Goal: Information Seeking & Learning: Learn about a topic

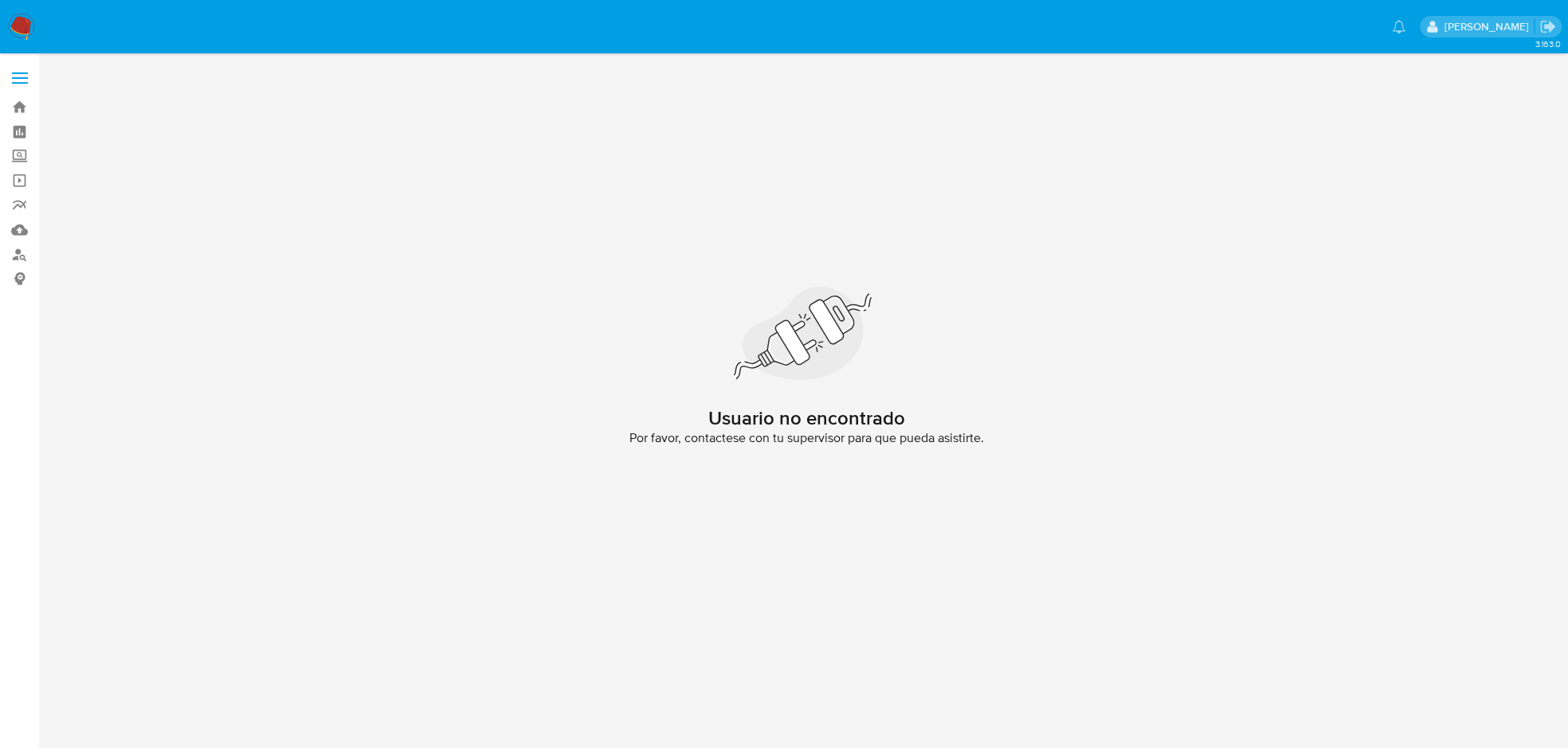
drag, startPoint x: 1535, startPoint y: 1, endPoint x: 811, endPoint y: 216, distance: 755.2
click at [931, 190] on div "Usuario no encontrado Por favor, contactese con tu supervisor para que pueda as…" at bounding box center [806, 371] width 1498 height 617
drag, startPoint x: 14, startPoint y: 29, endPoint x: 199, endPoint y: 125, distance: 208.4
click at [14, 29] on img at bounding box center [21, 26] width 27 height 27
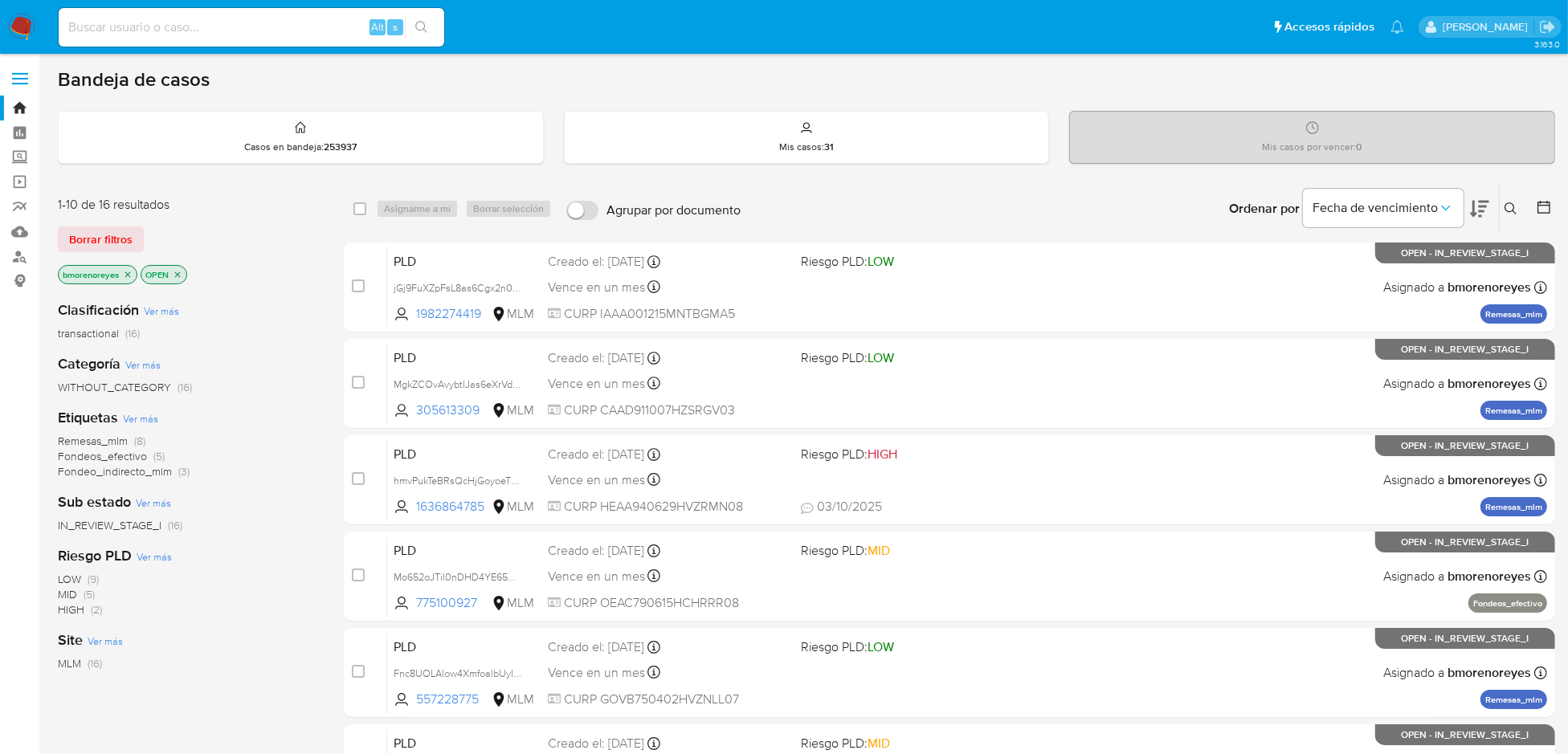
click at [253, 594] on div "LOW (9) MID (5) HIGH (2)" at bounding box center [187, 594] width 260 height 46
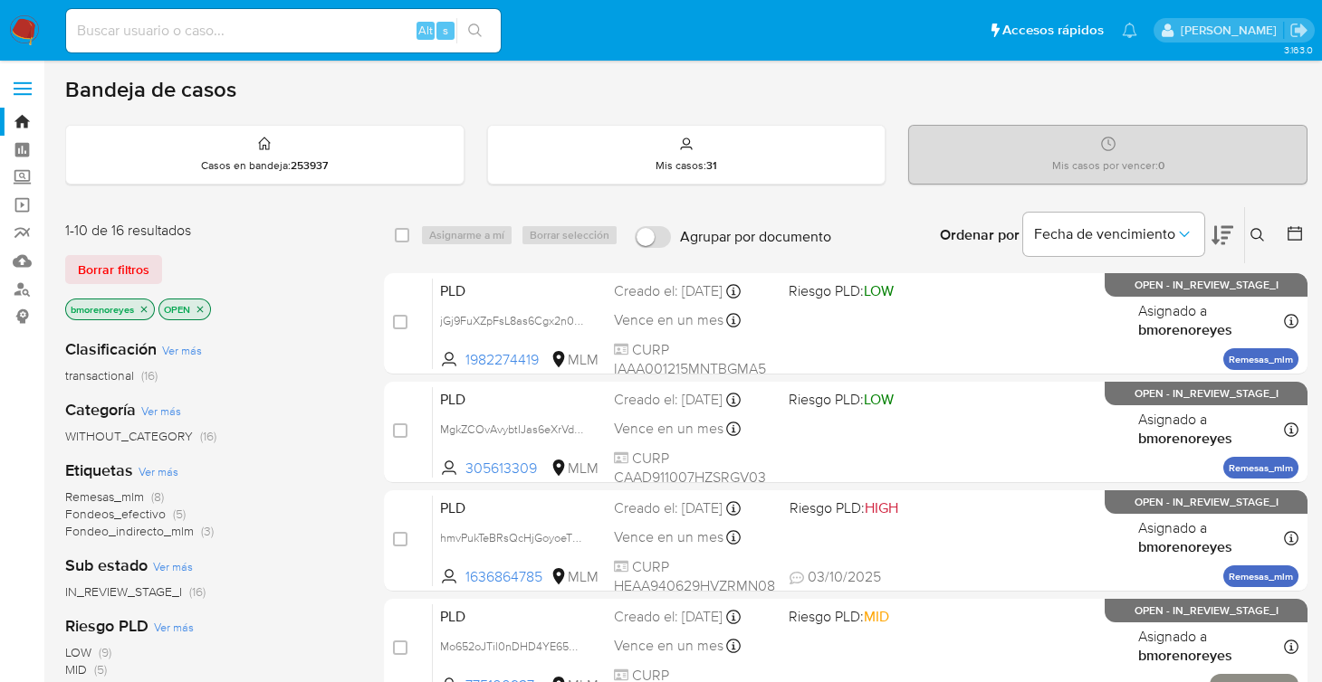
drag, startPoint x: 1303, startPoint y: 0, endPoint x: 620, endPoint y: 107, distance: 691.7
click at [699, 163] on p "Mis casos : 31" at bounding box center [686, 165] width 62 height 14
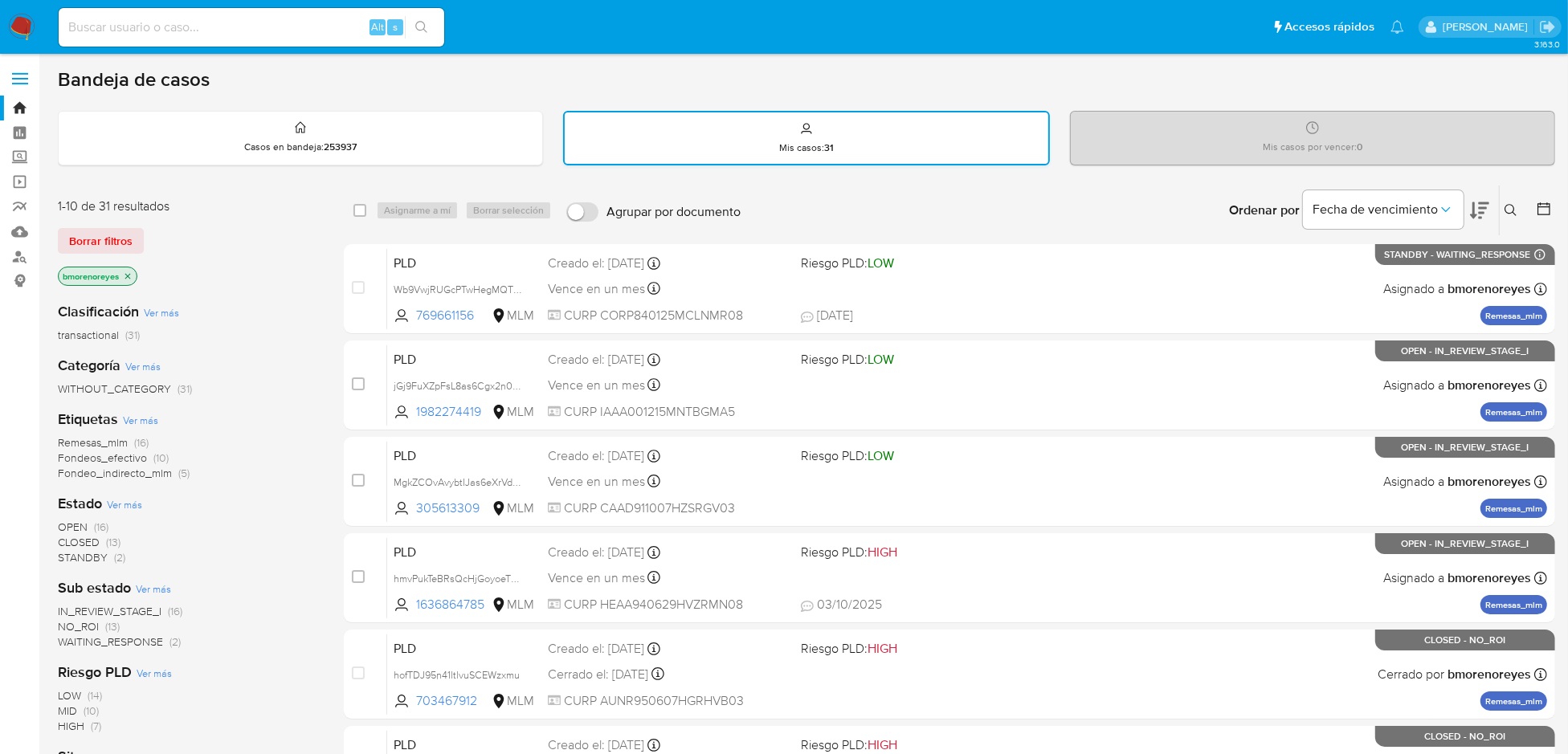
drag, startPoint x: 555, startPoint y: 86, endPoint x: 705, endPoint y: 122, distance: 154.3
click at [555, 86] on div "Bandeja de casos" at bounding box center [806, 79] width 1497 height 24
click at [891, 146] on div "Mis casos : 31" at bounding box center [806, 138] width 484 height 51
drag, startPoint x: 1503, startPoint y: 214, endPoint x: 1326, endPoint y: 261, distance: 183.1
click at [1503, 215] on button at bounding box center [1513, 210] width 27 height 20
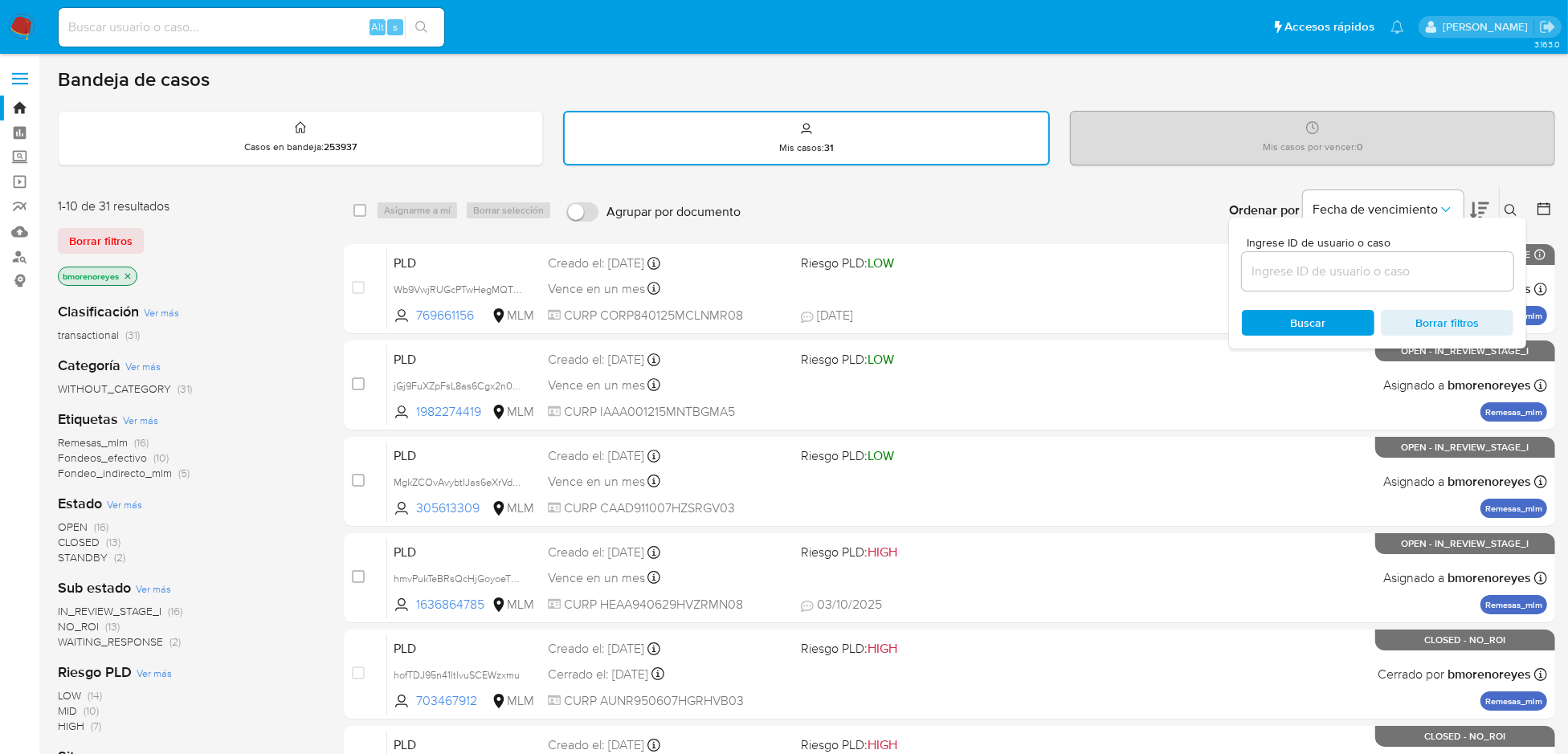
click at [1376, 272] on input at bounding box center [1377, 271] width 272 height 21
type input "2375291677"
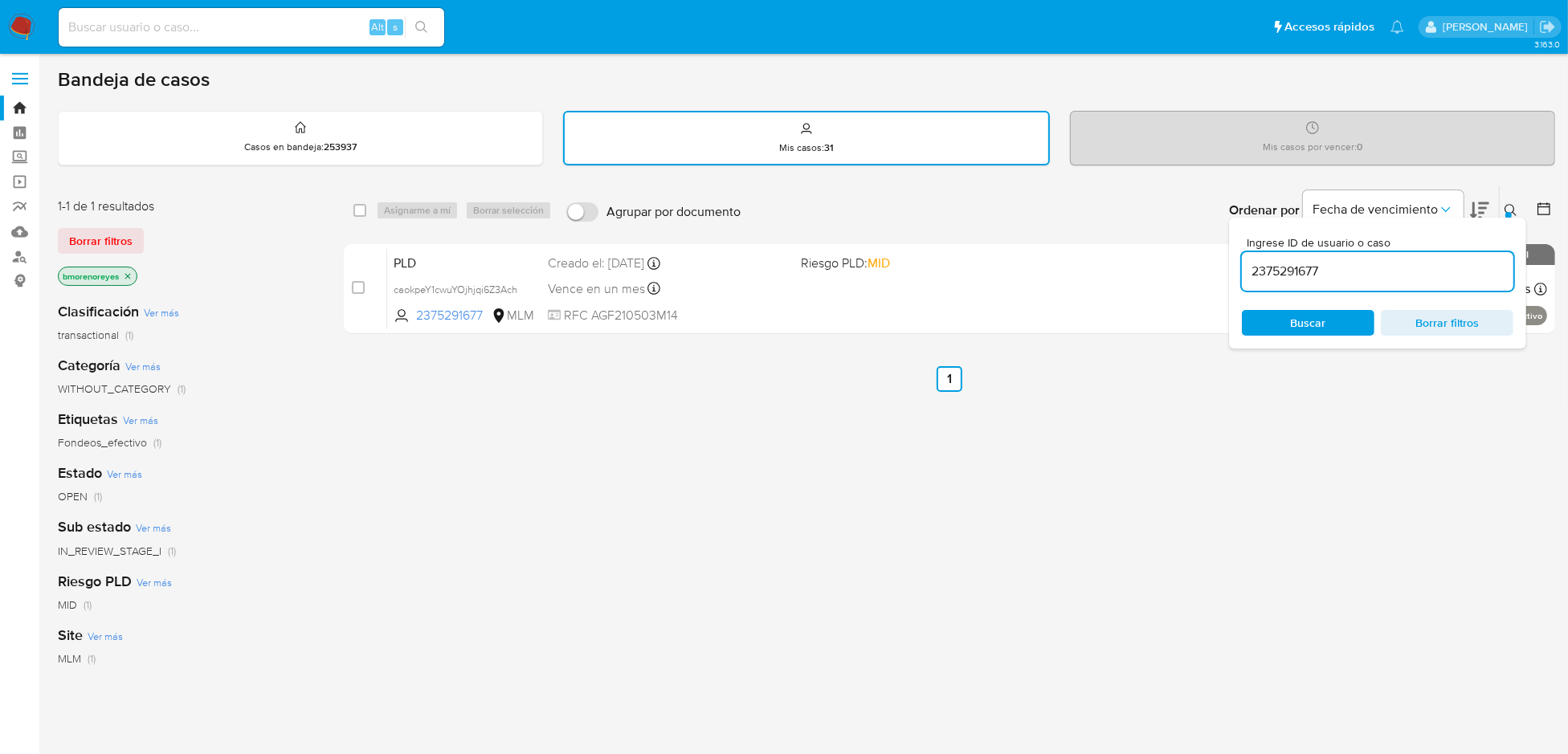
click at [1058, 436] on div "select-all-cases-checkbox Asignarme a mí Borrar selección Agrupar por documento…" at bounding box center [949, 548] width 1211 height 727
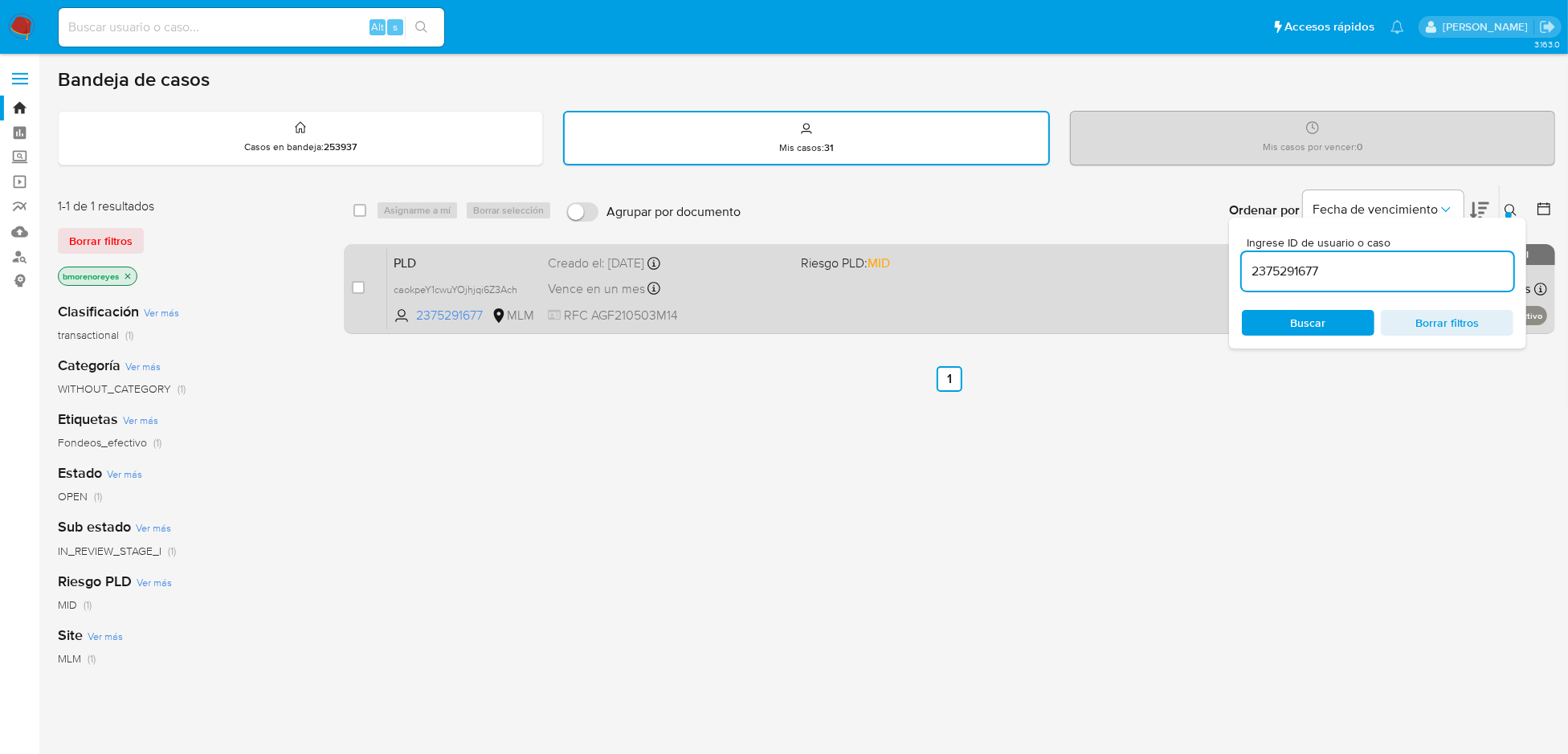
click at [454, 264] on span "PLD" at bounding box center [464, 262] width 141 height 21
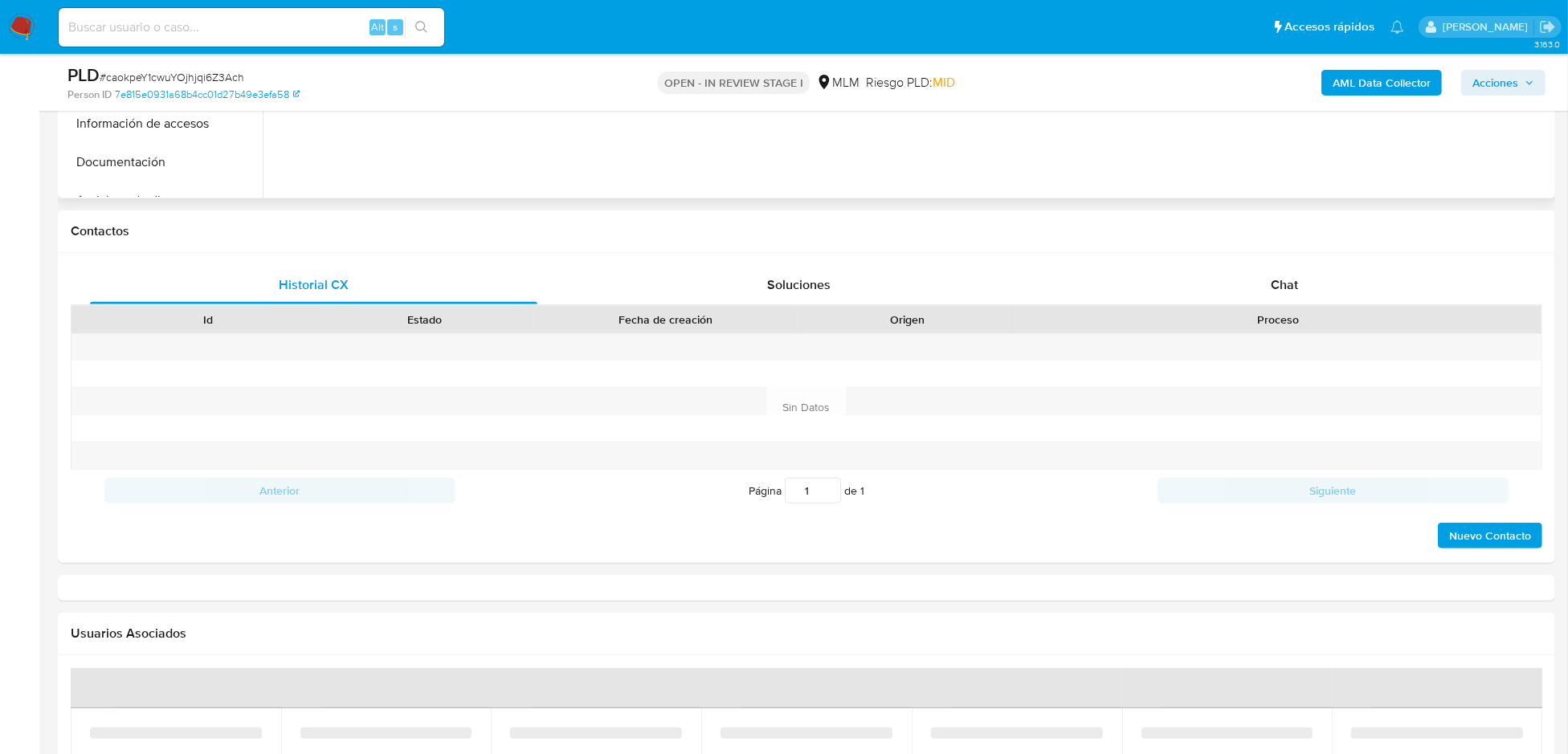
select select "10"
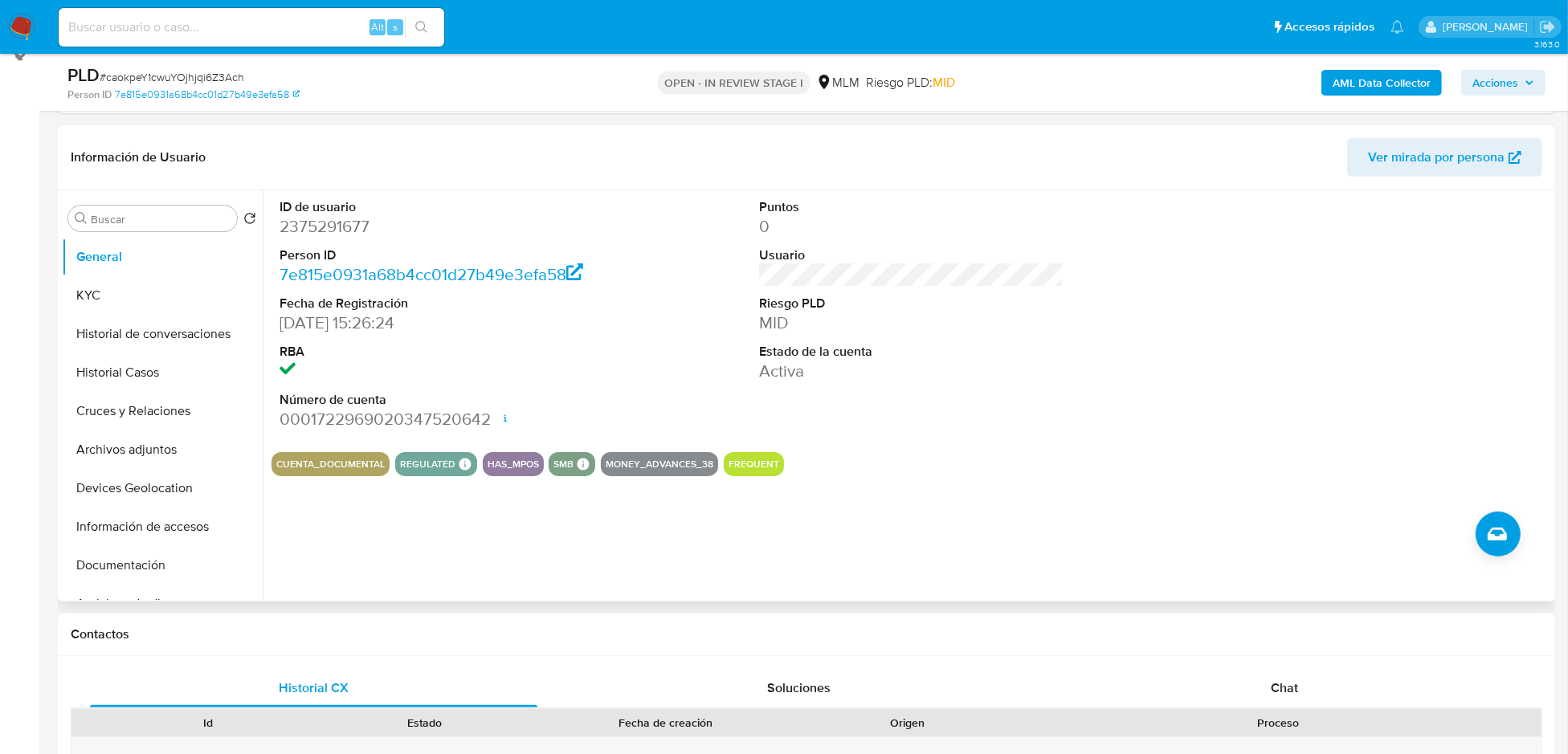
scroll to position [58, 0]
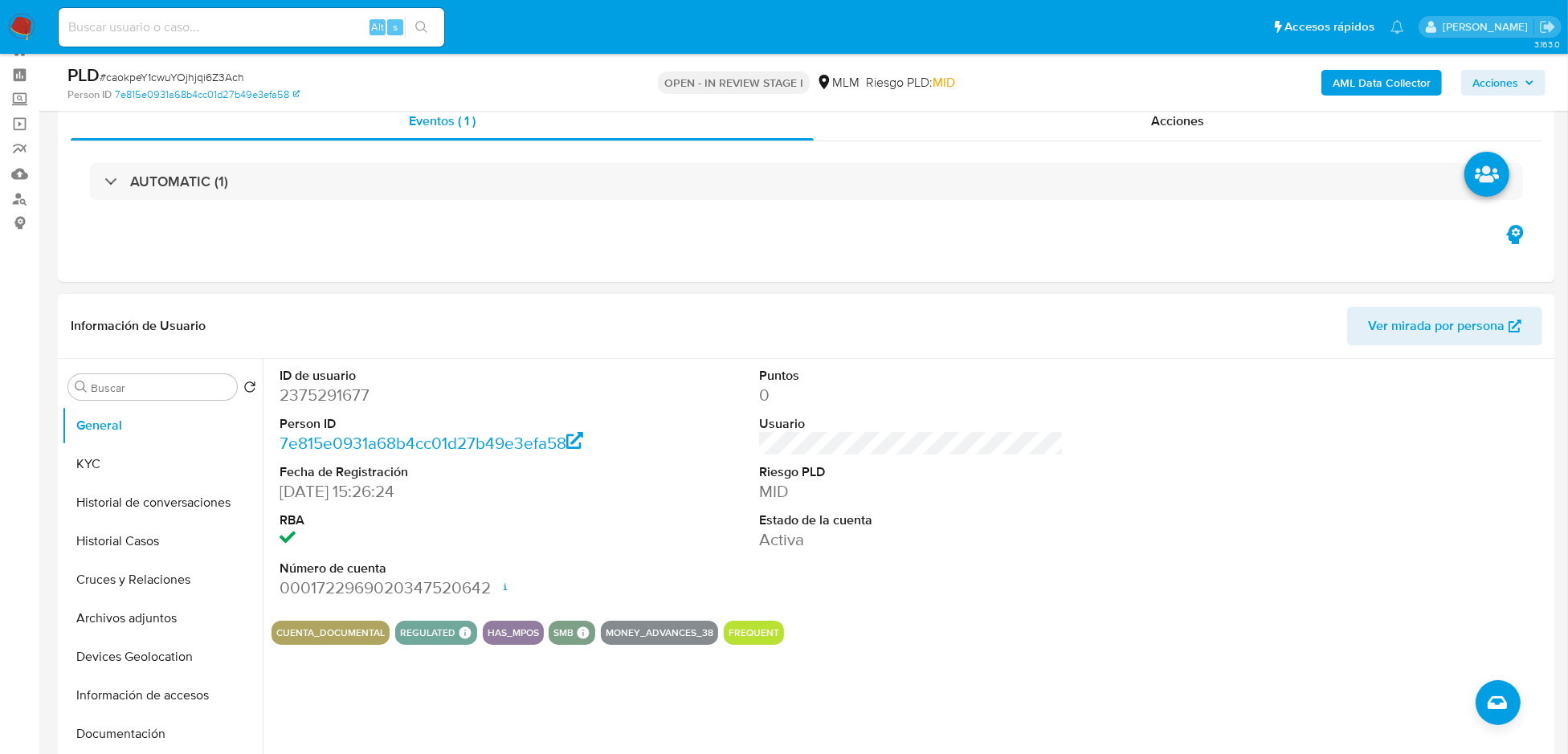
drag, startPoint x: 157, startPoint y: 623, endPoint x: 343, endPoint y: 611, distance: 186.4
click at [157, 623] on button "Archivos adjuntos" at bounding box center [162, 617] width 201 height 38
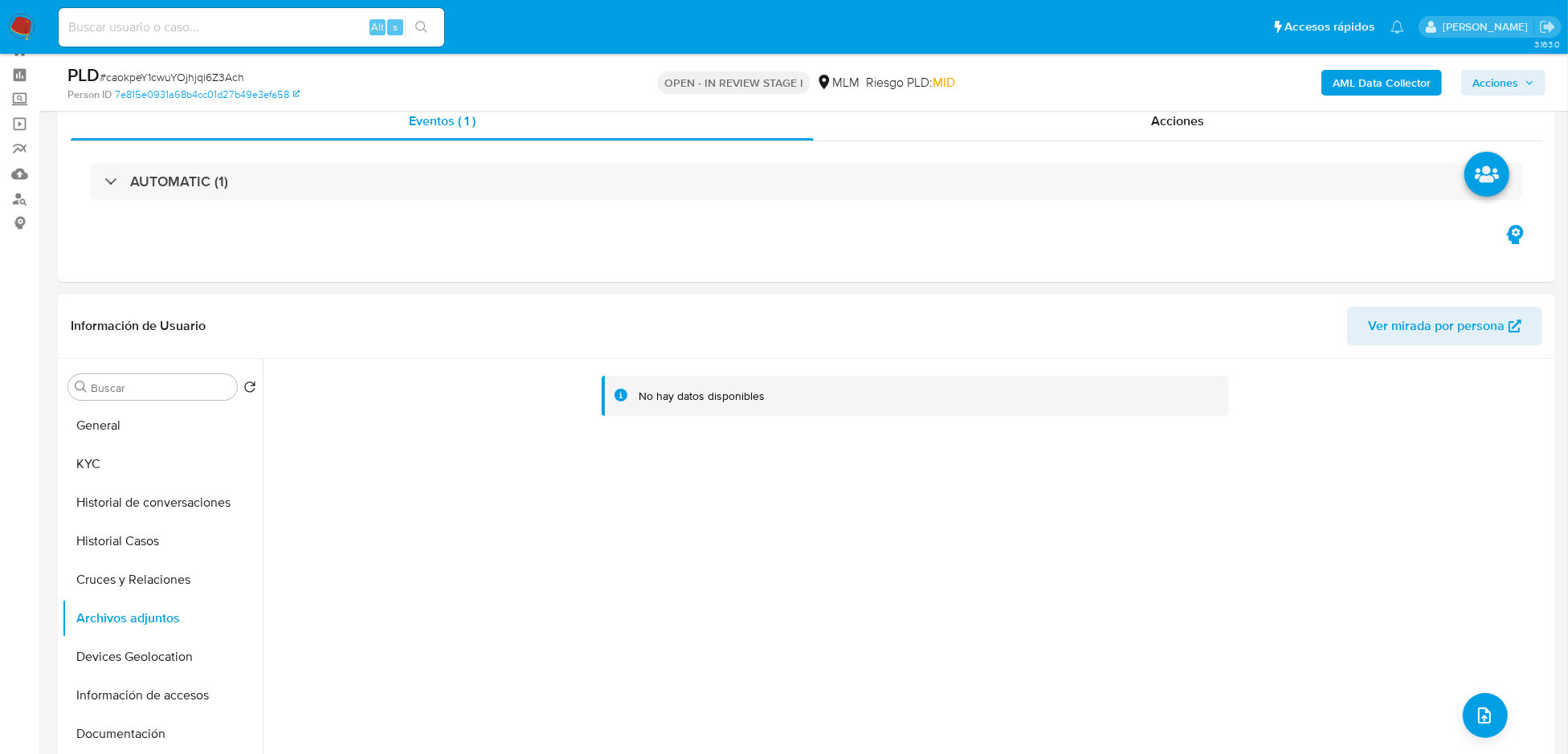
click at [843, 477] on div "No hay datos disponibles" at bounding box center [907, 564] width 1288 height 411
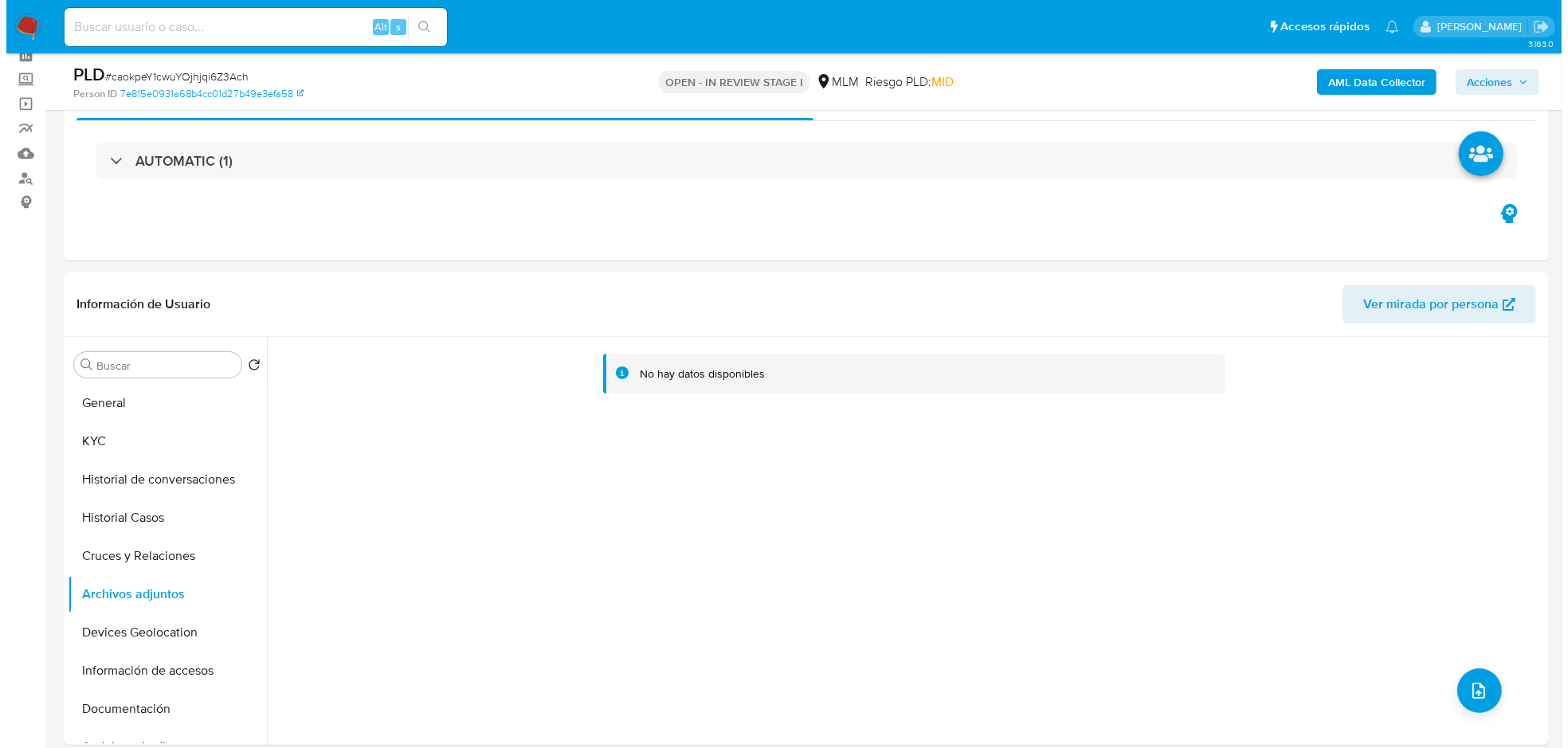
scroll to position [137, 0]
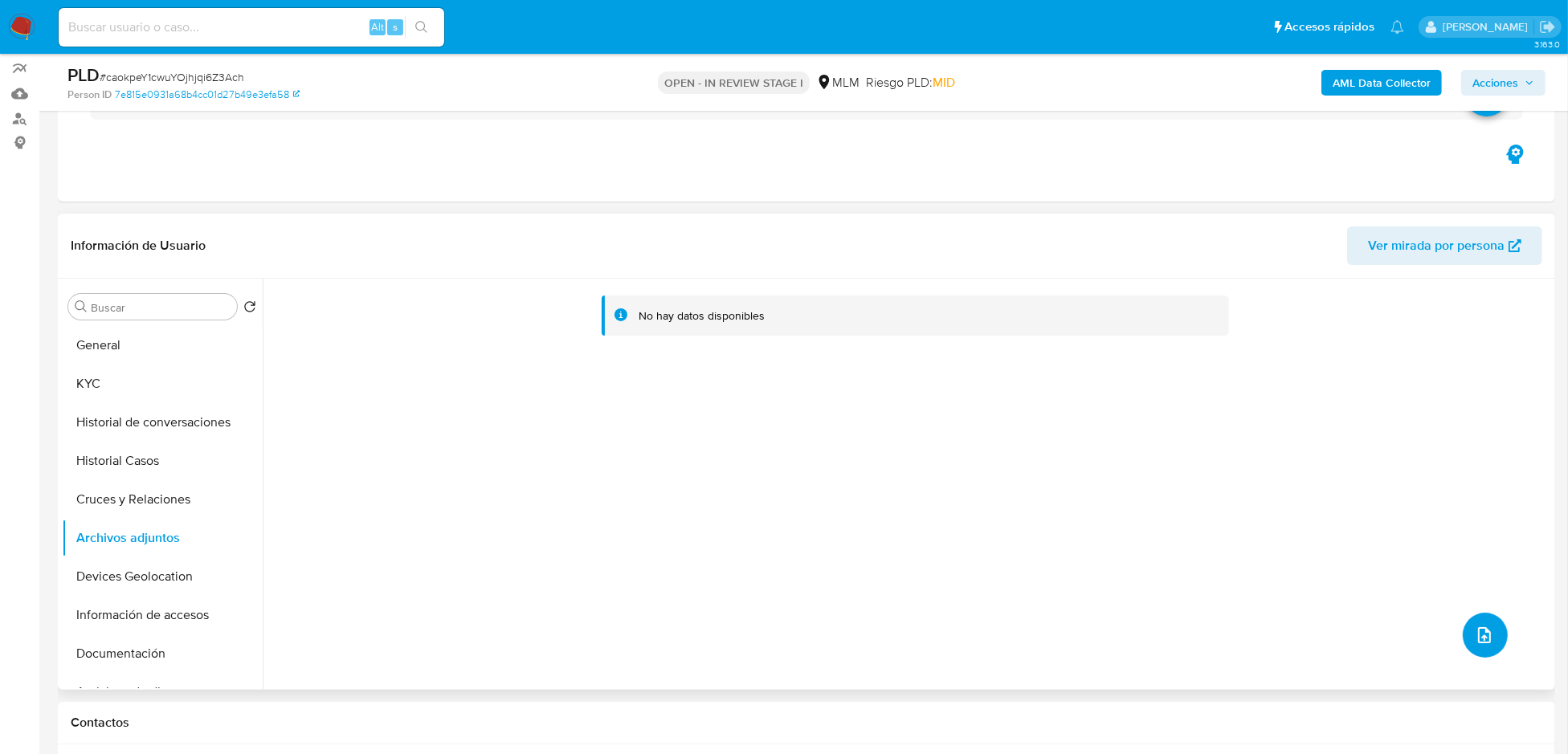
click at [1467, 623] on button "upload-file" at bounding box center [1485, 635] width 45 height 45
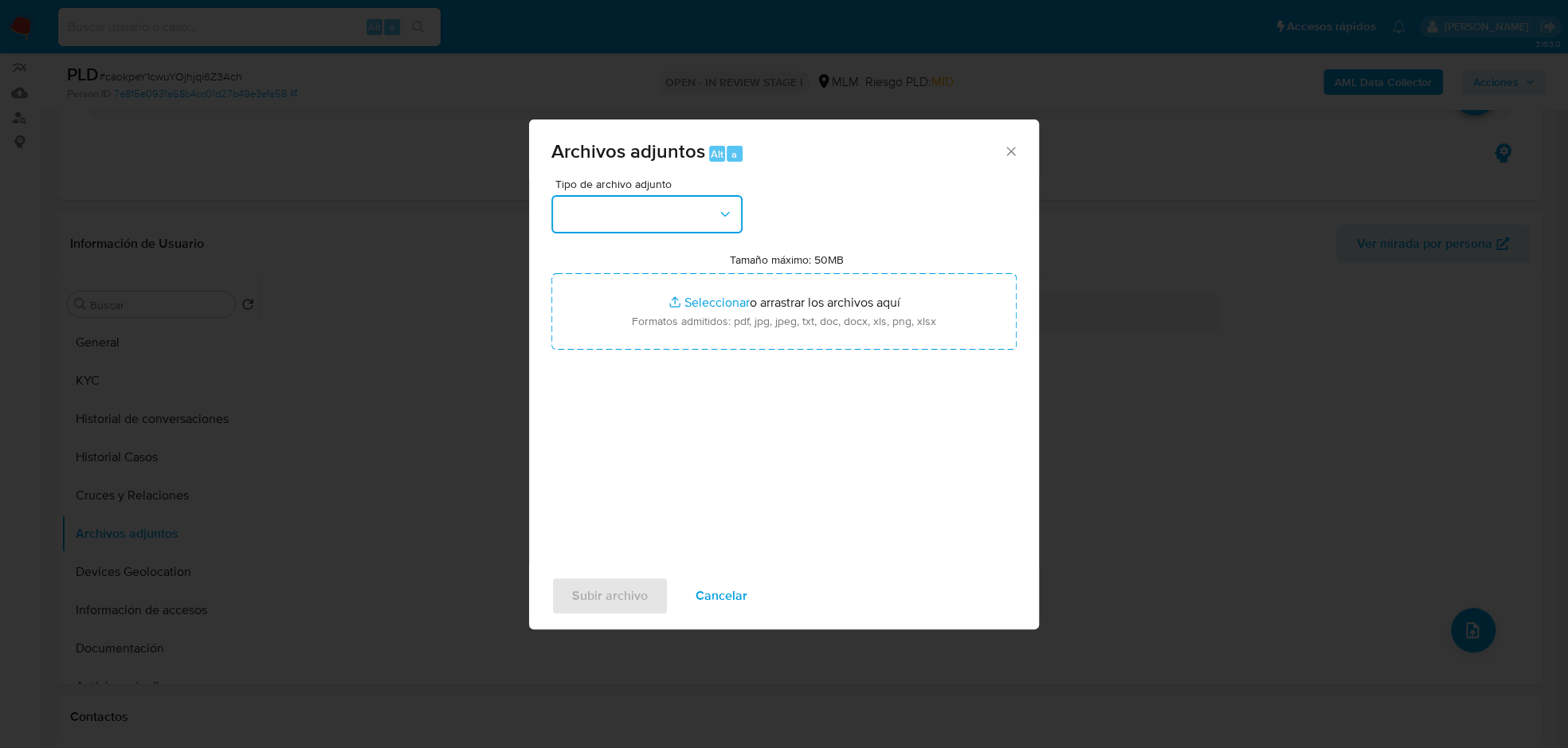
click at [712, 224] on button "button" at bounding box center [646, 214] width 191 height 38
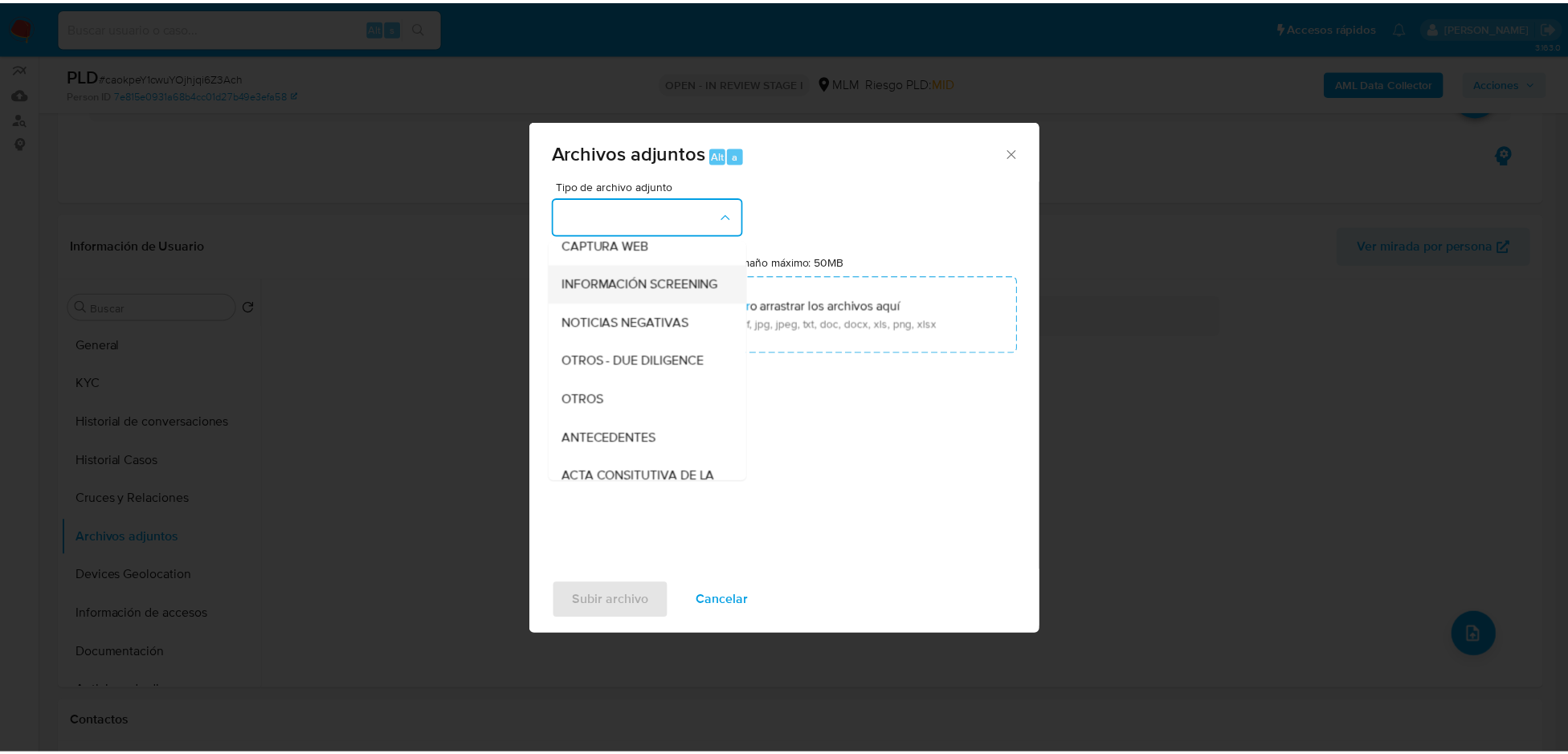
scroll to position [241, 0]
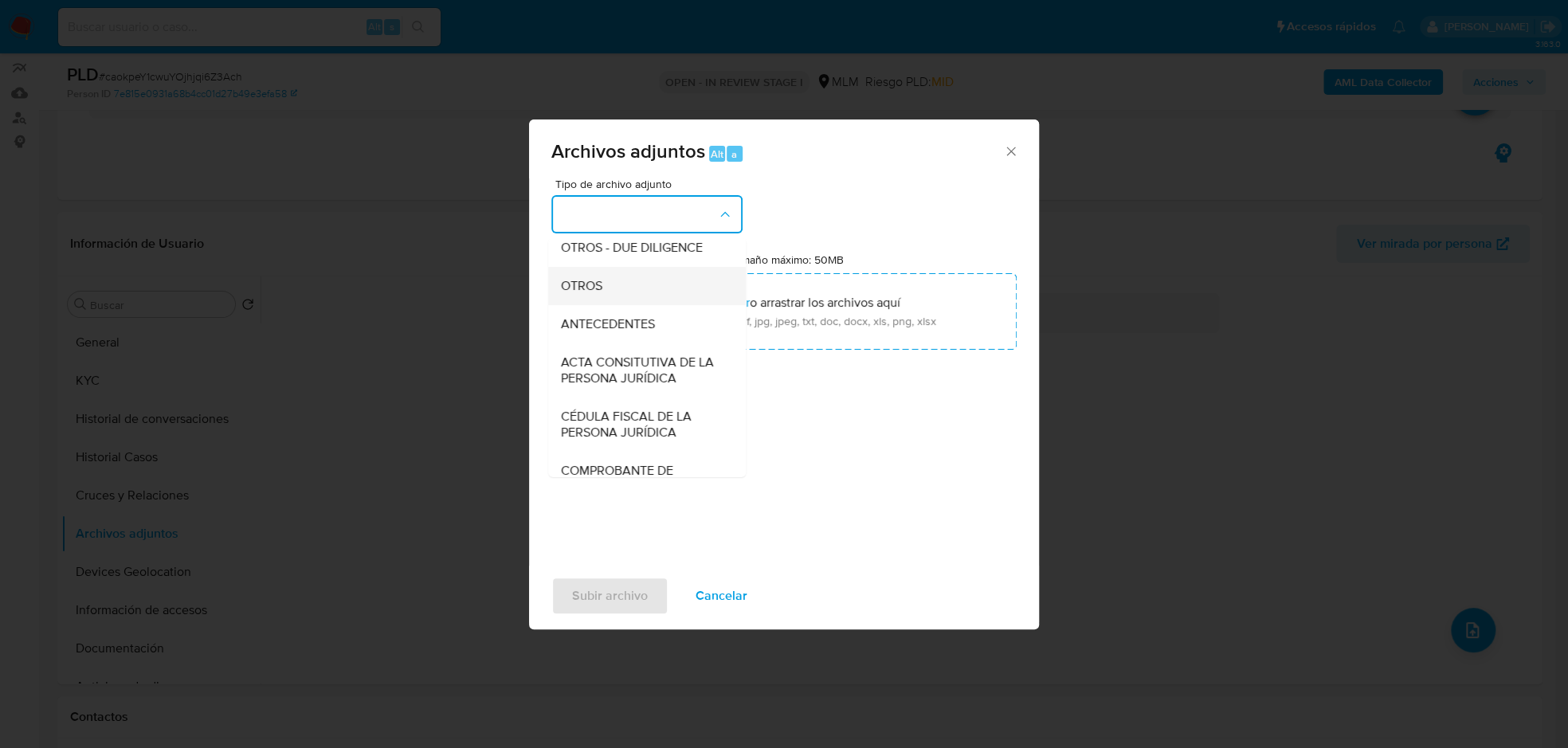
click at [618, 305] on div "OTROS" at bounding box center [642, 285] width 163 height 38
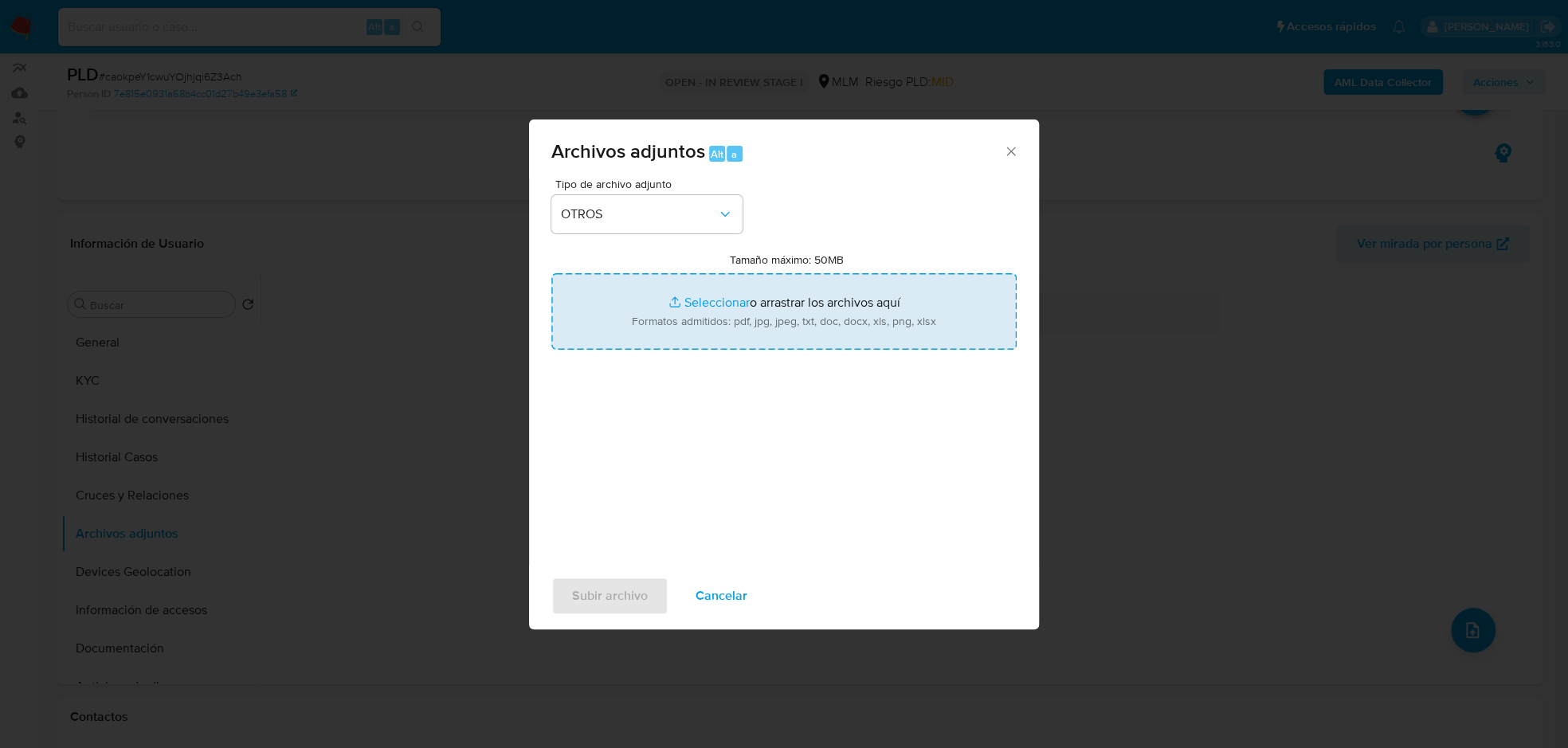
click at [757, 298] on input "Tamaño máximo: 50MB Seleccionar archivos" at bounding box center [784, 311] width 466 height 77
type input "C:\fakepath\2375291677_ASADERO EL GORDO FELIZ_SEP2025.pdf"
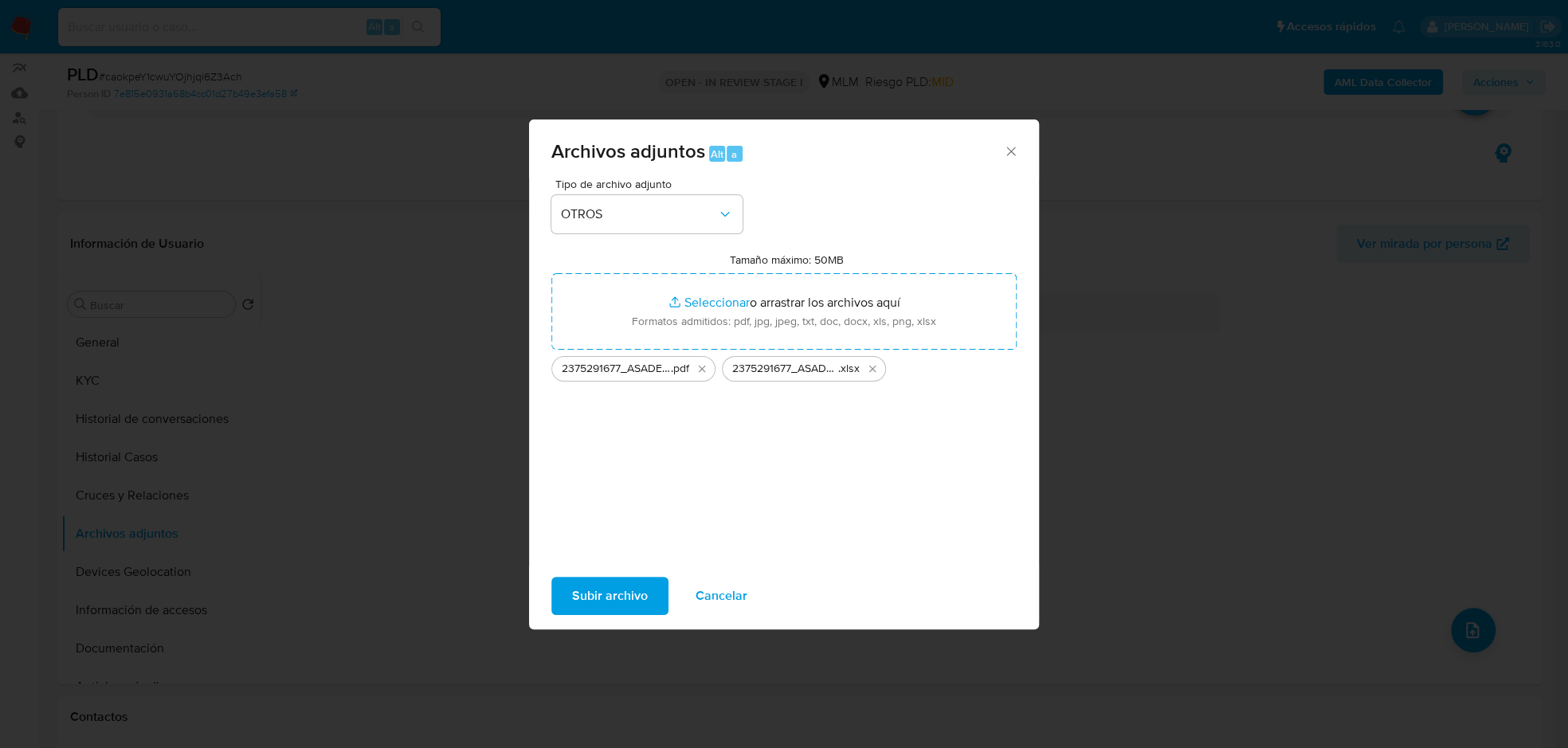
click at [625, 607] on span "Subir archivo" at bounding box center [610, 596] width 76 height 35
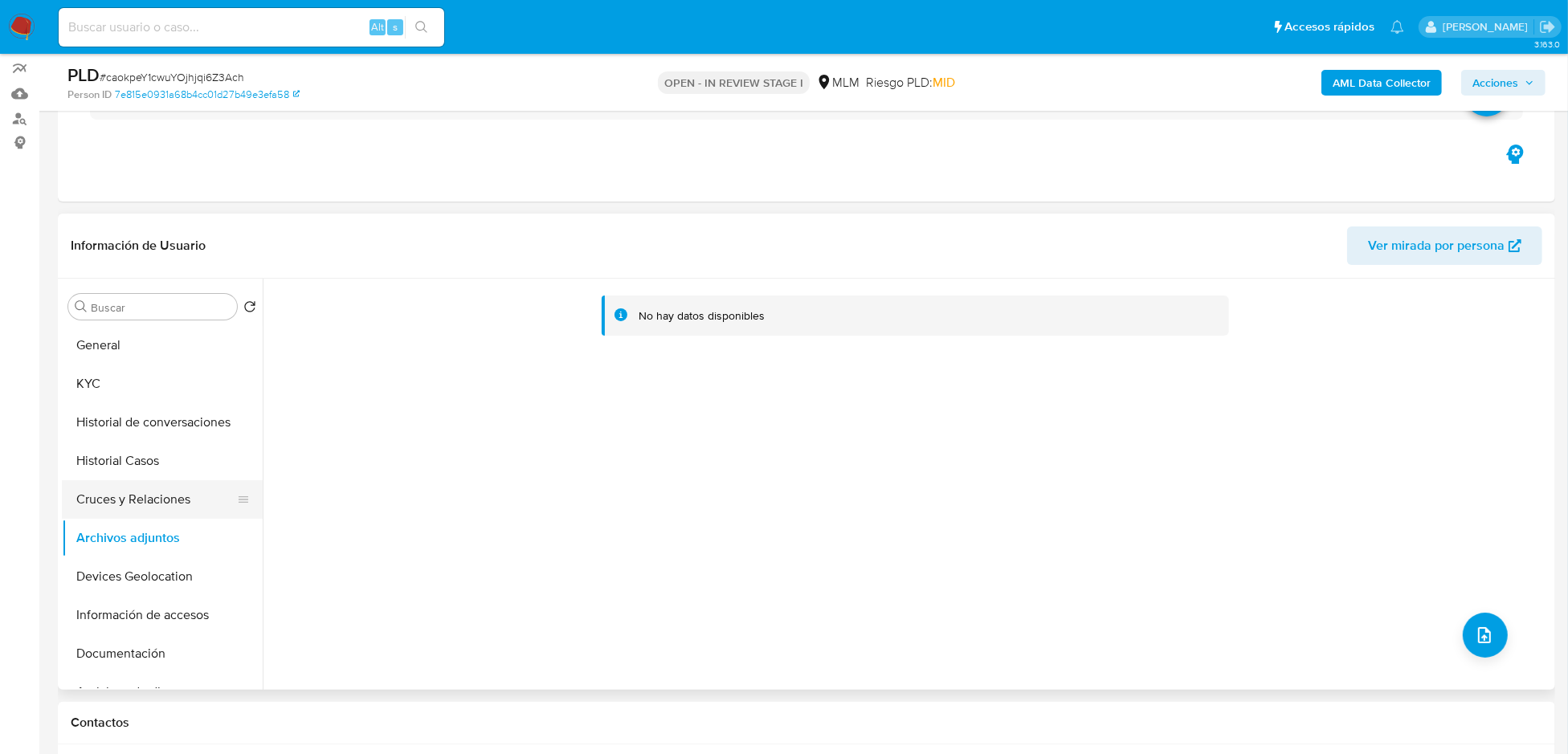
click at [143, 504] on button "Cruces y Relaciones" at bounding box center [156, 499] width 188 height 38
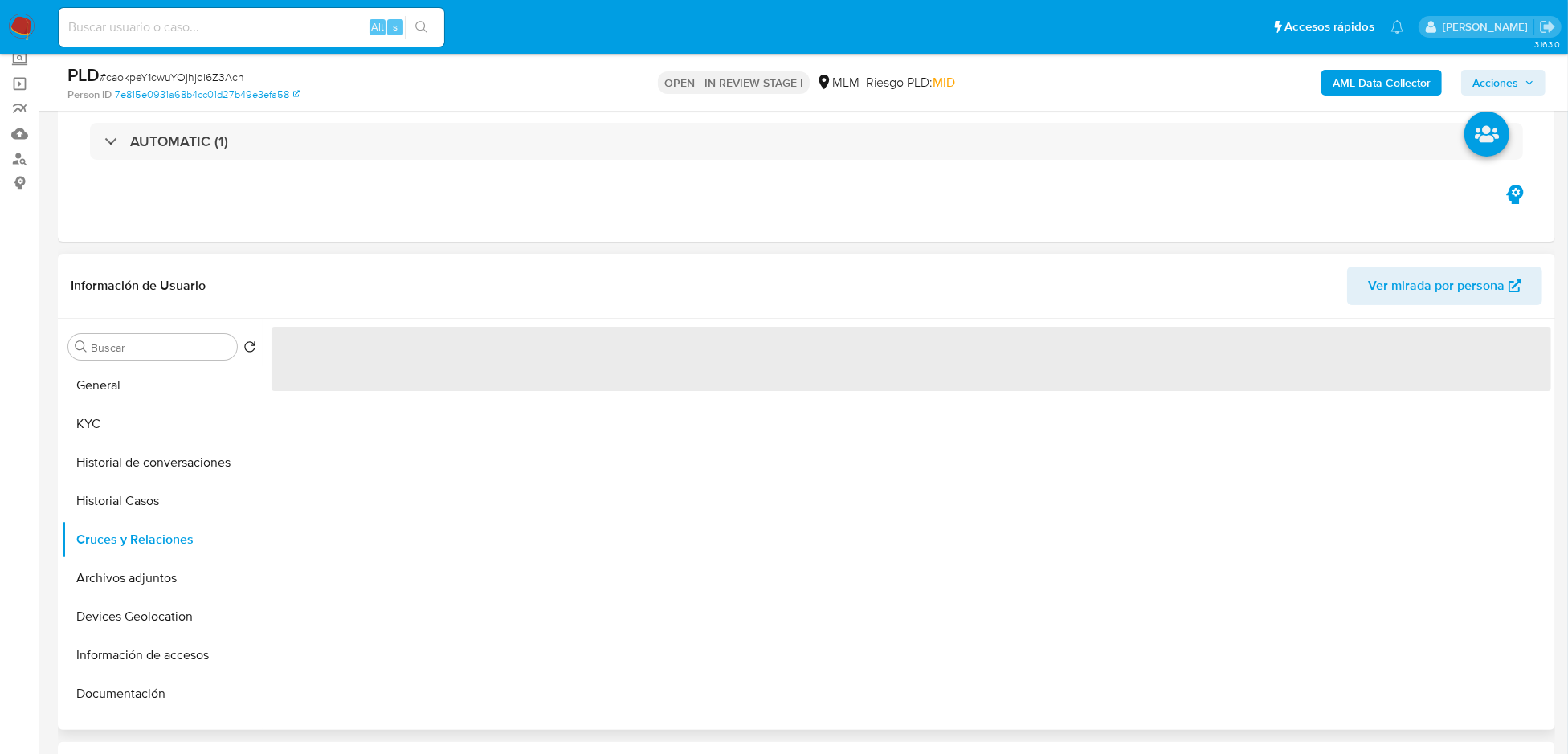
scroll to position [160, 0]
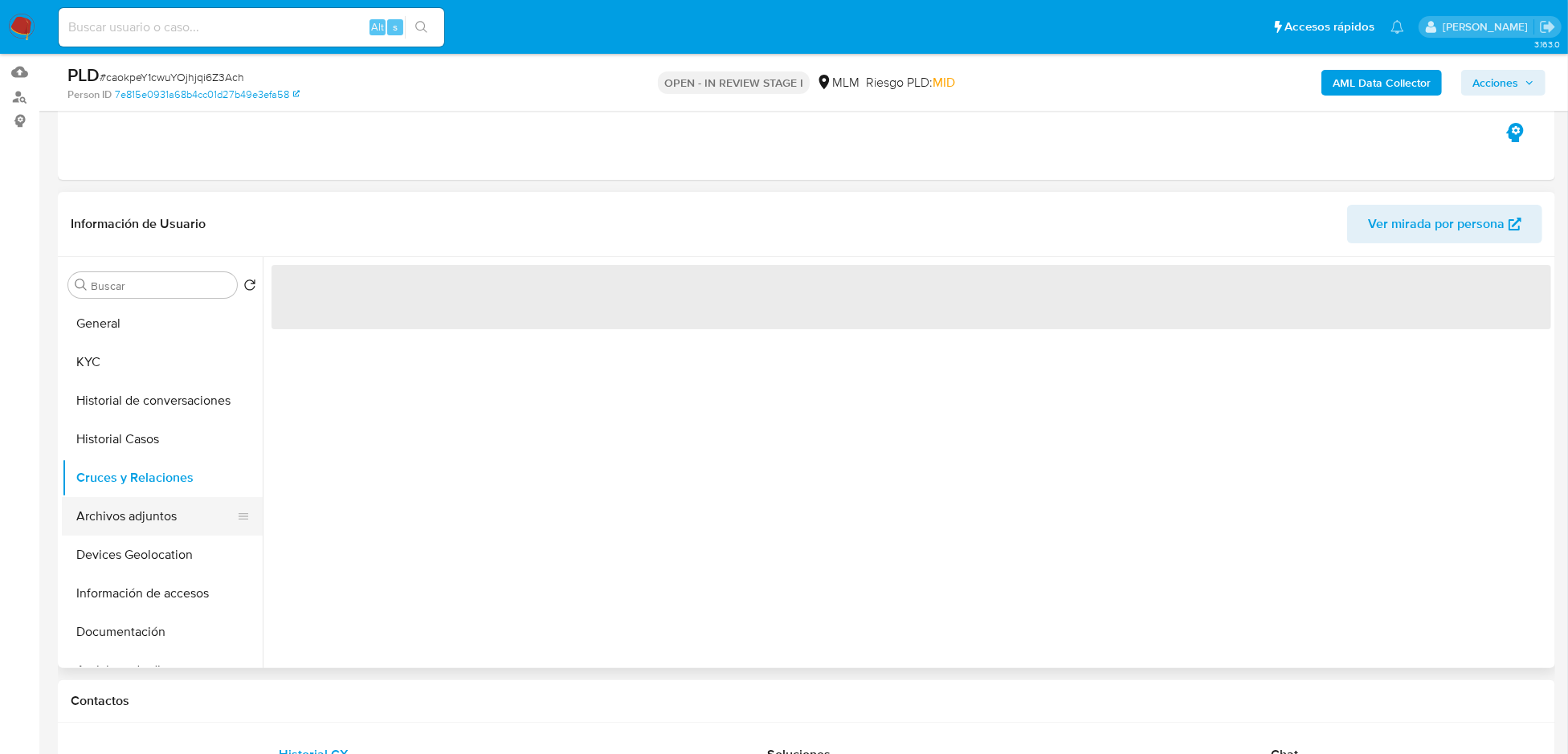
click at [106, 503] on button "Archivos adjuntos" at bounding box center [156, 515] width 188 height 38
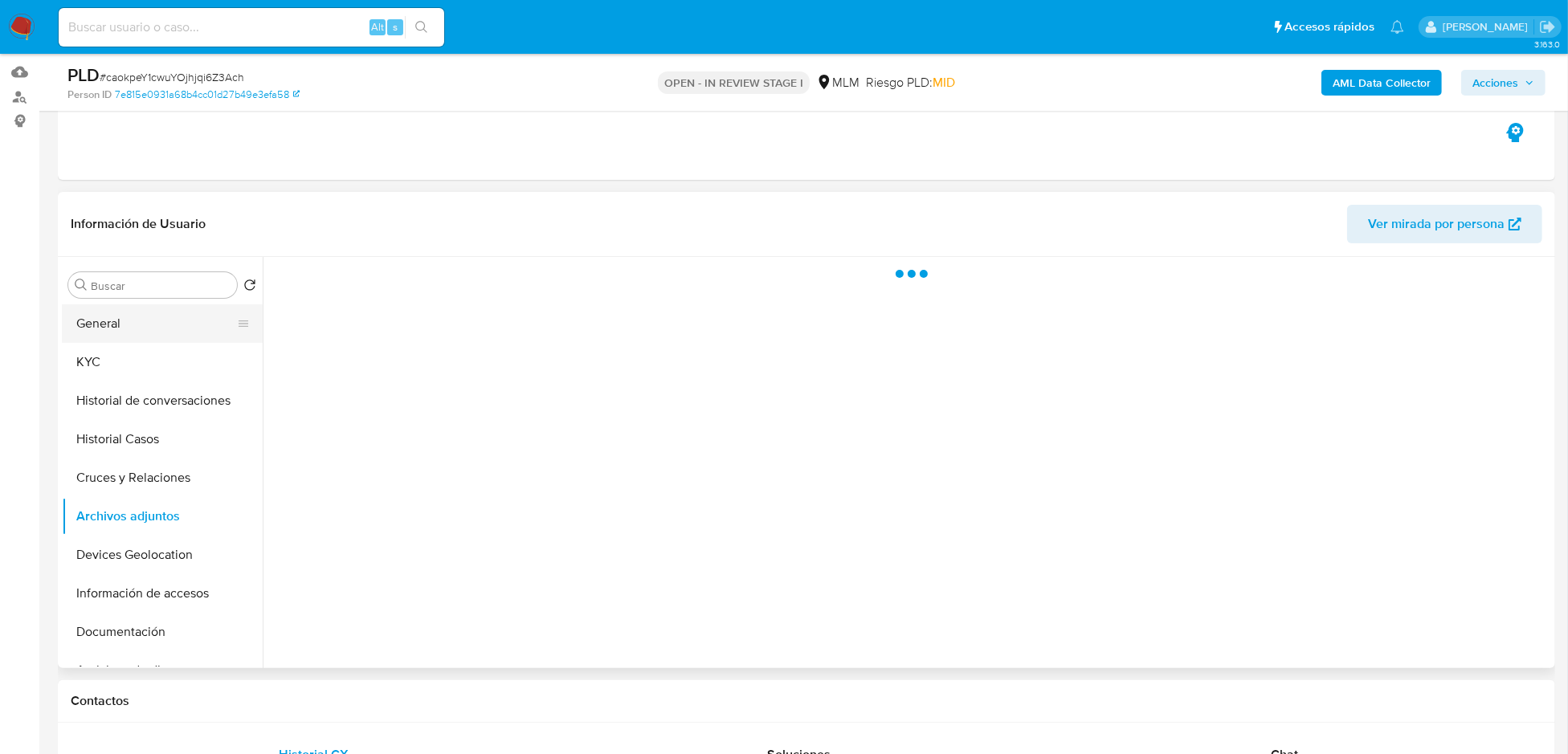
click at [139, 327] on button "General" at bounding box center [156, 323] width 188 height 38
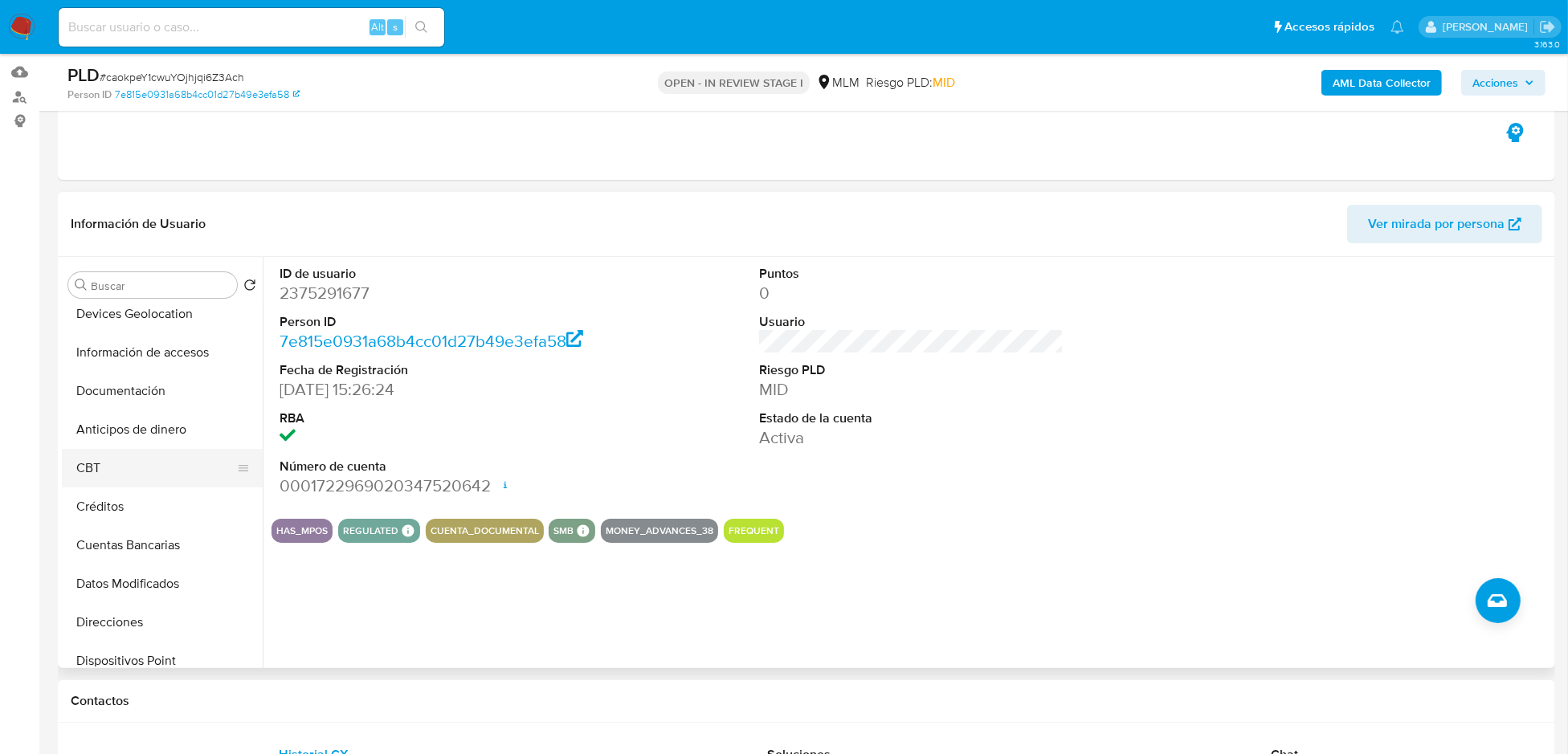
scroll to position [80, 0]
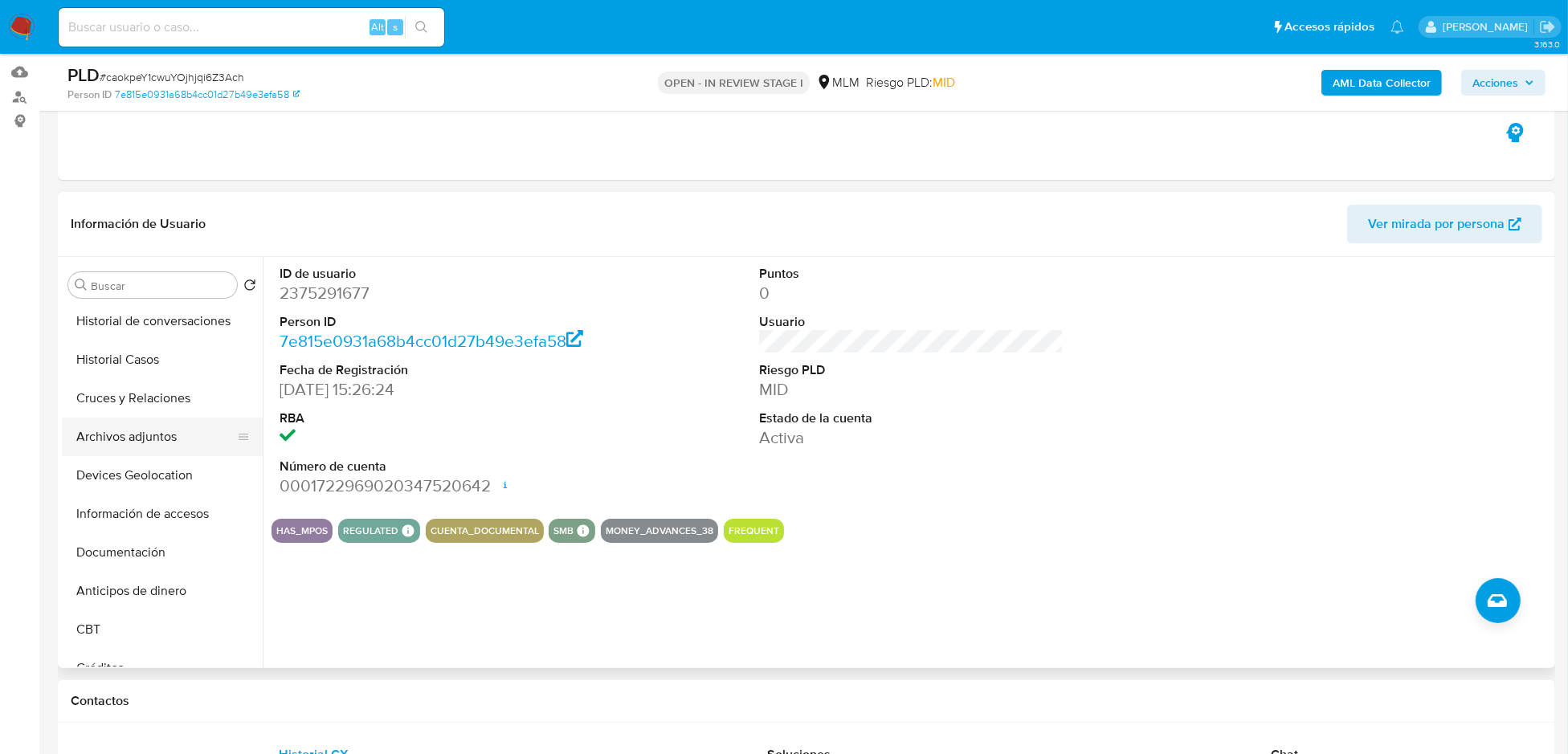
click at [151, 436] on button "Archivos adjuntos" at bounding box center [156, 436] width 188 height 38
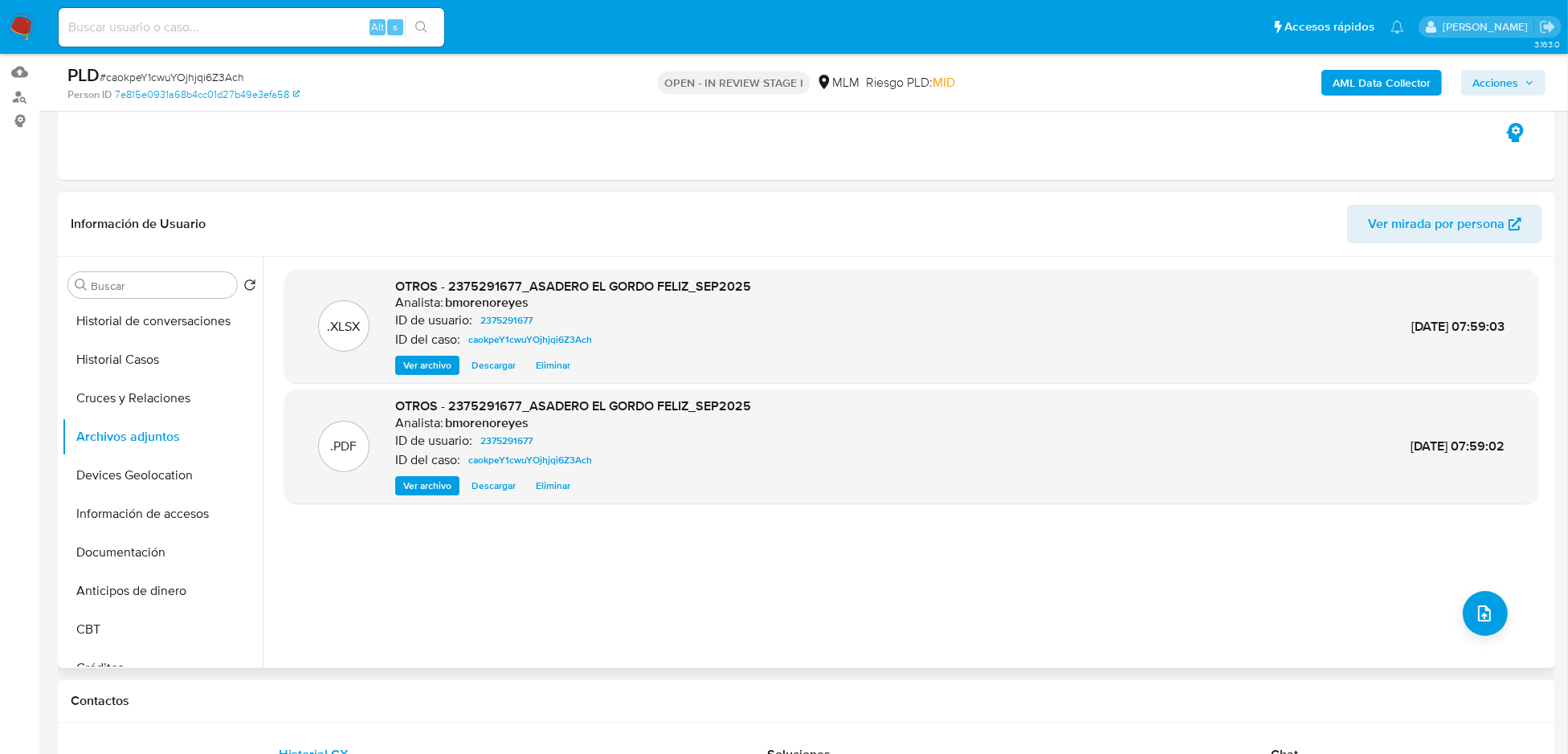
click at [847, 577] on div ".XLSX OTROS - 2375291677_ASADERO EL GORDO FELIZ_SEP2025 Analista: bmorenoreyes …" at bounding box center [910, 462] width 1254 height 385
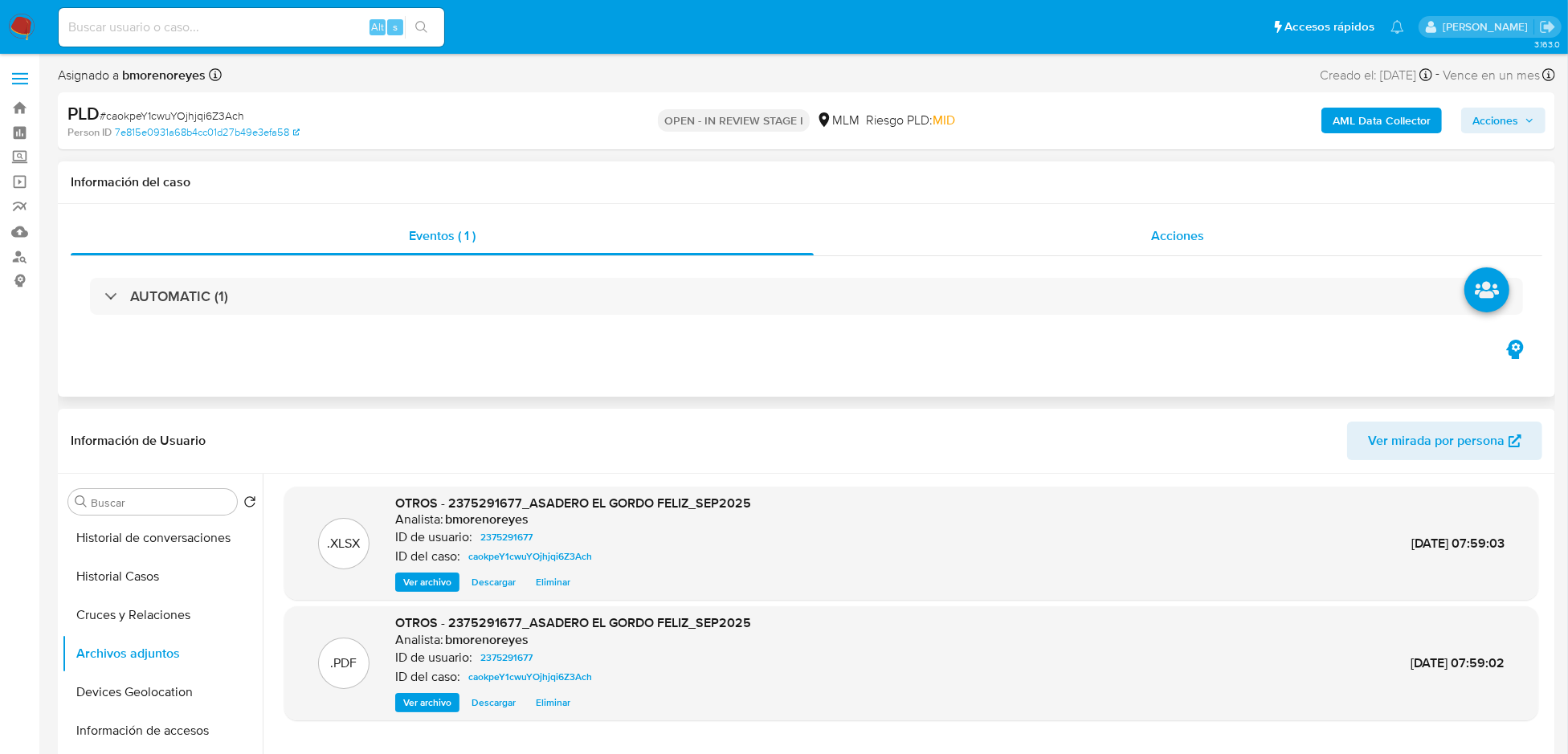
click at [1212, 242] on div "Acciones" at bounding box center [1178, 235] width 729 height 38
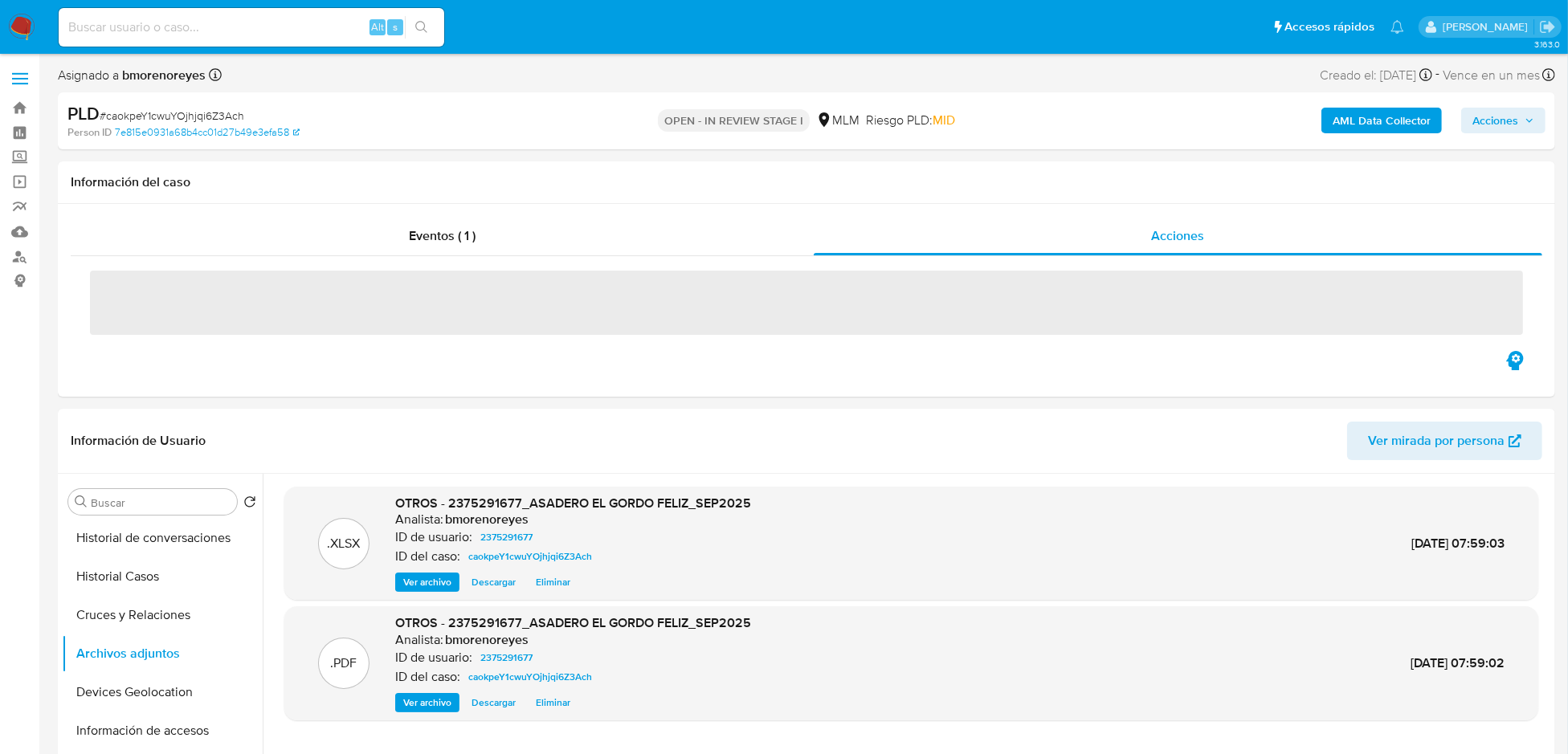
click at [1484, 126] on span "Acciones" at bounding box center [1495, 120] width 46 height 26
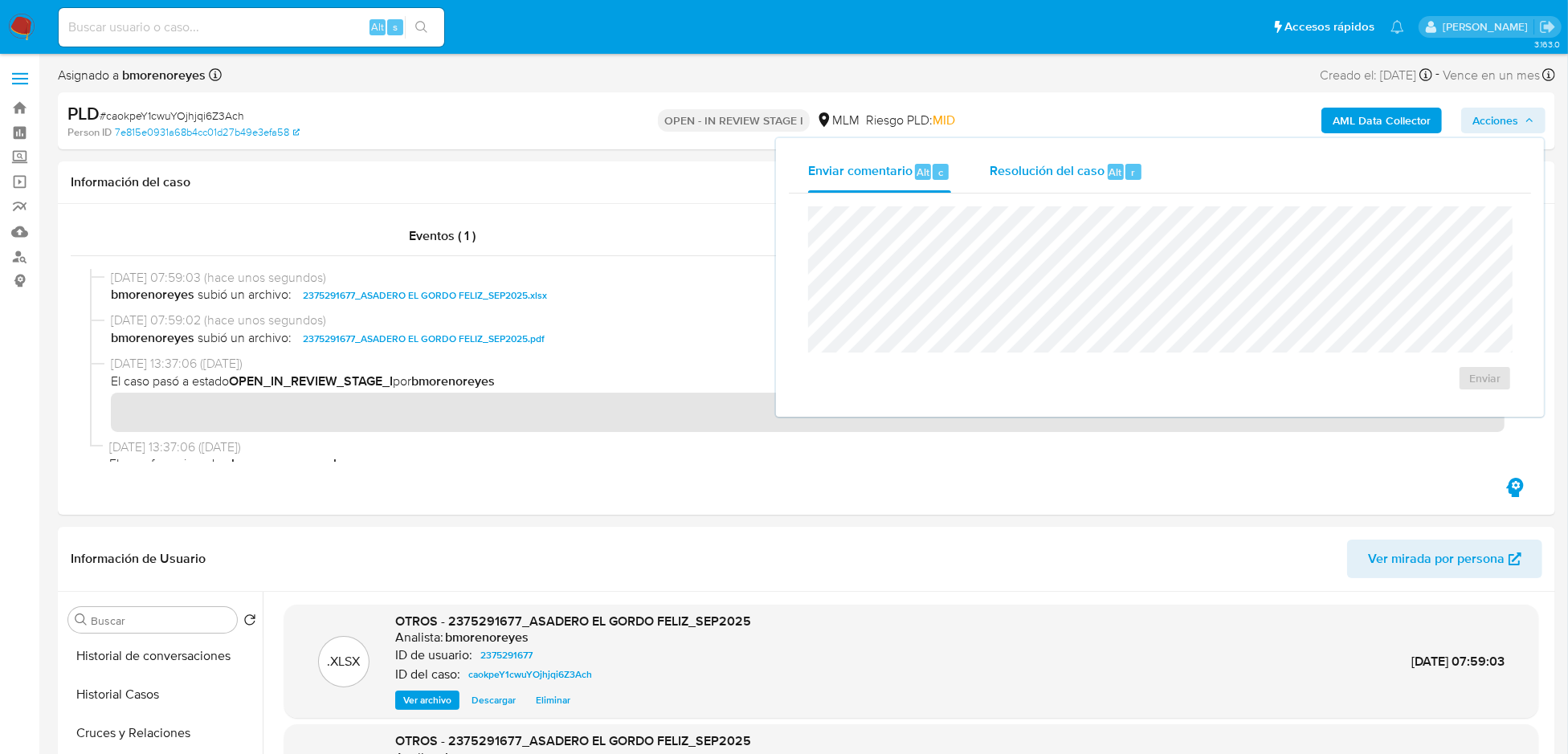
click at [1068, 179] on span "Resolución del caso" at bounding box center [1046, 171] width 114 height 19
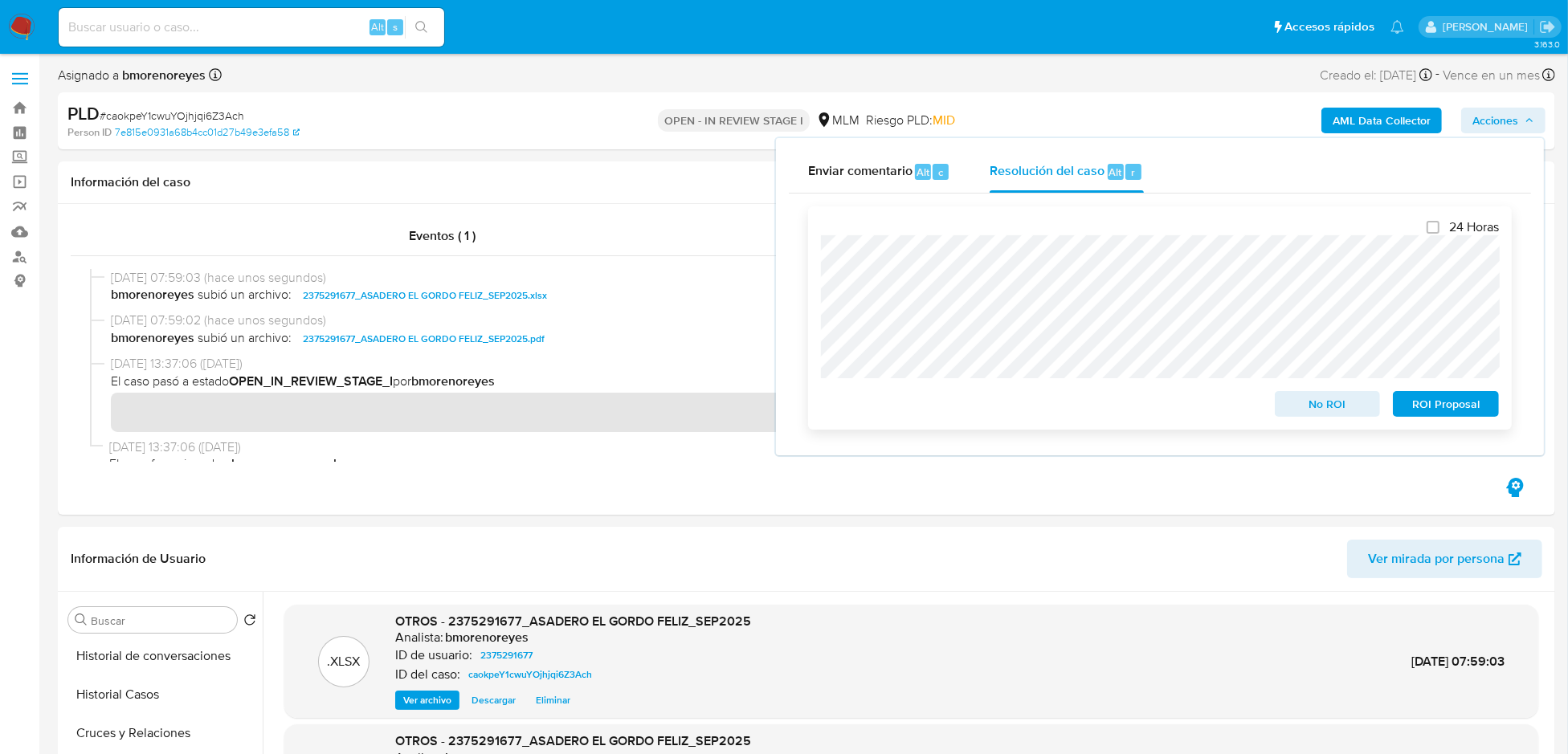
click at [1332, 400] on span "No ROI" at bounding box center [1328, 404] width 83 height 22
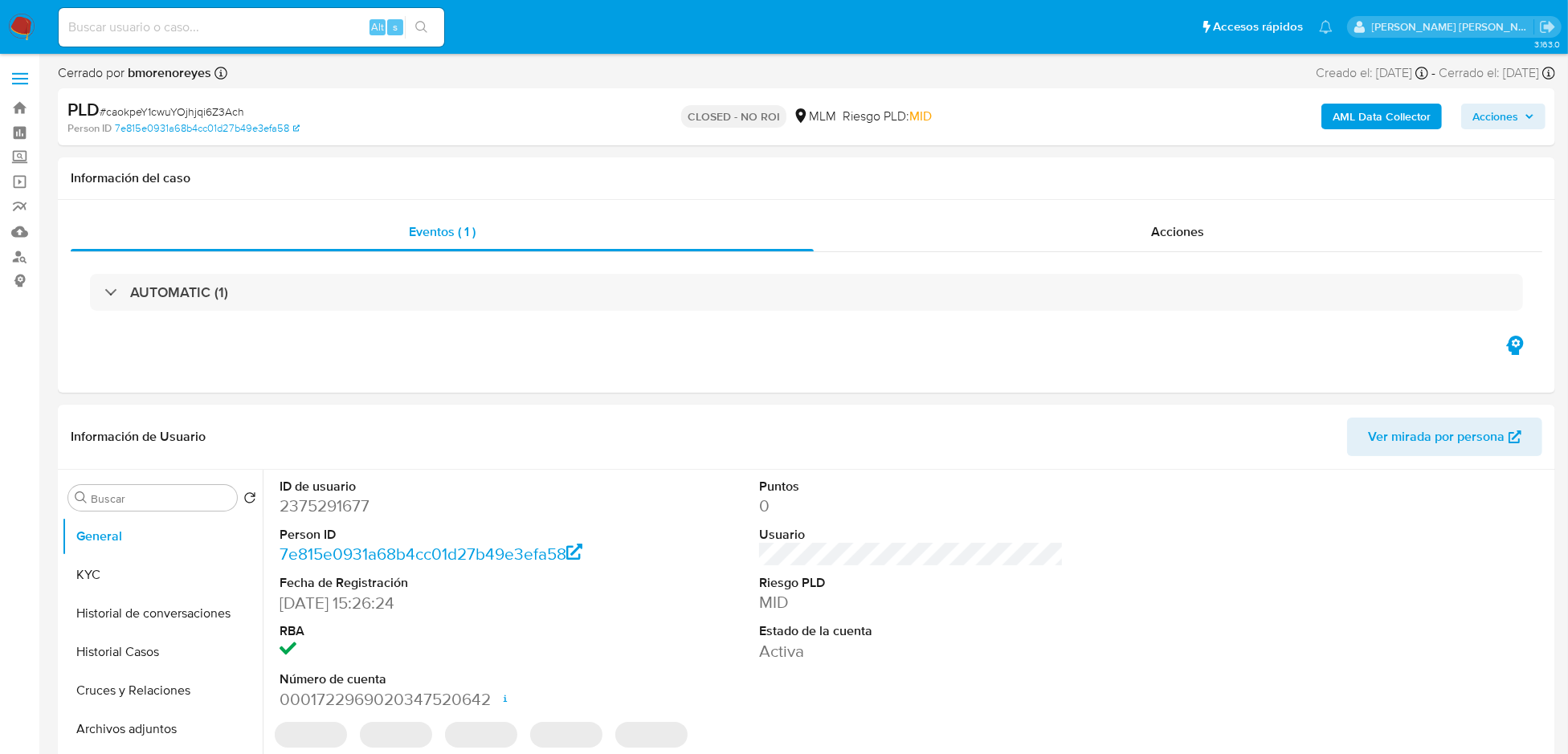
select select "10"
click at [29, 31] on img at bounding box center [21, 27] width 28 height 27
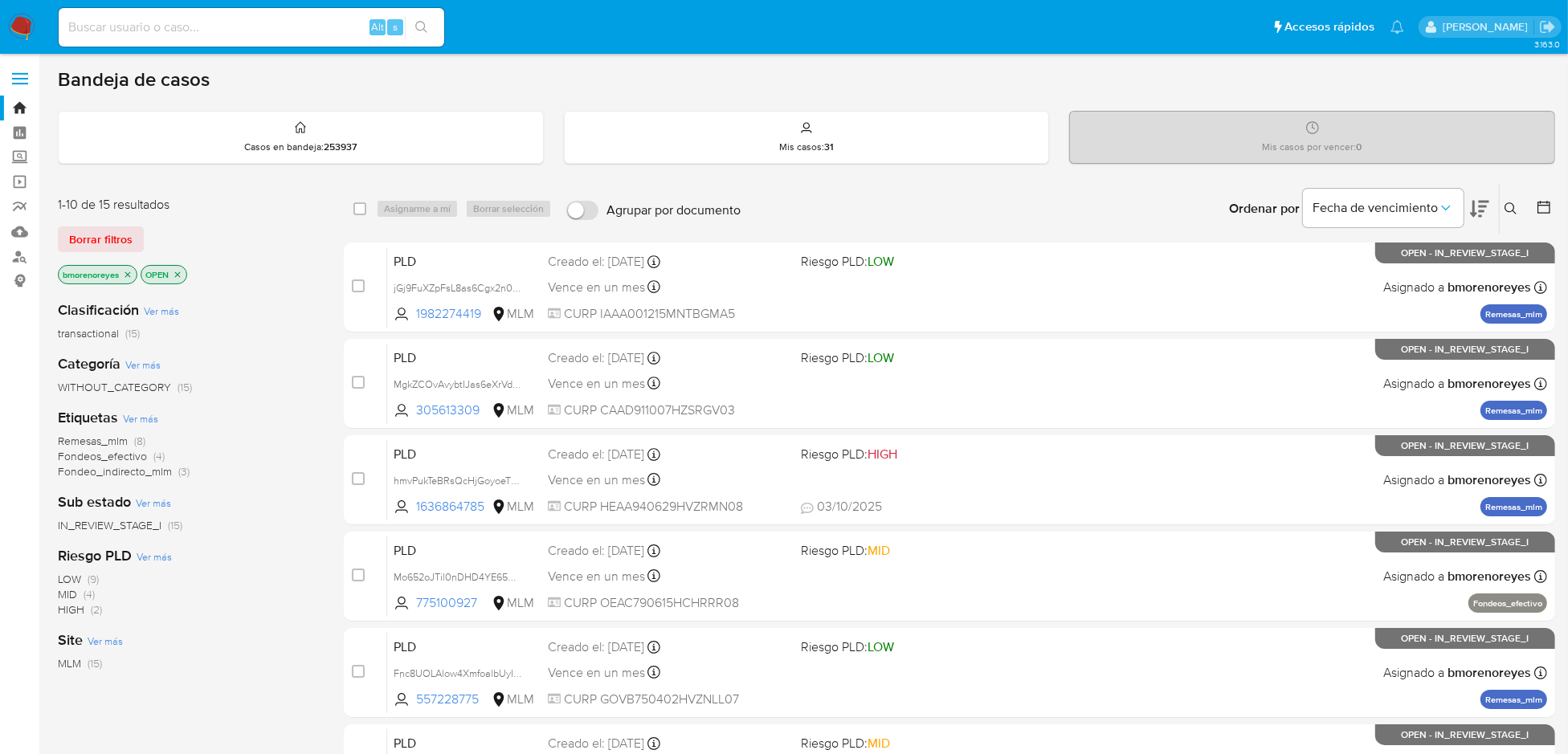
click at [175, 275] on icon "close-filter" at bounding box center [177, 274] width 5 height 5
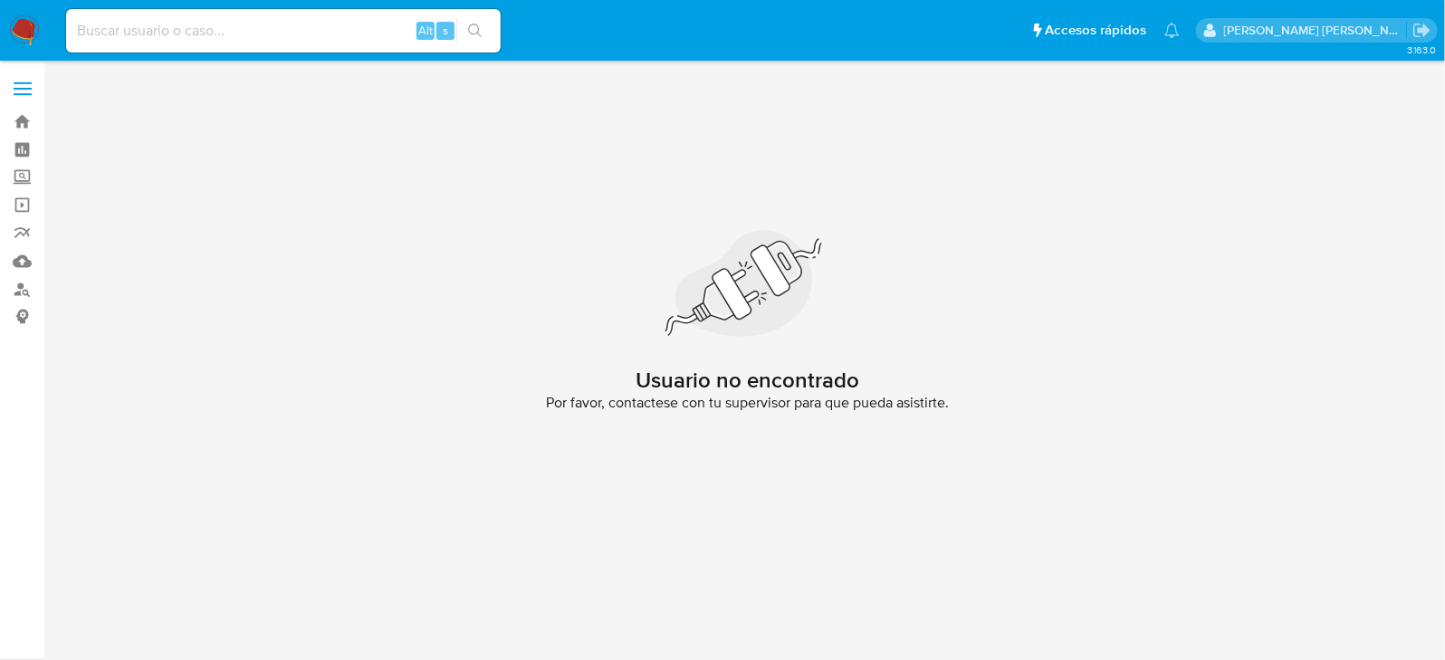
click at [16, 26] on img at bounding box center [24, 30] width 31 height 31
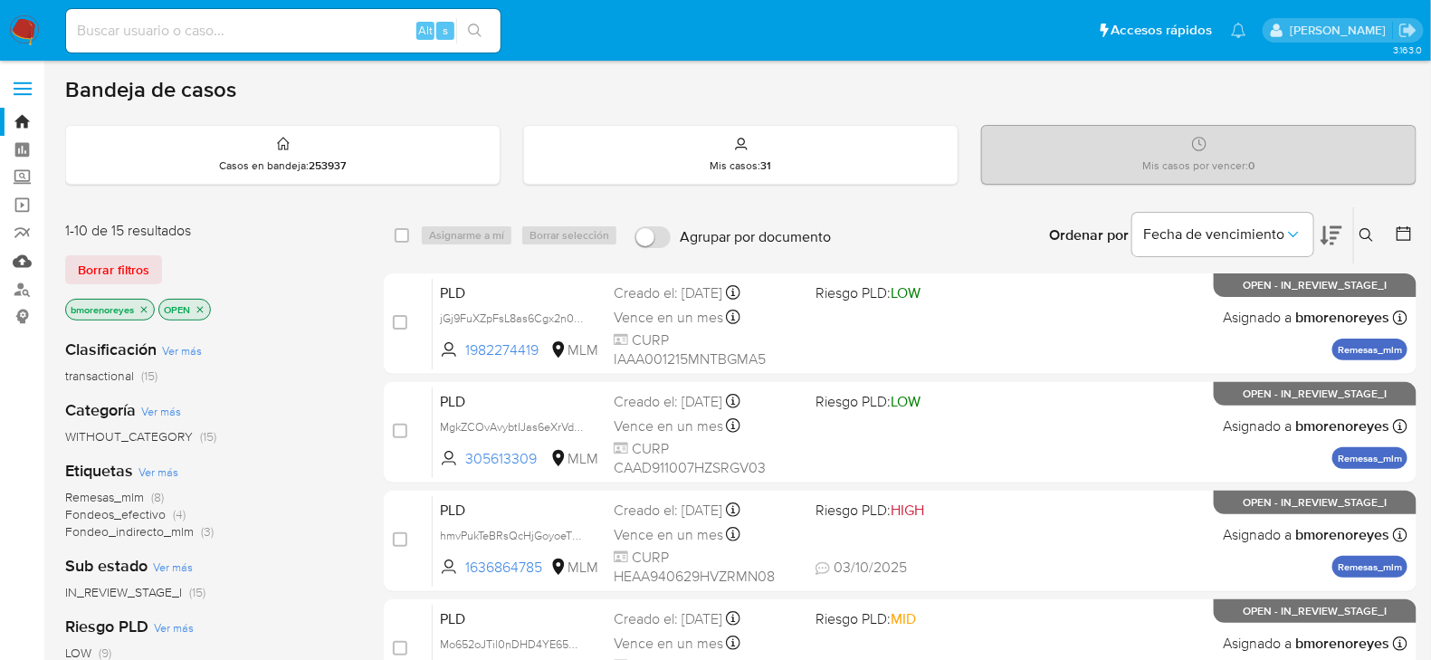
click at [21, 266] on link "Mulan" at bounding box center [107, 261] width 215 height 28
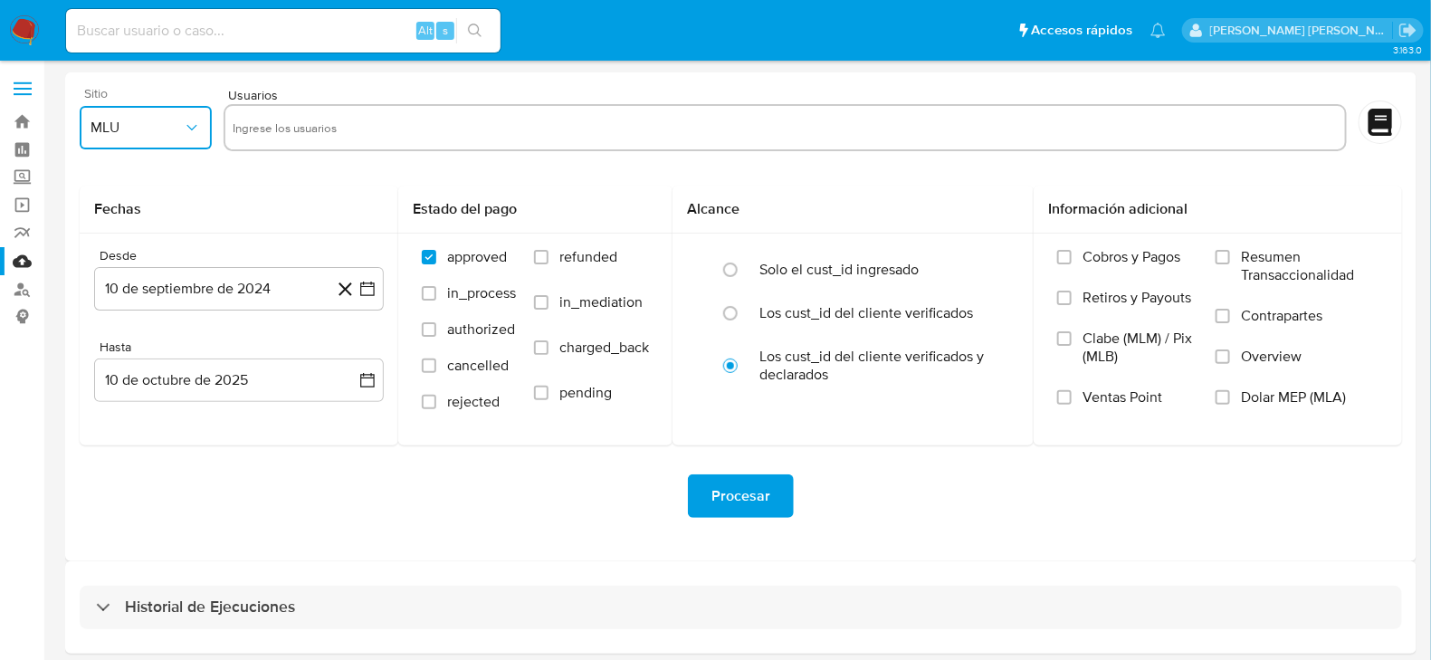
click at [175, 119] on span "MLU" at bounding box center [137, 128] width 92 height 18
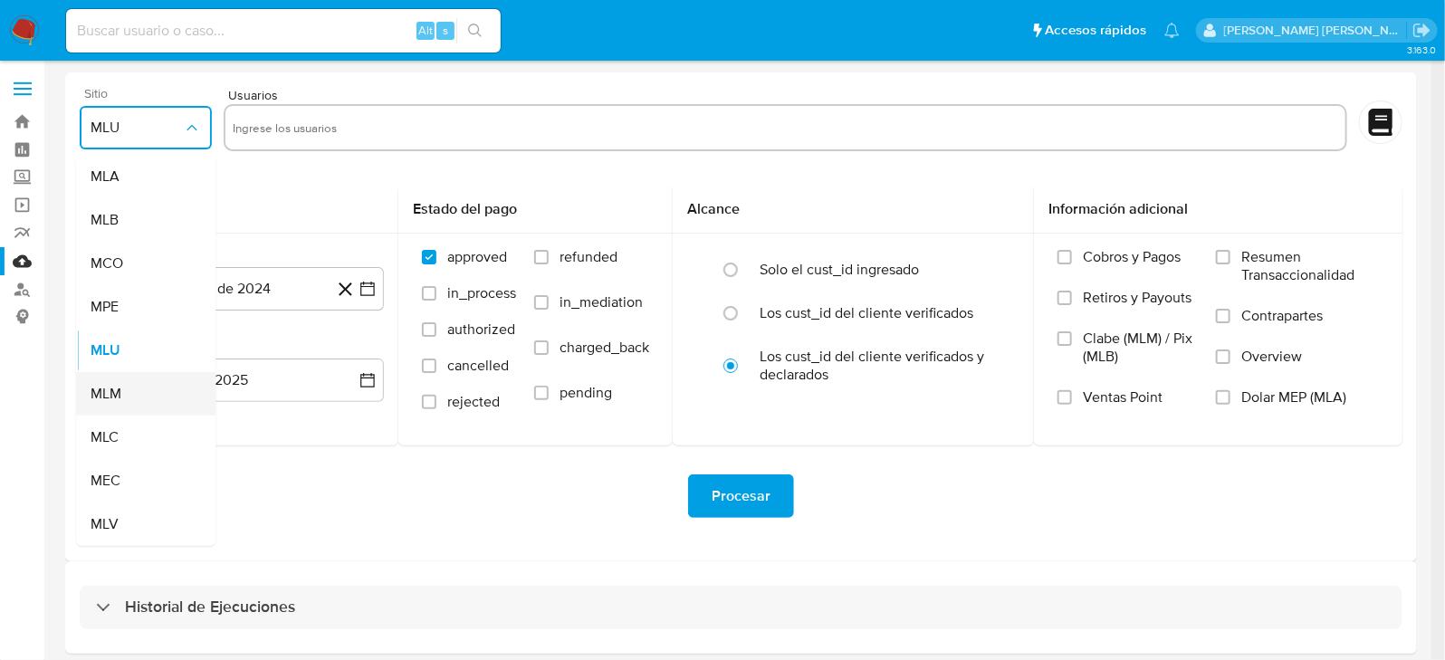
click at [147, 380] on div "MLM" at bounding box center [141, 393] width 100 height 43
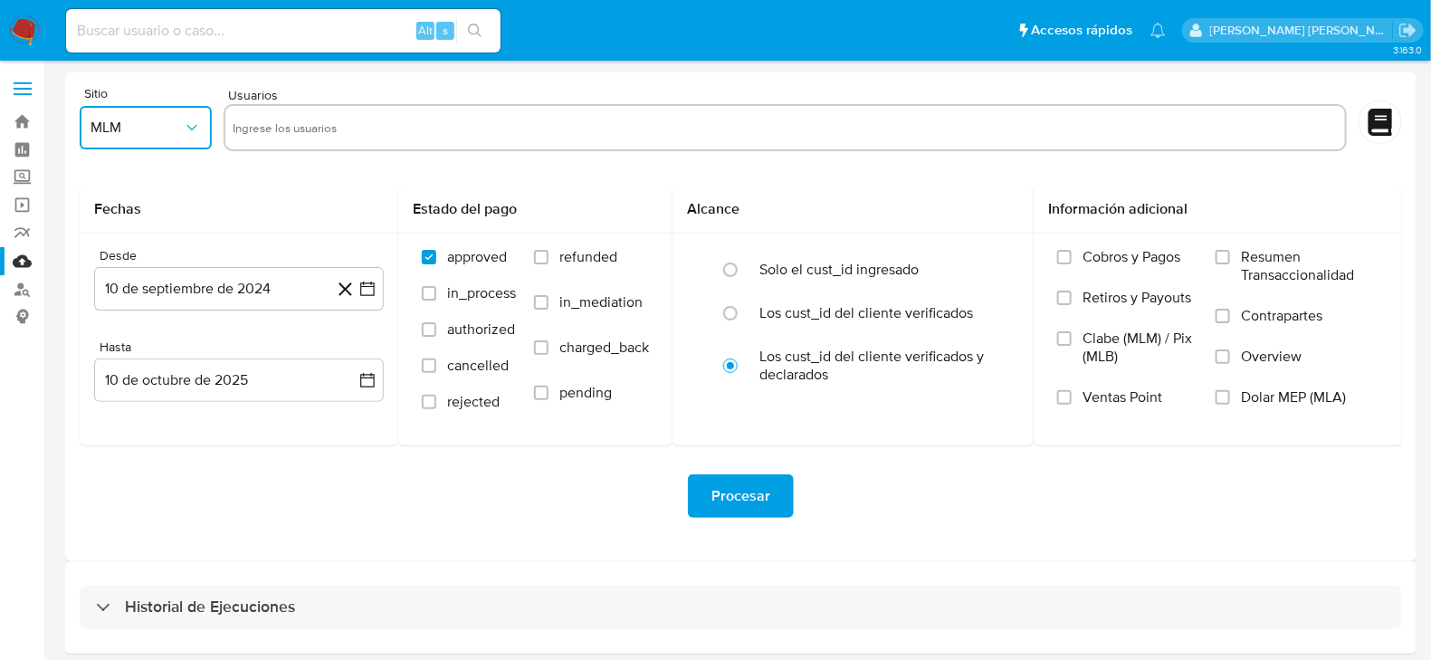
click at [351, 118] on input "text" at bounding box center [786, 127] width 1106 height 29
type input "2478782463"
click at [368, 287] on icon "button" at bounding box center [367, 289] width 18 height 18
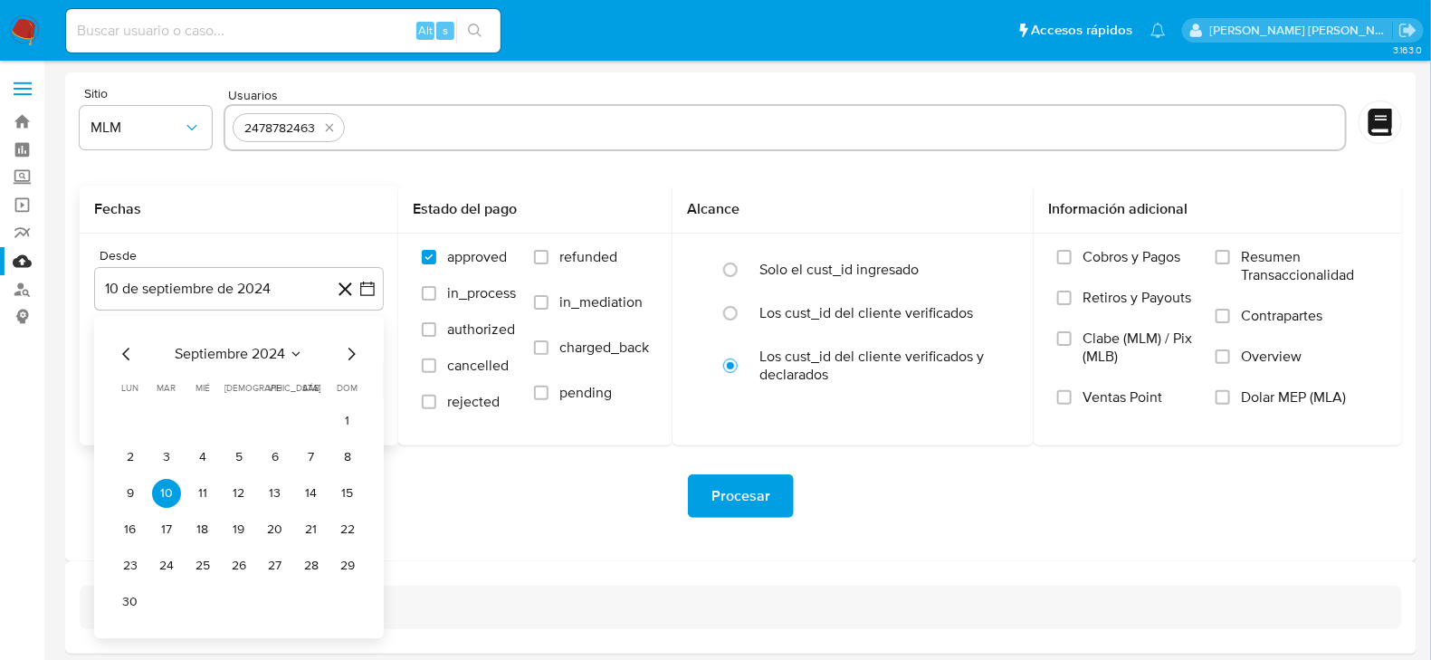
click at [359, 367] on div "septiembre 2024 septiembre 2024 lun lunes mar martes mié miércoles jue jueves v…" at bounding box center [239, 479] width 246 height 273
click at [353, 352] on icon "Mes siguiente" at bounding box center [351, 354] width 7 height 13
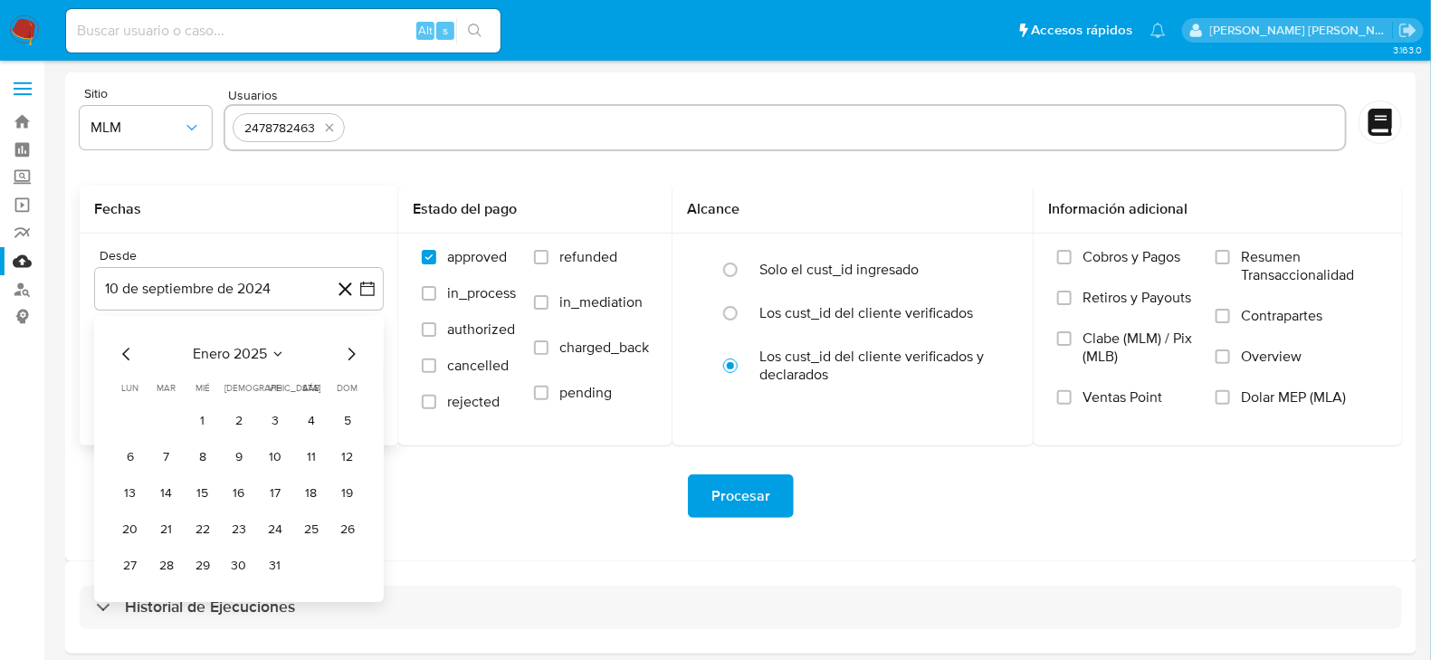
click at [353, 352] on icon "Mes siguiente" at bounding box center [351, 354] width 7 height 13
click at [243, 418] on button "1" at bounding box center [238, 420] width 29 height 29
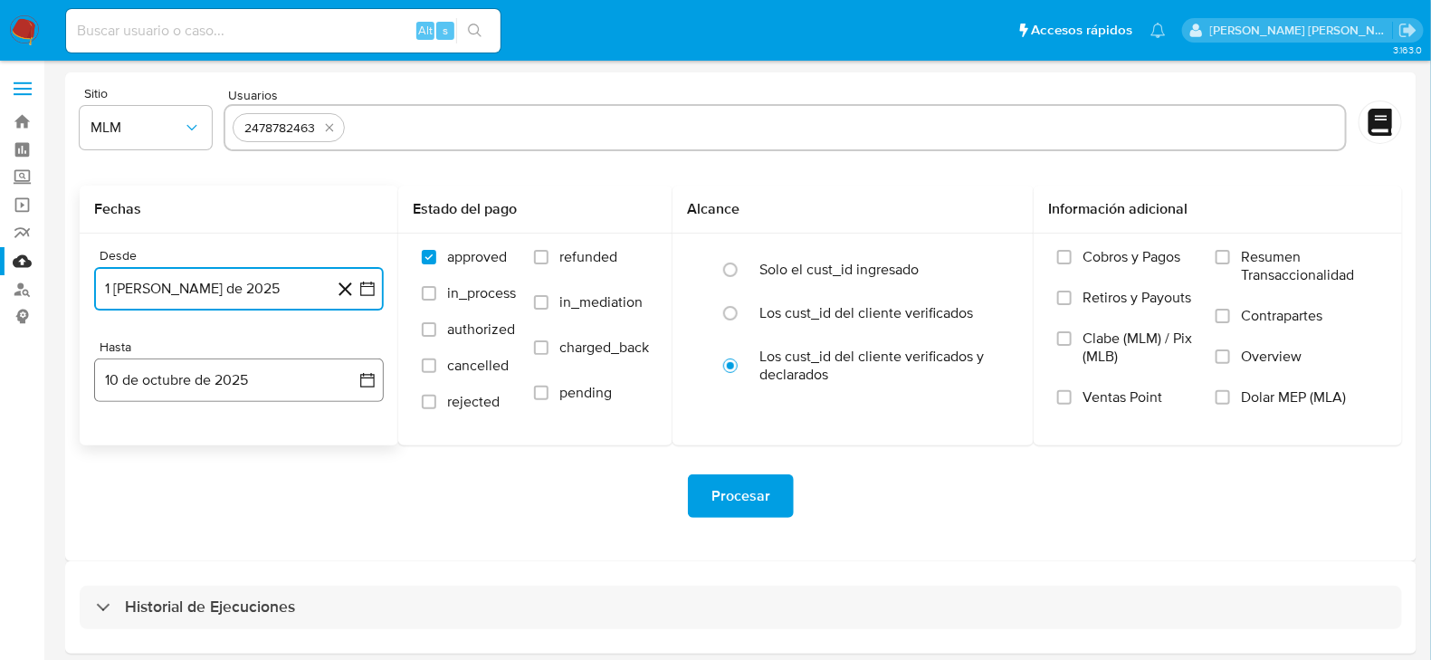
click at [375, 380] on icon "button" at bounding box center [367, 380] width 18 height 18
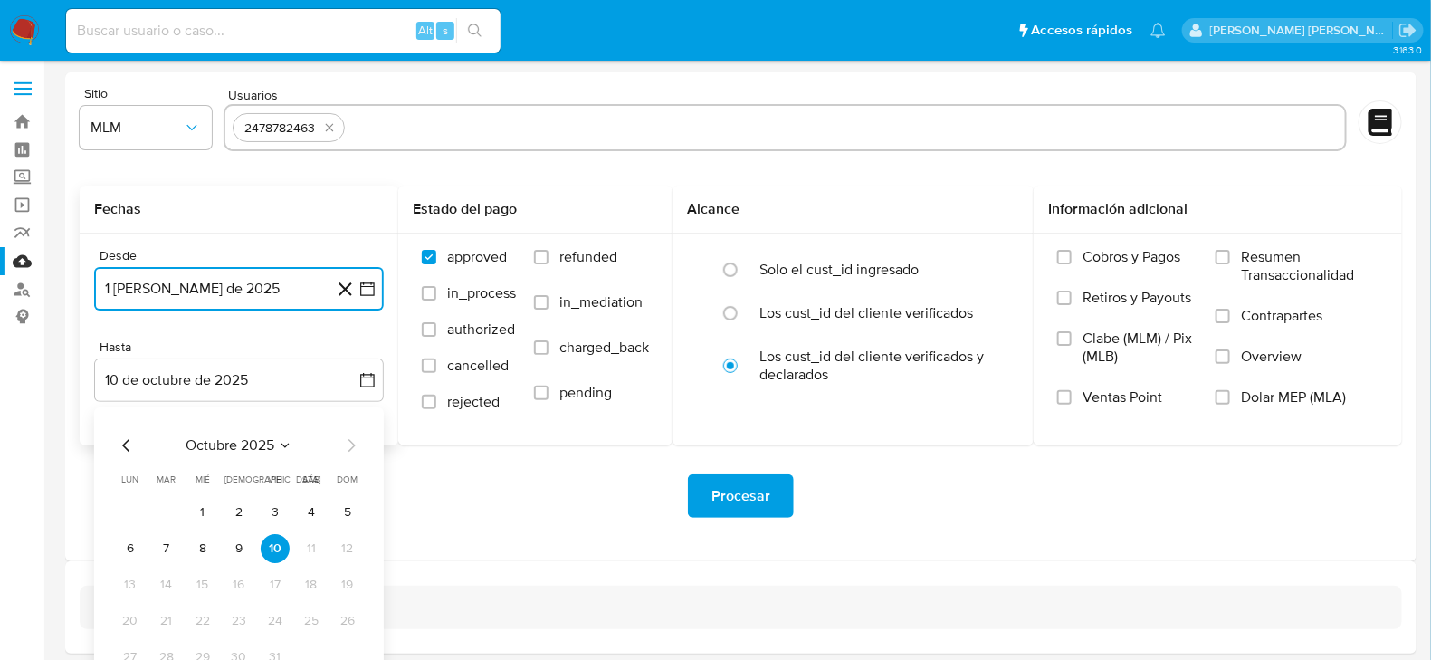
click at [131, 443] on icon "Mes anterior" at bounding box center [127, 445] width 22 height 22
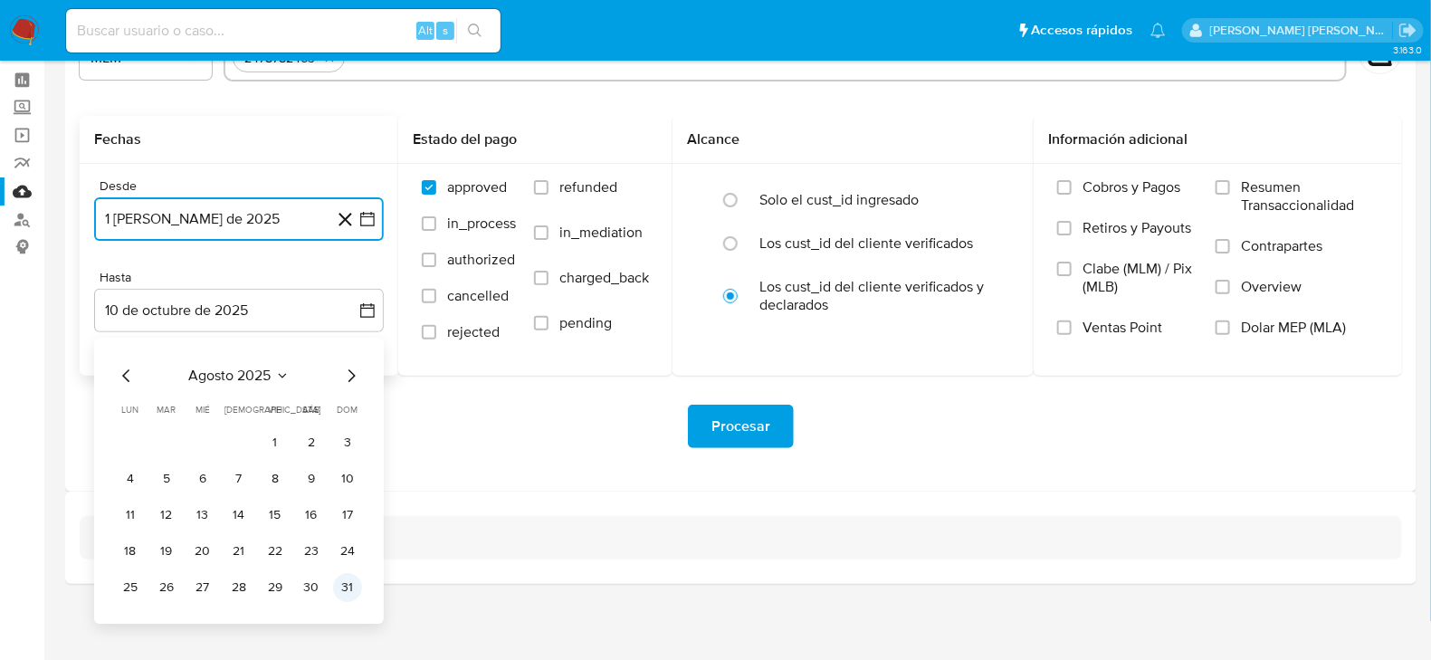
click at [346, 583] on button "31" at bounding box center [347, 587] width 29 height 29
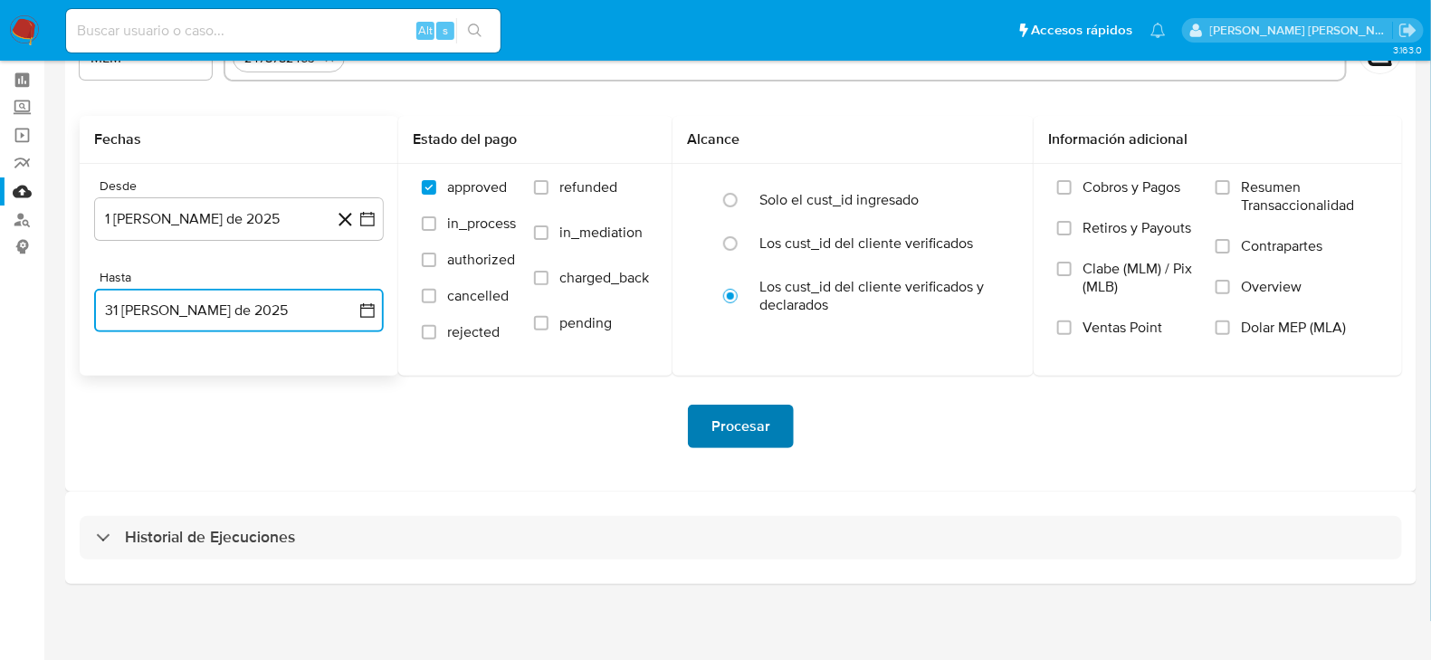
click at [709, 432] on button "Procesar" at bounding box center [741, 426] width 106 height 43
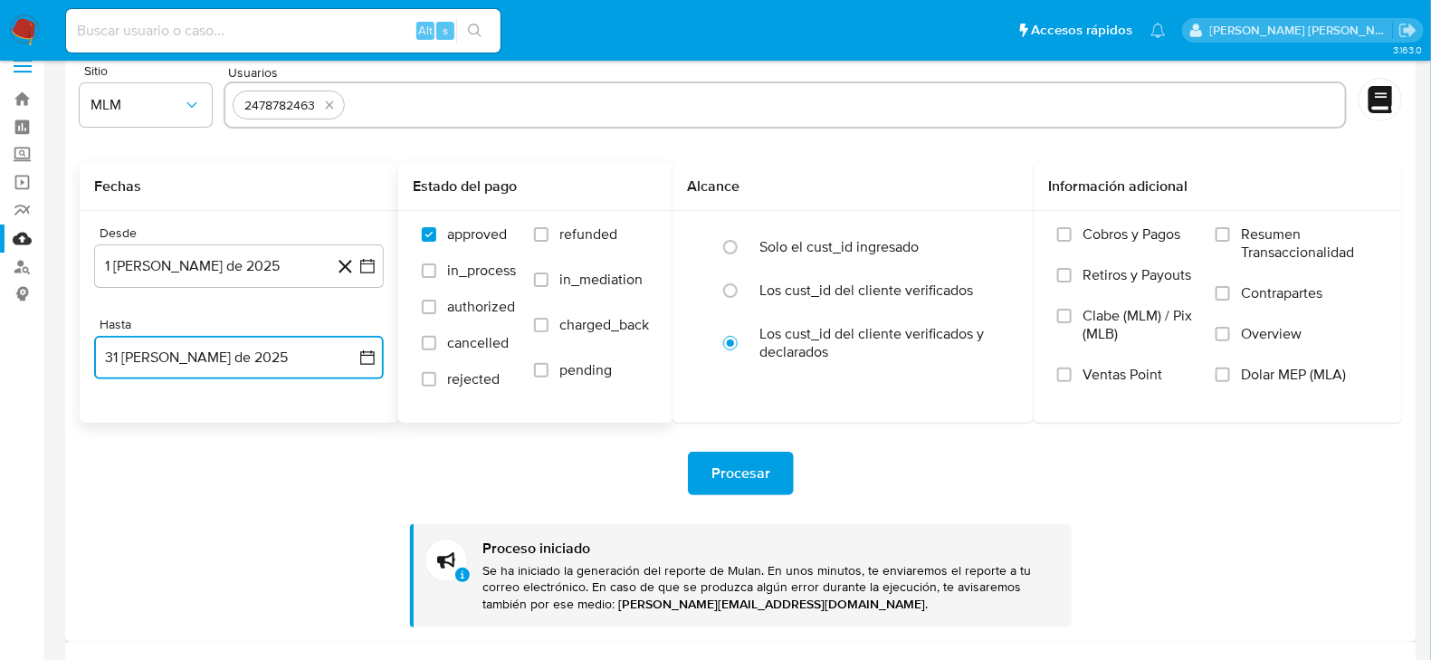
scroll to position [0, 0]
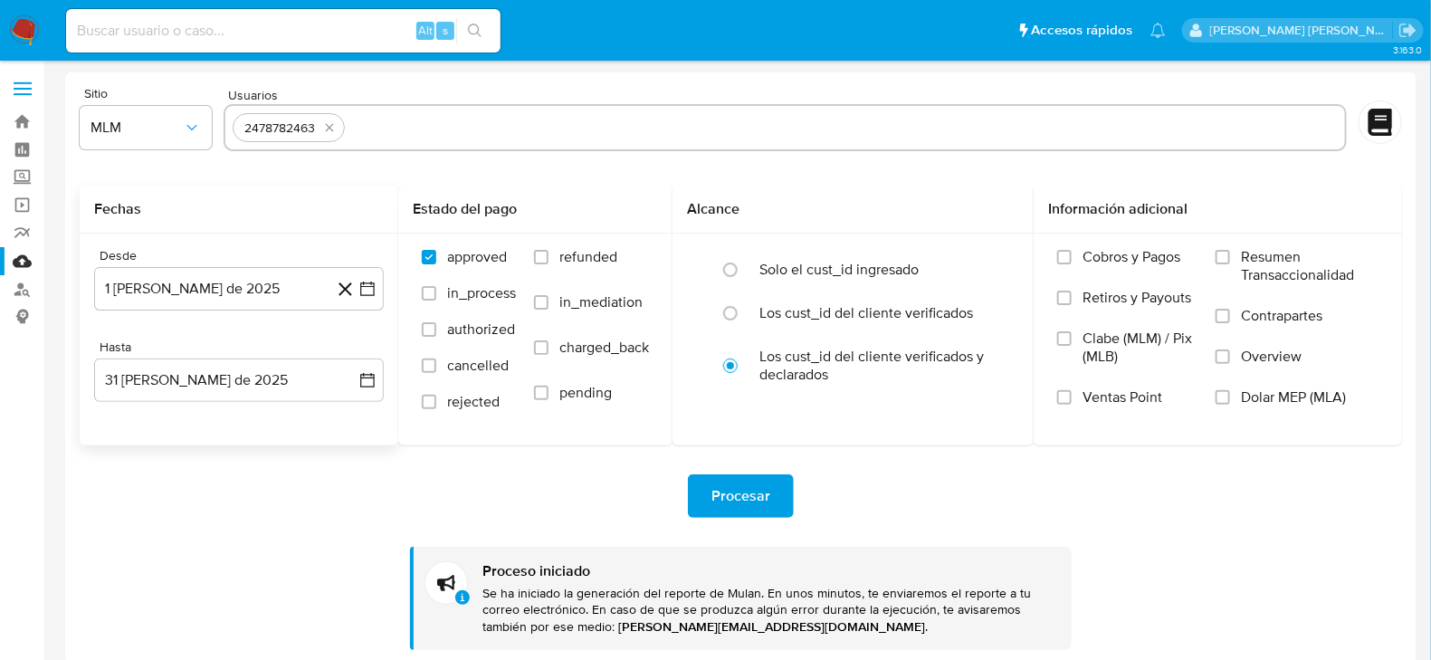
click at [28, 37] on img at bounding box center [24, 30] width 31 height 31
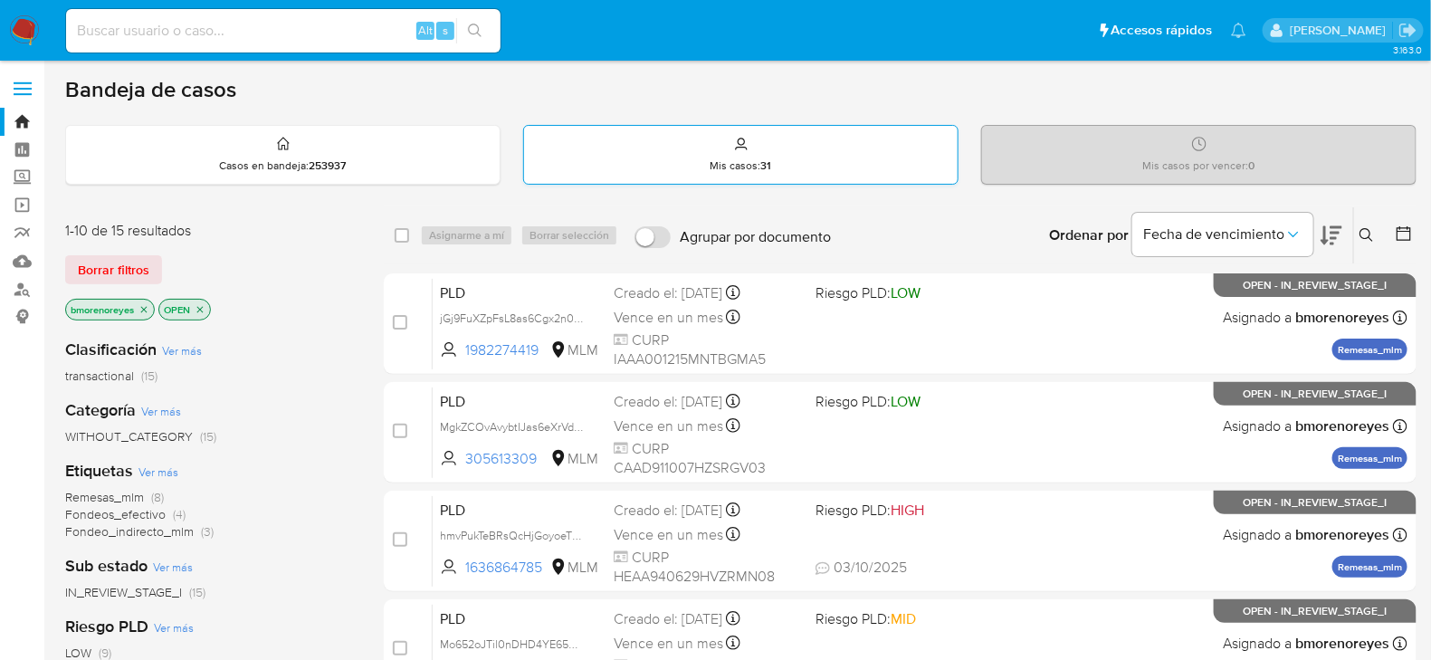
drag, startPoint x: 742, startPoint y: 139, endPoint x: 731, endPoint y: 139, distance: 10.9
click at [740, 139] on icon at bounding box center [741, 144] width 14 height 14
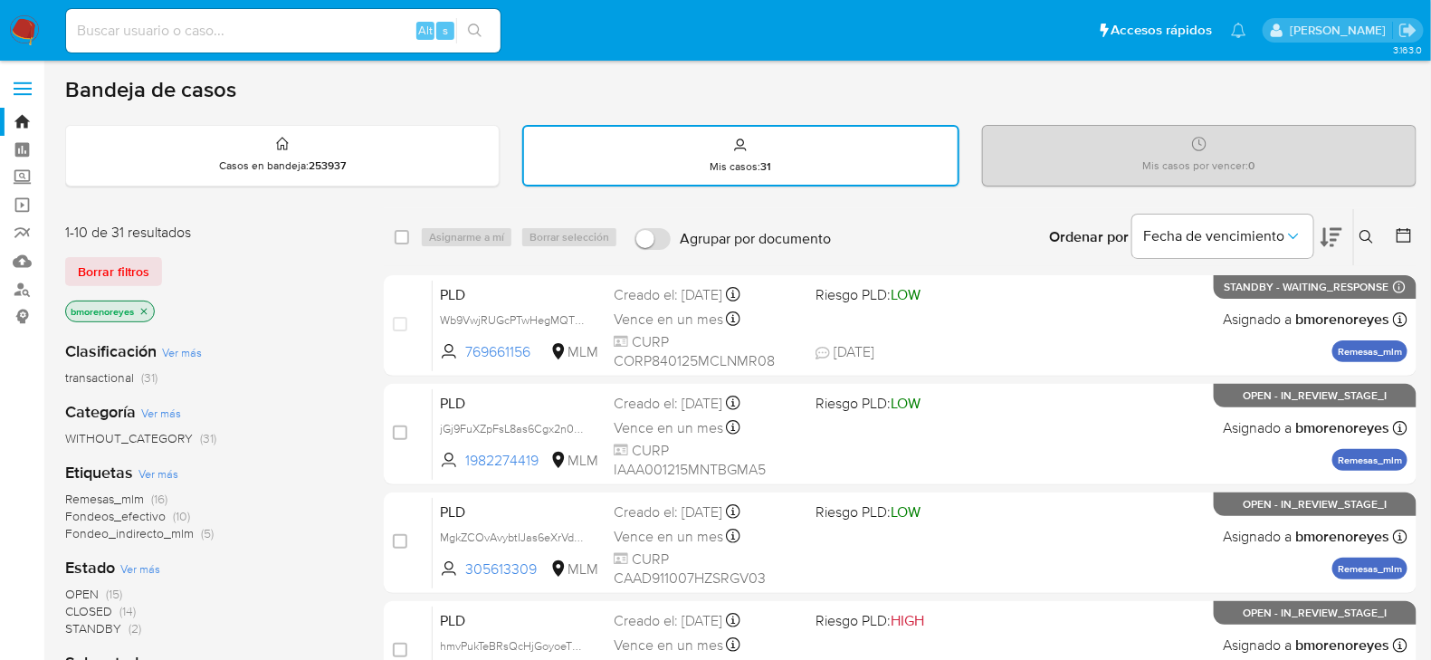
click at [1362, 232] on icon at bounding box center [1367, 237] width 14 height 14
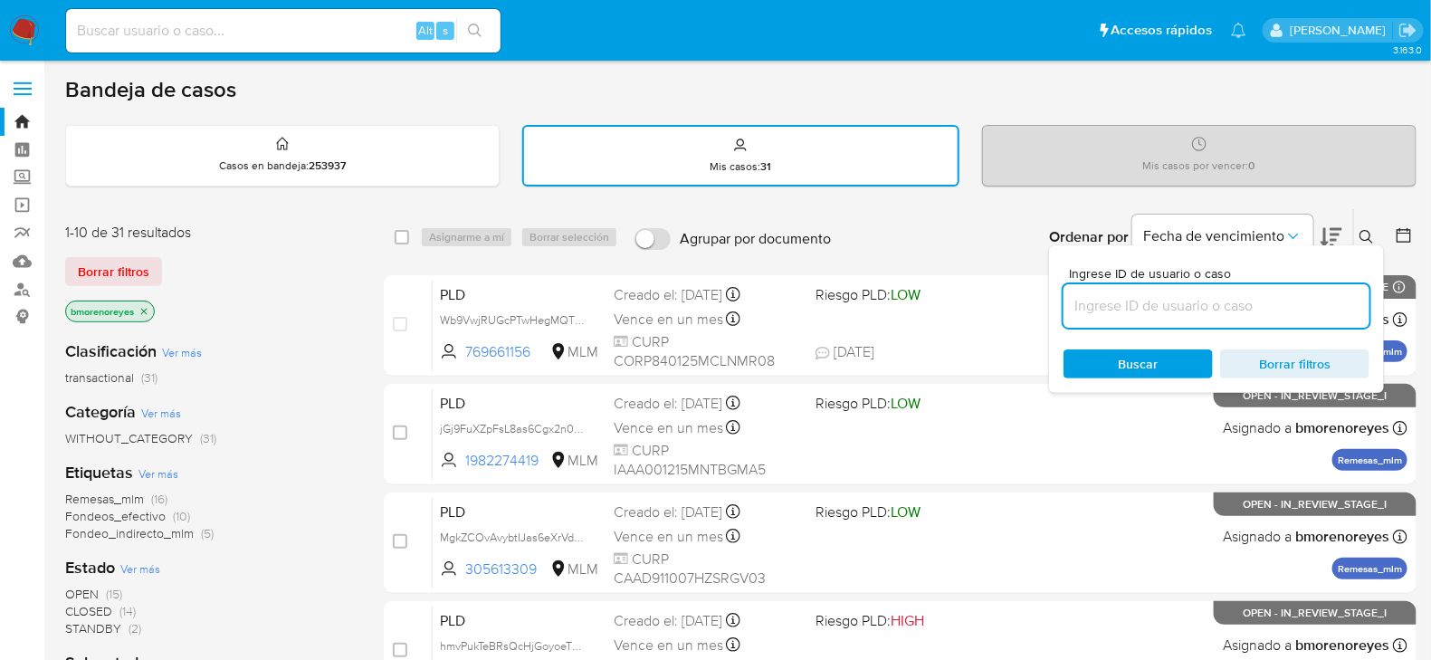
click at [1109, 299] on input at bounding box center [1217, 306] width 306 height 24
type input "1982274419"
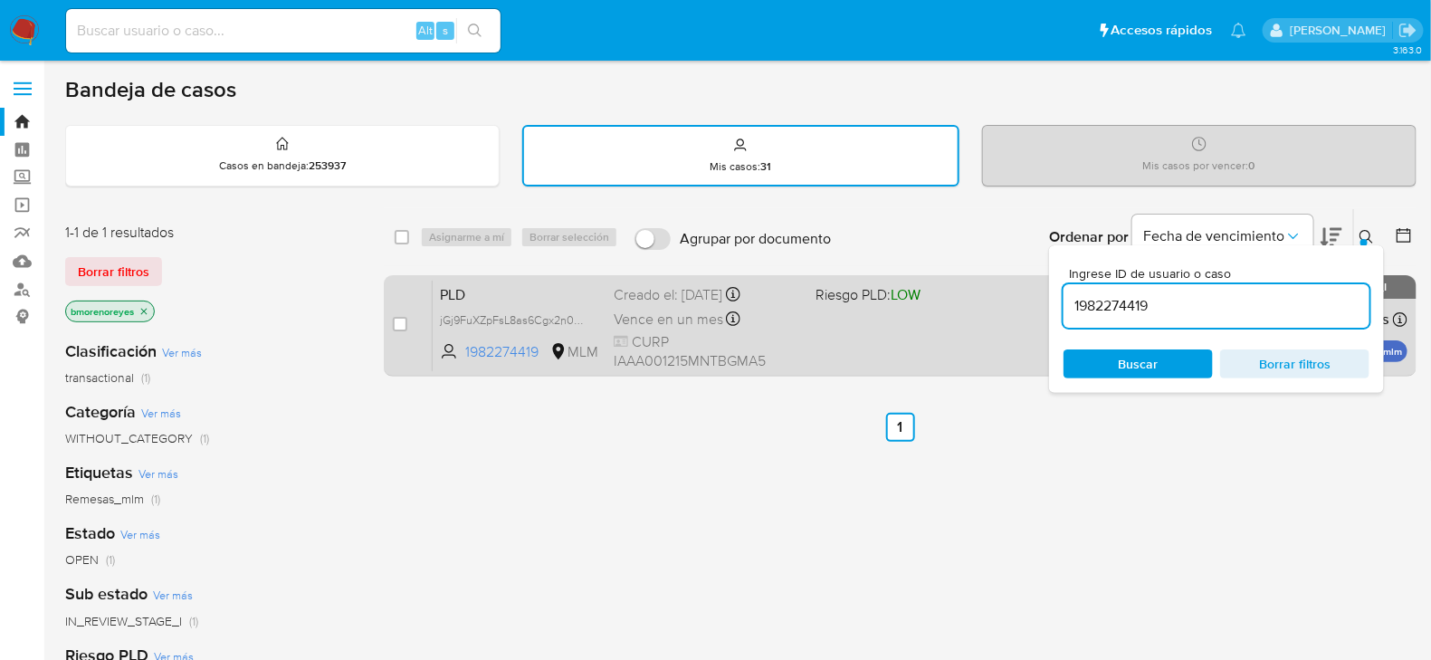
click at [831, 317] on span at bounding box center [909, 319] width 187 height 4
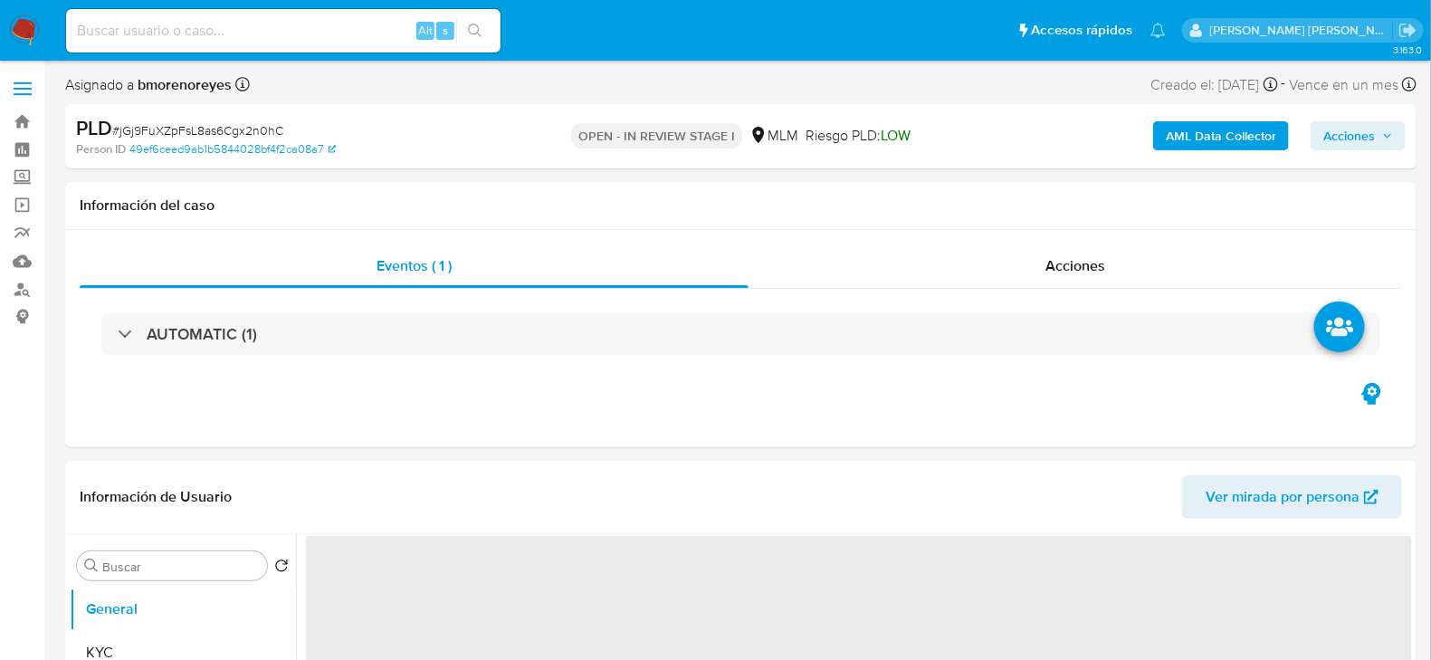
select select "10"
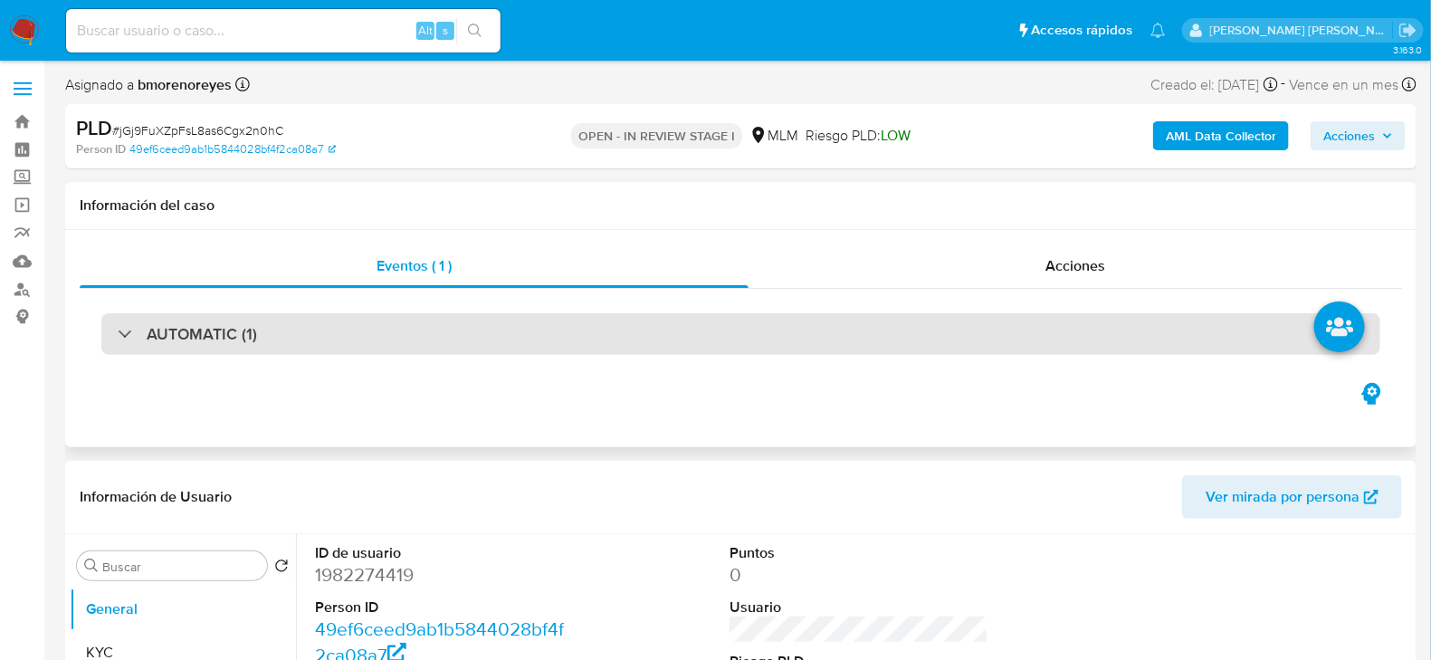
click at [702, 345] on div "AUTOMATIC (1)" at bounding box center [740, 334] width 1279 height 42
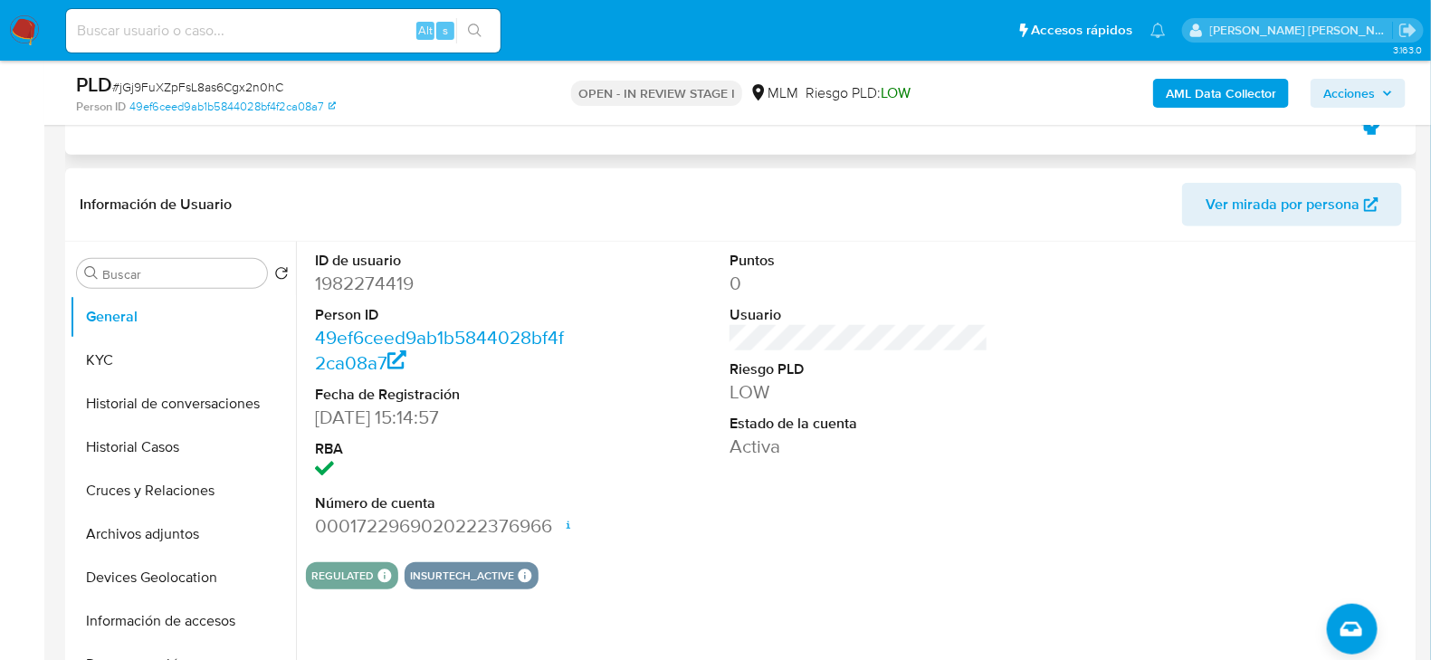
scroll to position [542, 0]
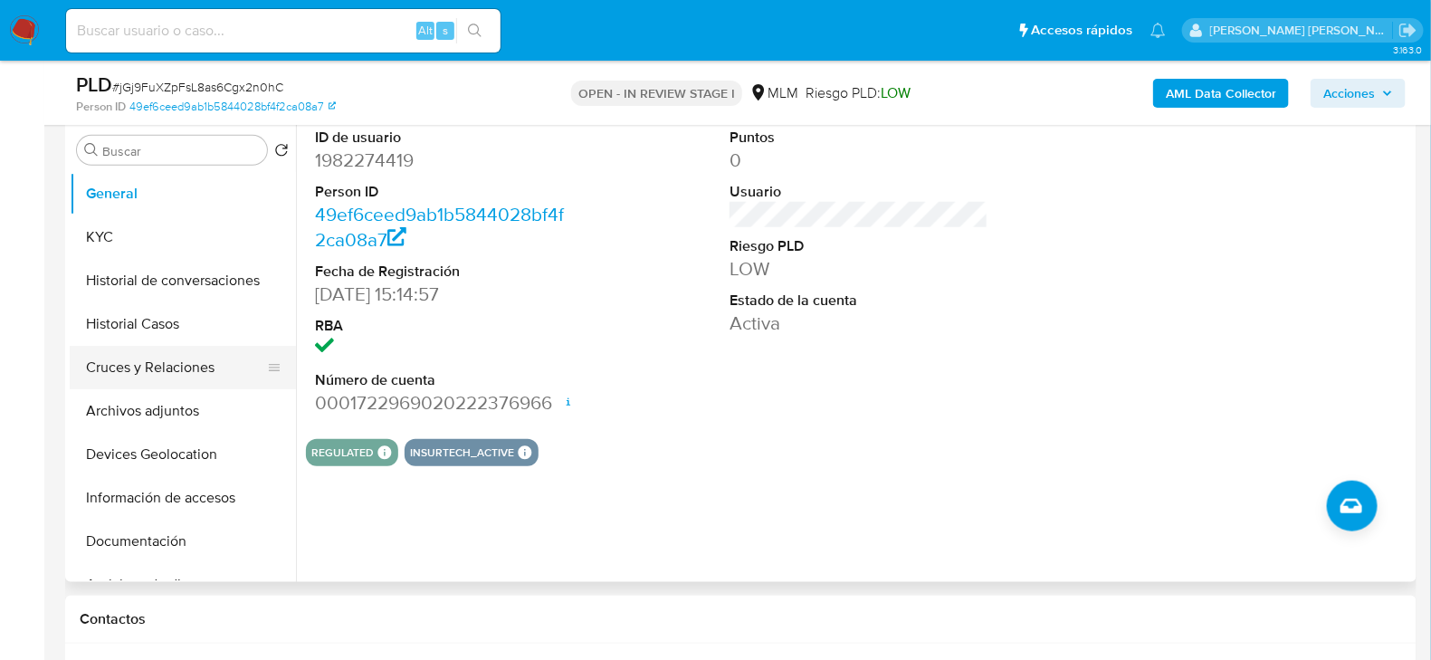
click at [167, 348] on button "Cruces y Relaciones" at bounding box center [176, 367] width 212 height 43
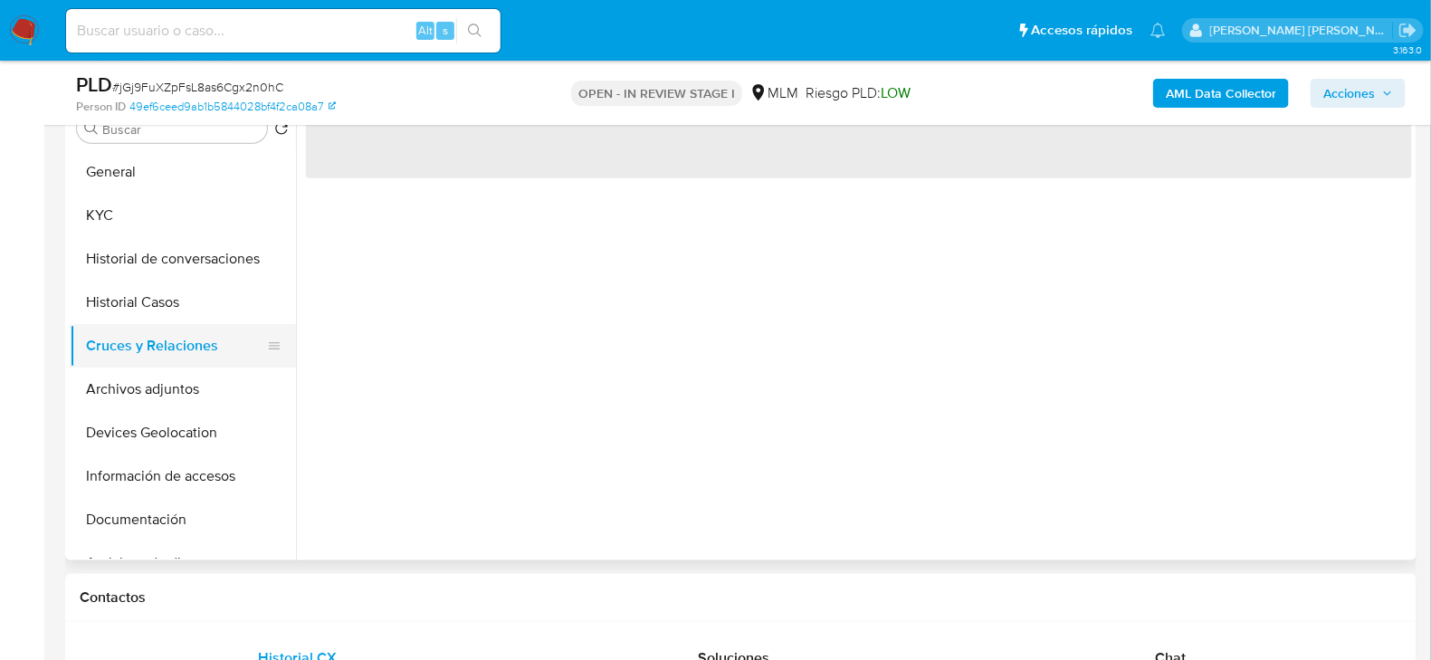
click at [174, 329] on button "Cruces y Relaciones" at bounding box center [176, 345] width 212 height 43
click at [194, 310] on button "Historial Casos" at bounding box center [176, 302] width 212 height 43
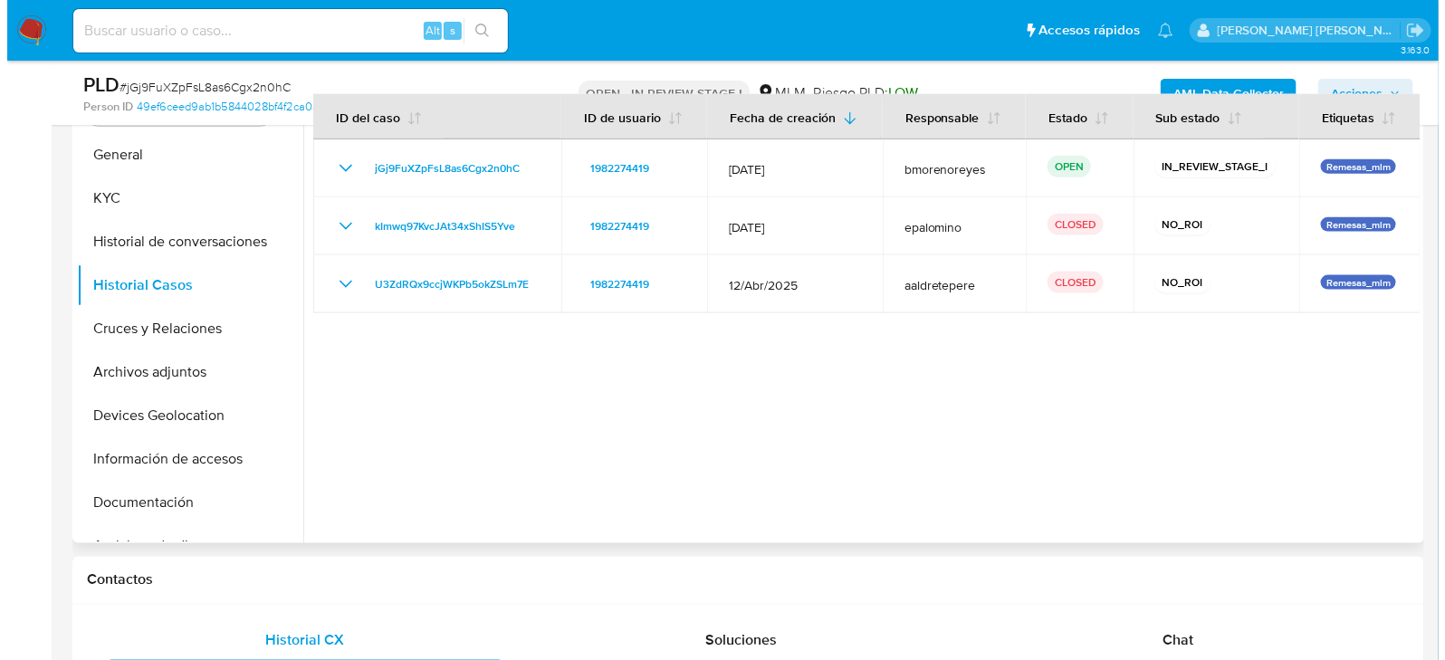
scroll to position [815, 0]
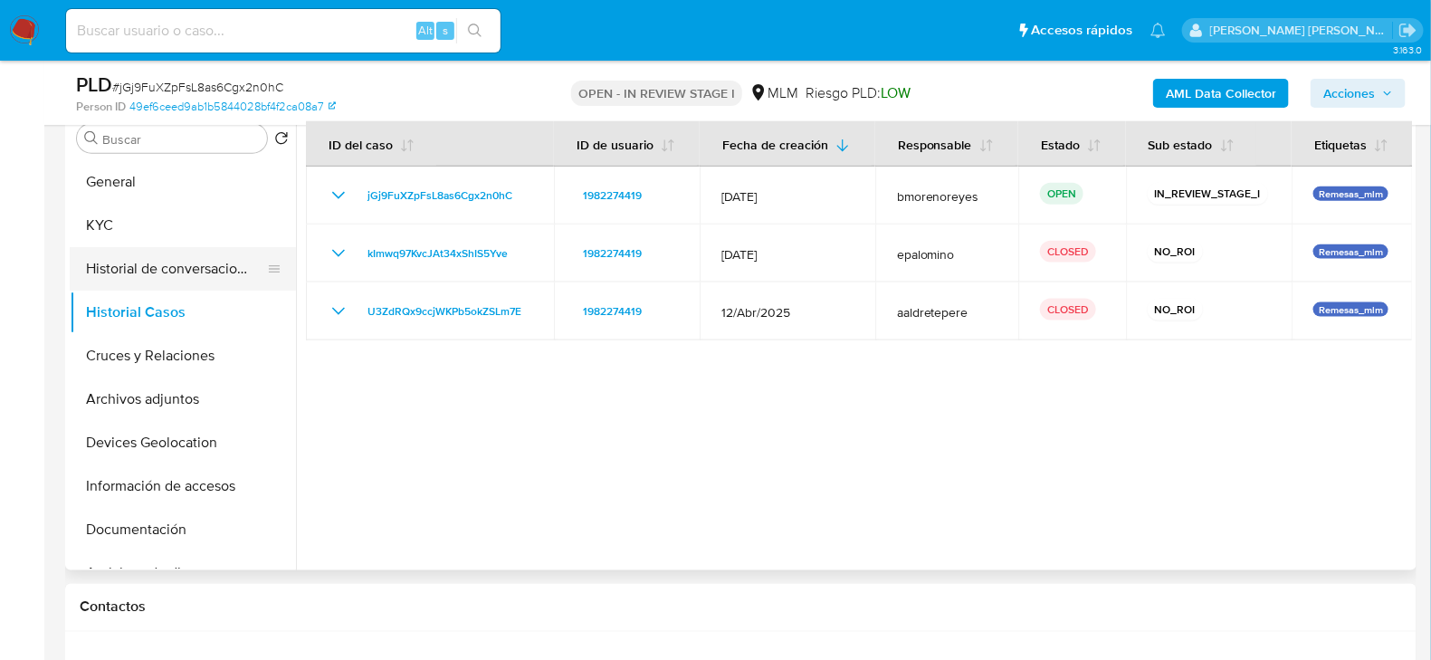
click at [136, 263] on button "Historial de conversaciones" at bounding box center [176, 268] width 212 height 43
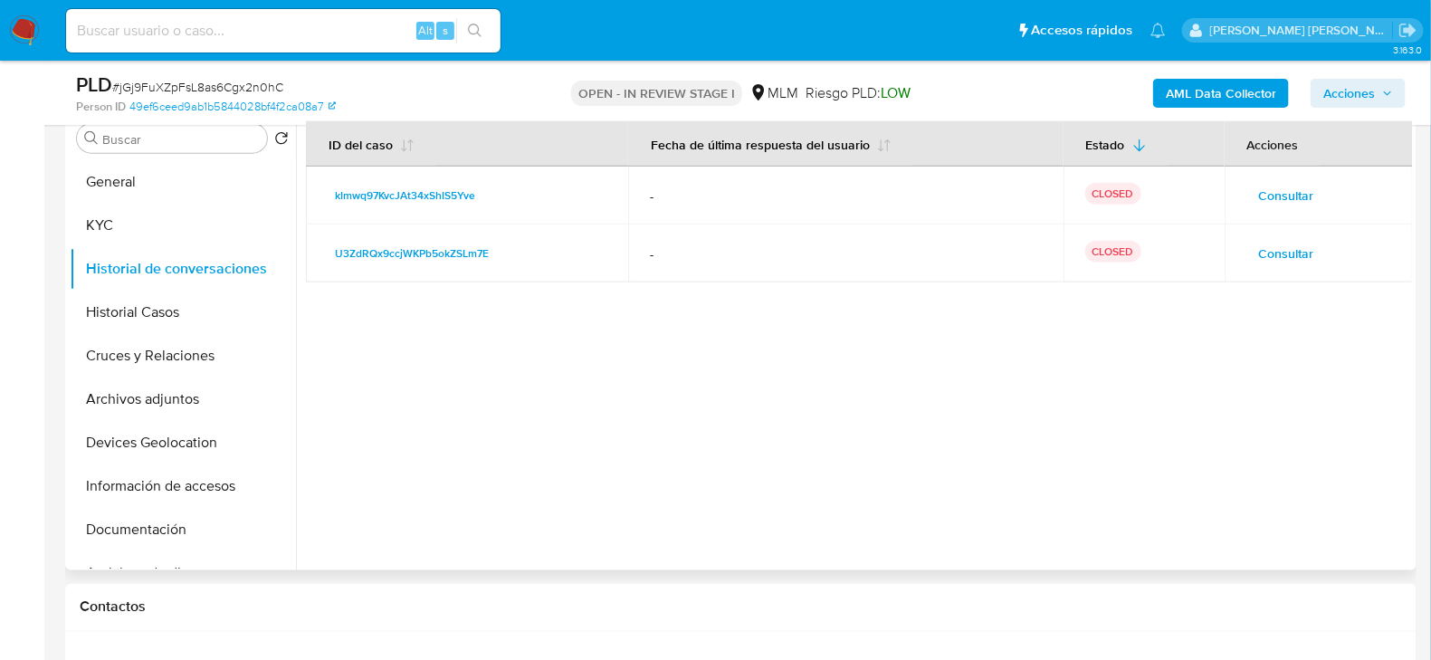
click at [1265, 196] on span "Consultar" at bounding box center [1286, 195] width 55 height 25
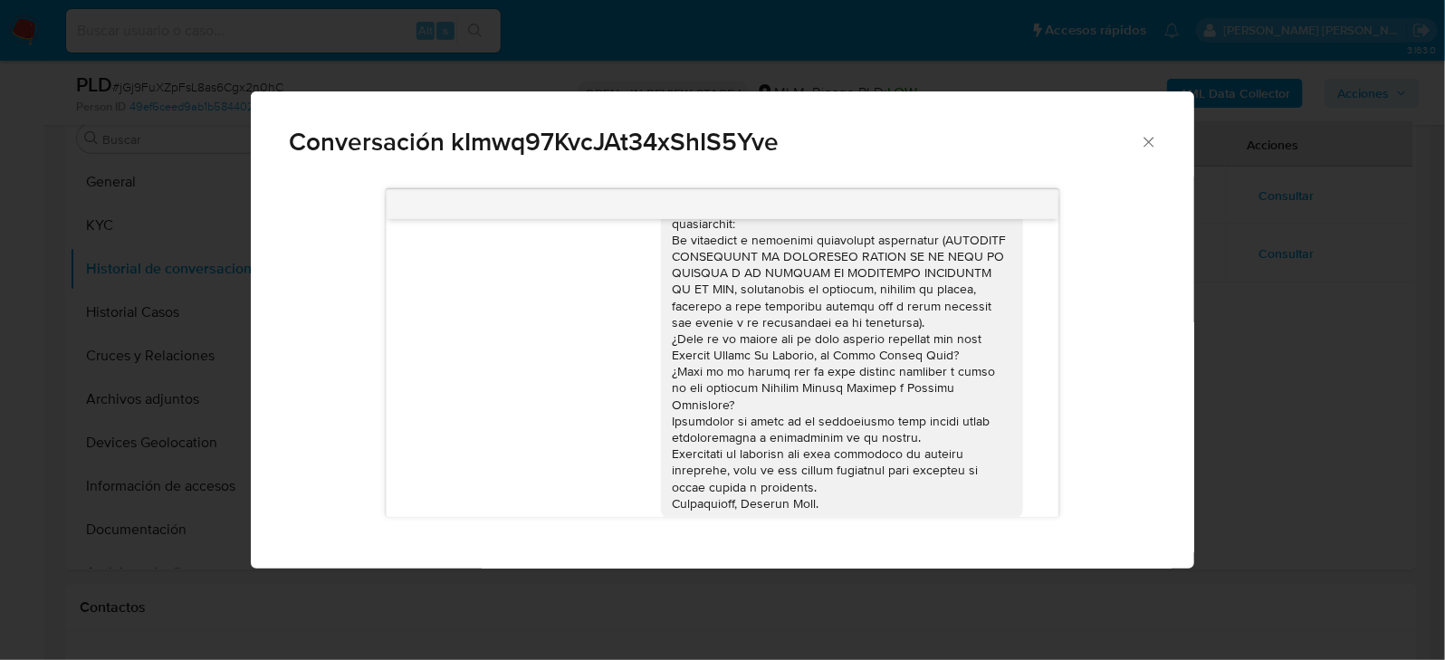
scroll to position [167, 0]
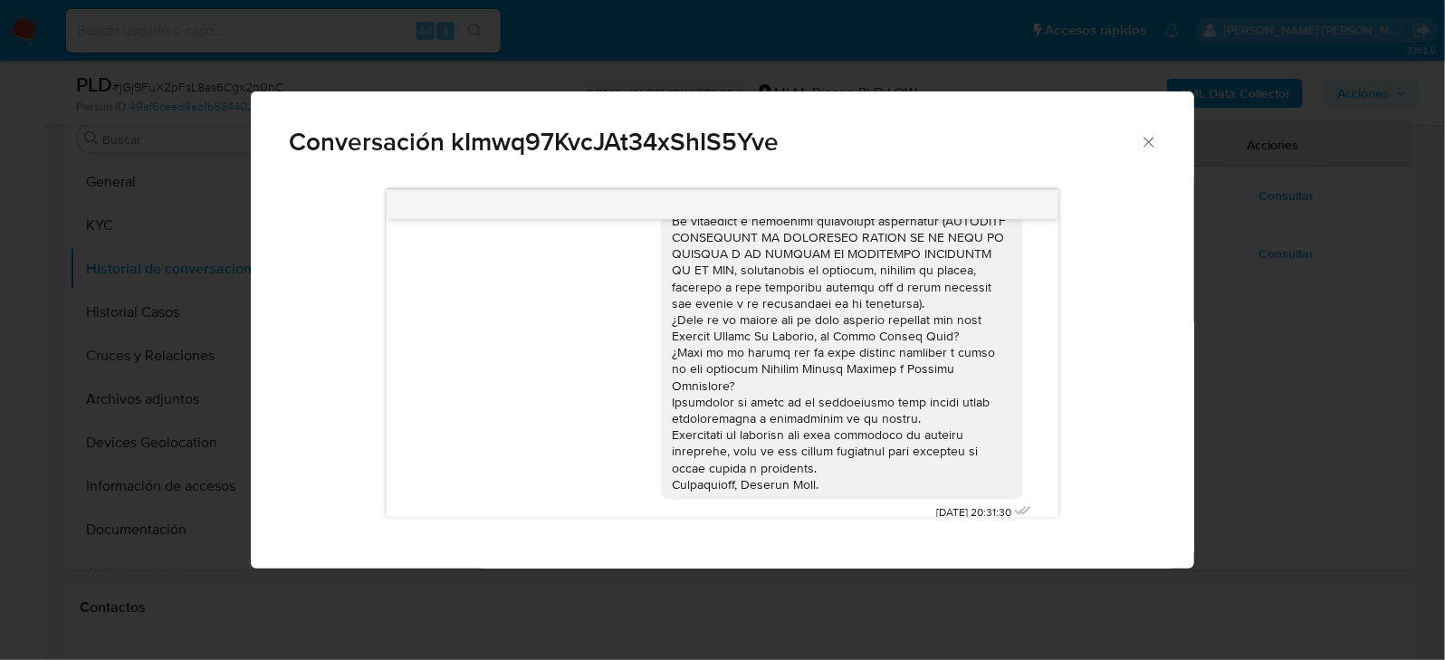
click at [1286, 290] on div "Conversación kImwq97KvcJAt34xShIS5Yve 28/05/2025 20:31:30" at bounding box center [722, 330] width 1445 height 660
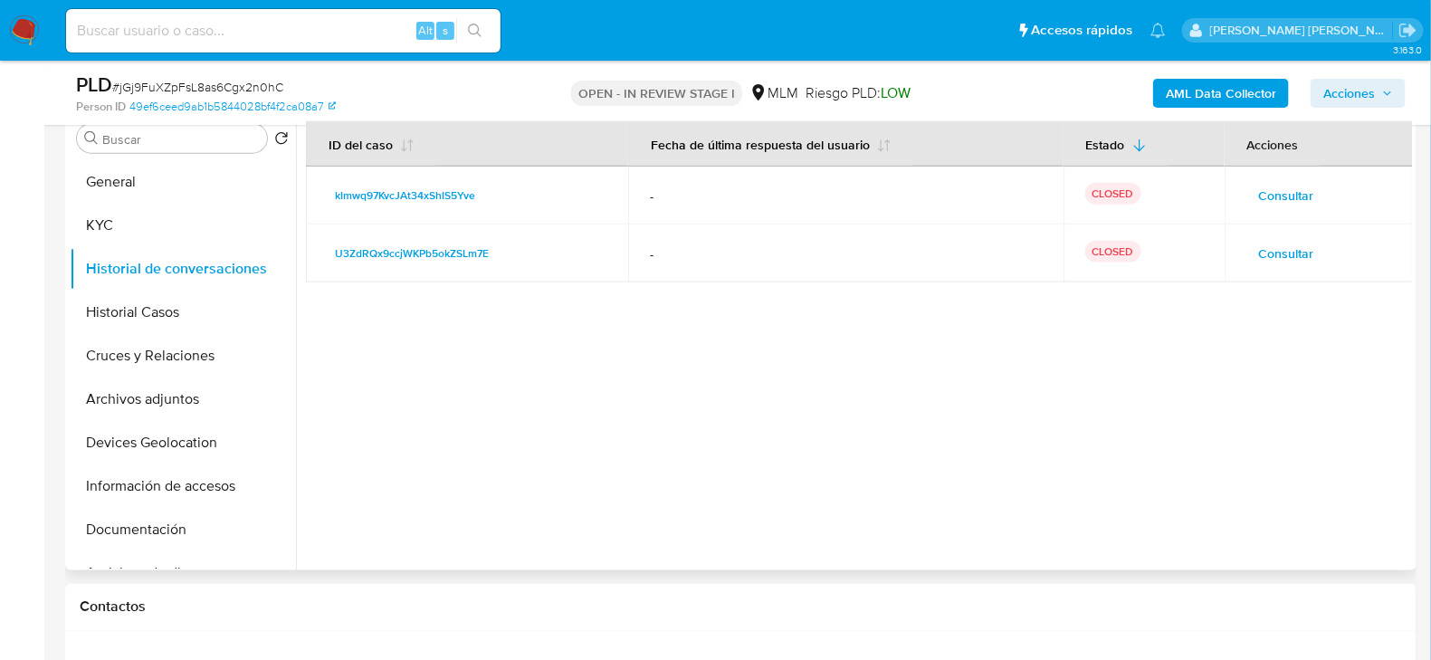
click at [1278, 244] on span "Consultar" at bounding box center [1286, 253] width 55 height 25
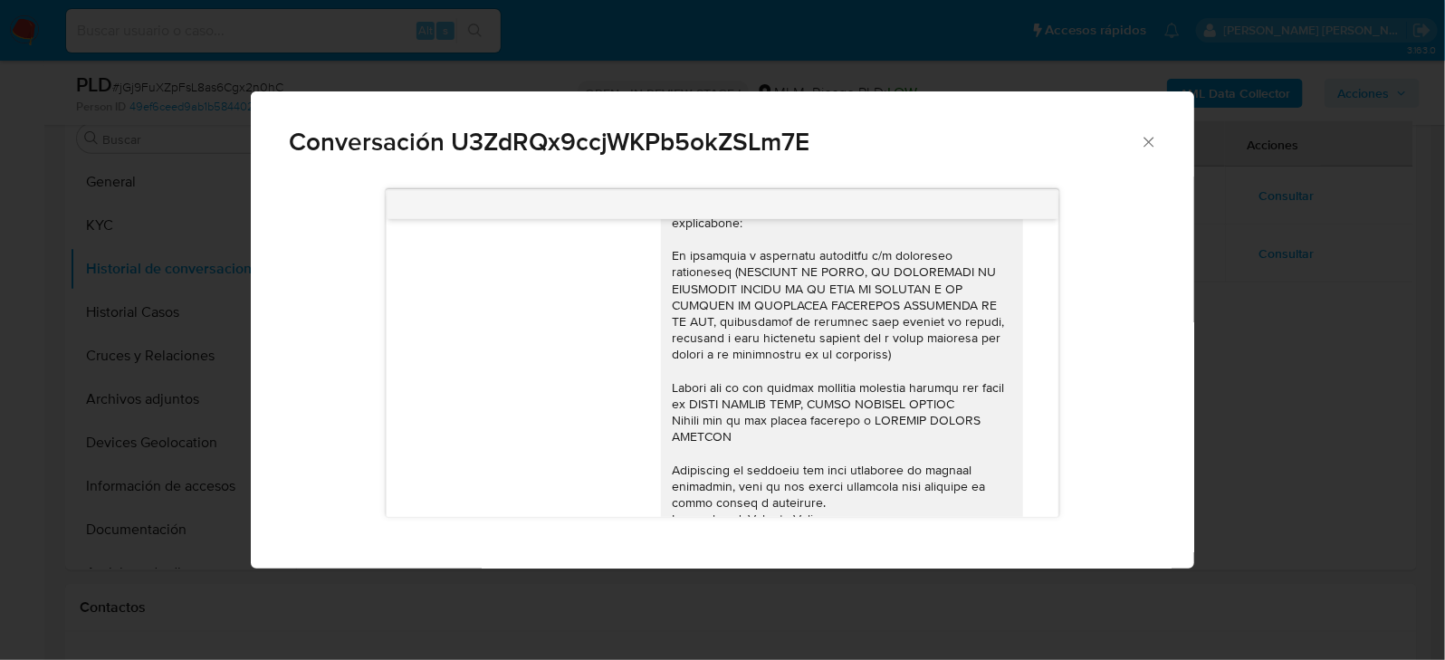
scroll to position [0, 0]
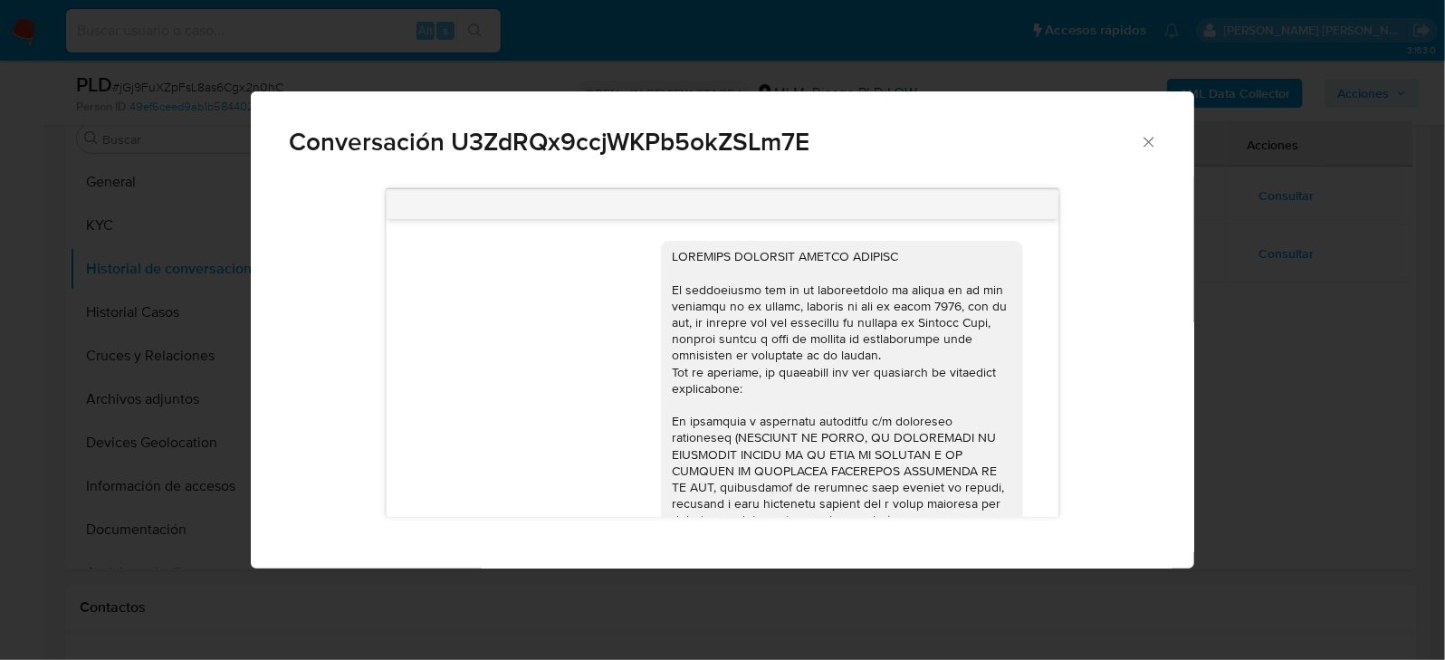
click at [1317, 390] on div "Conversación U3ZdRQx9ccjWKPb5okZSLm7E 24/04/2025 21:46:36 Buena tarde 28/04/202…" at bounding box center [722, 330] width 1445 height 660
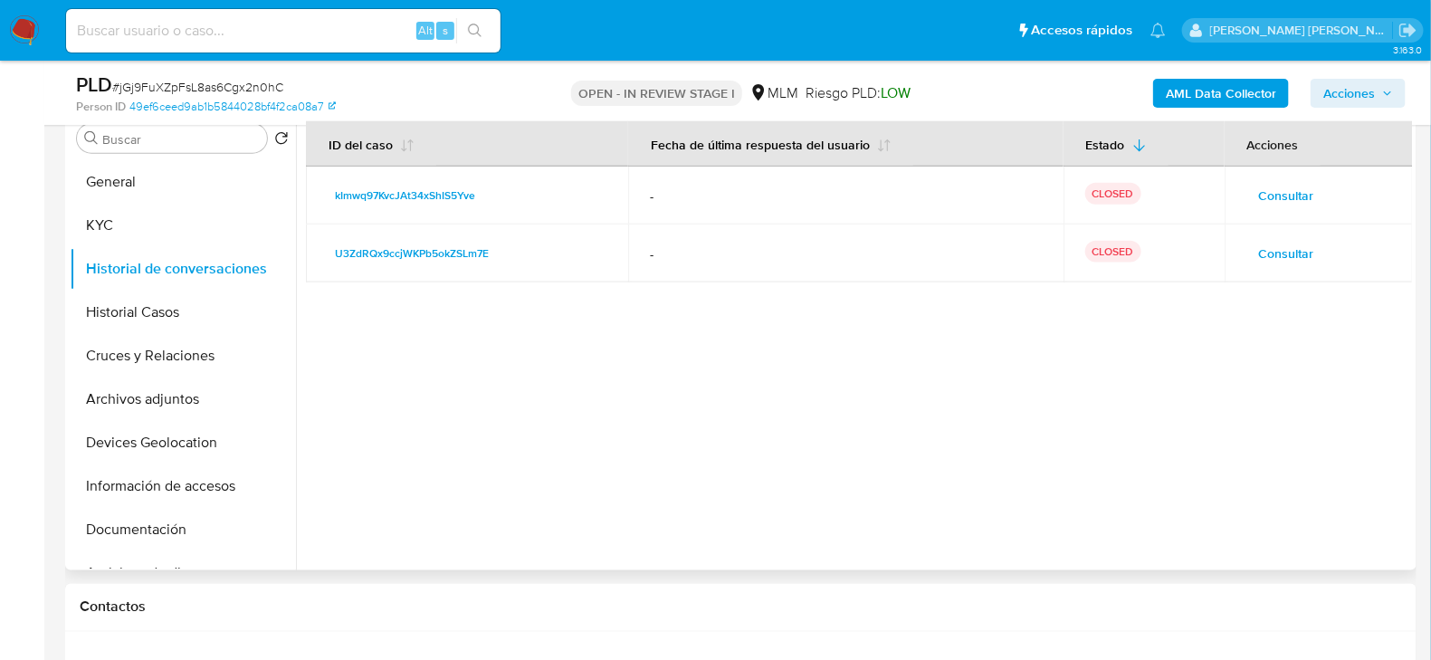
click at [1300, 187] on span "Consultar" at bounding box center [1286, 195] width 55 height 25
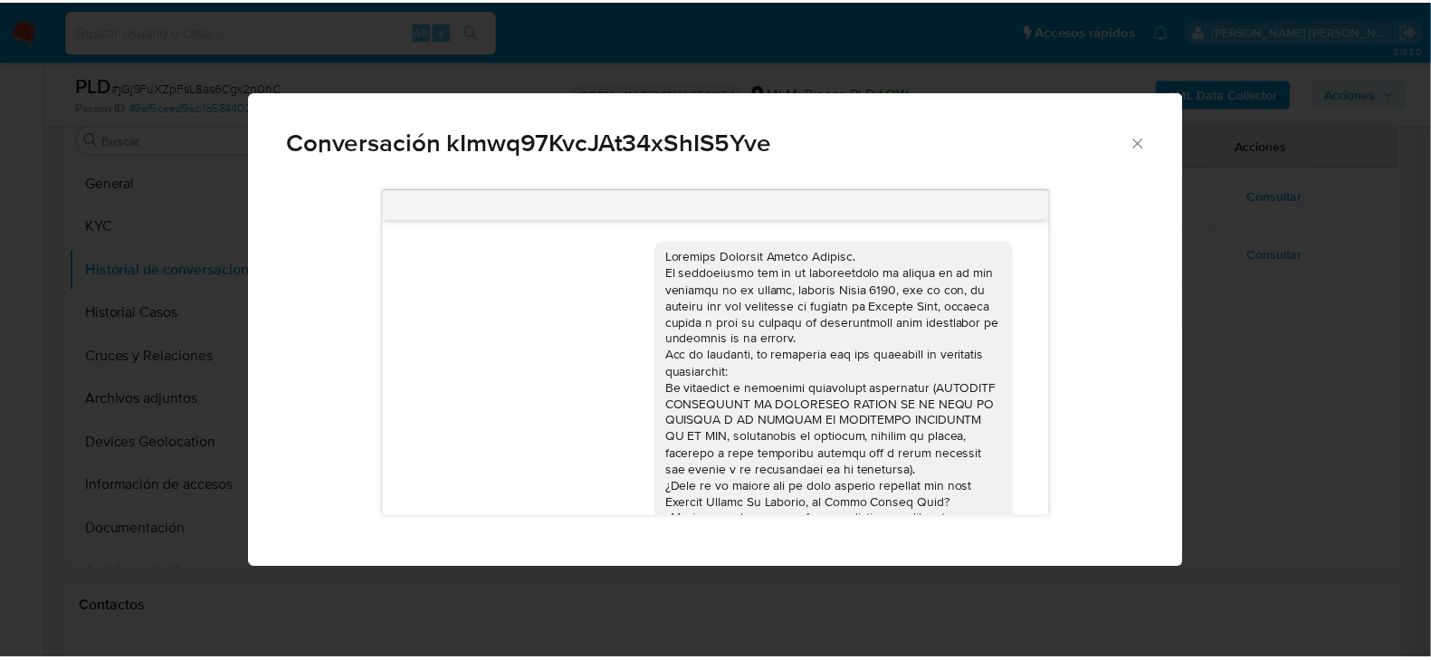
scroll to position [167, 0]
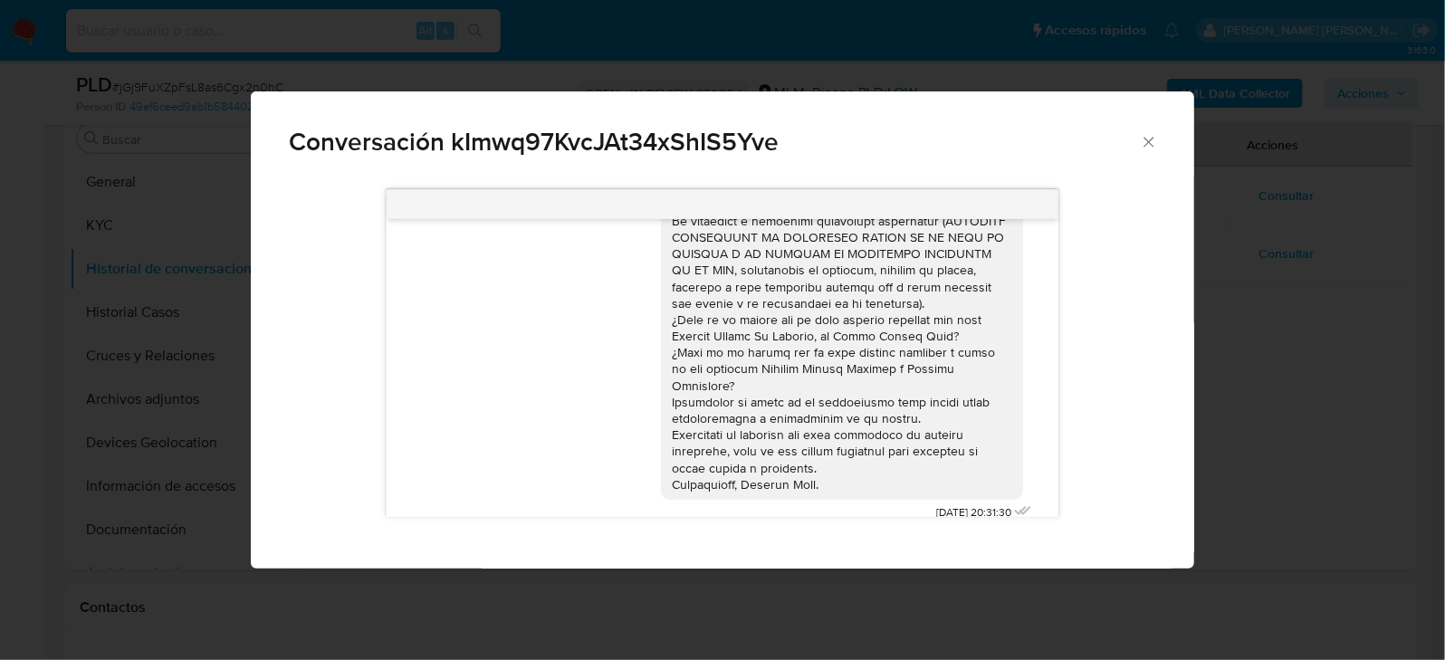
click at [1238, 376] on div "Conversación kImwq97KvcJAt34xShIS5Yve 28/05/2025 20:31:30" at bounding box center [722, 330] width 1445 height 660
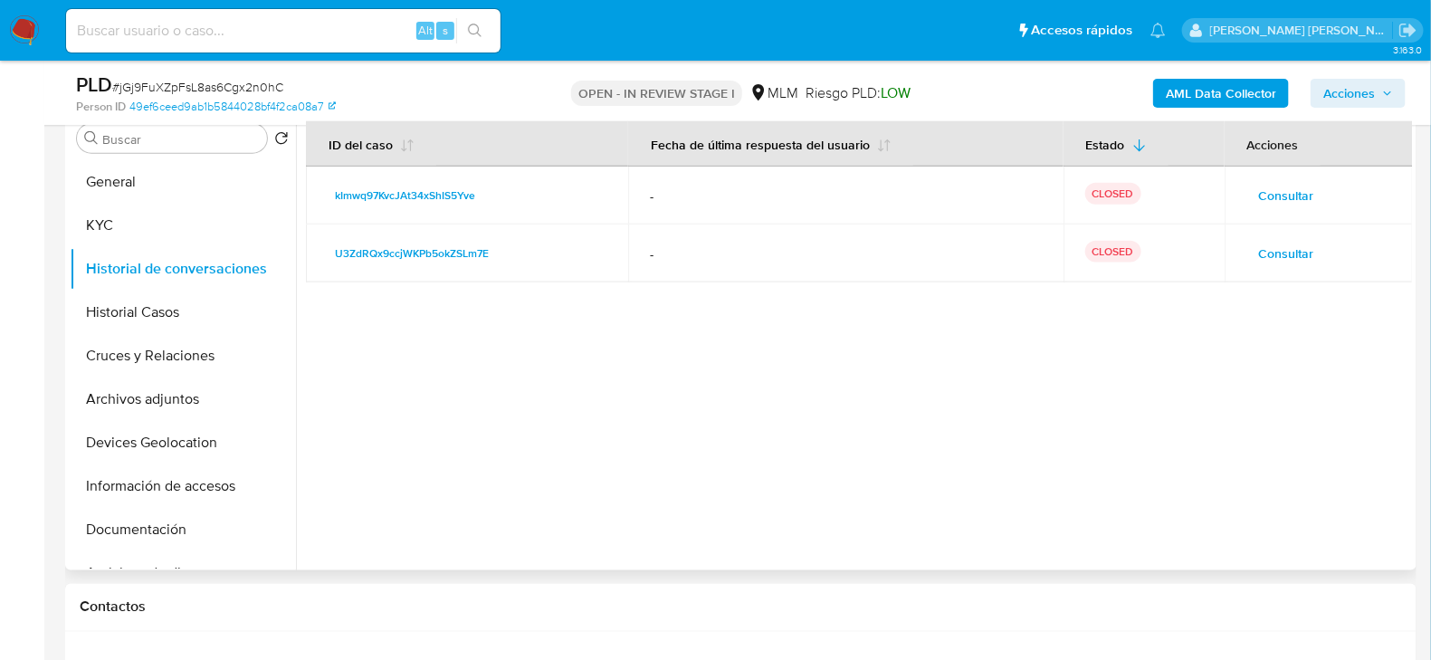
click at [573, 403] on div at bounding box center [854, 338] width 1116 height 463
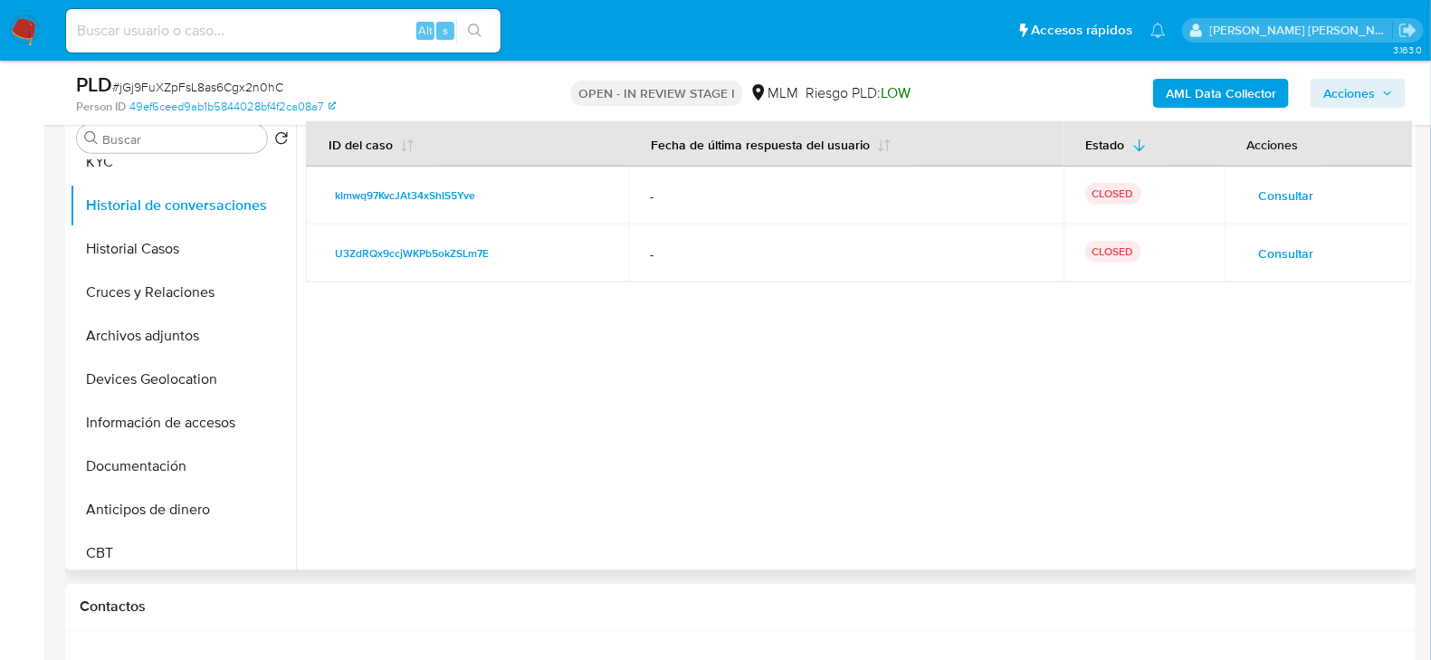
scroll to position [90, 0]
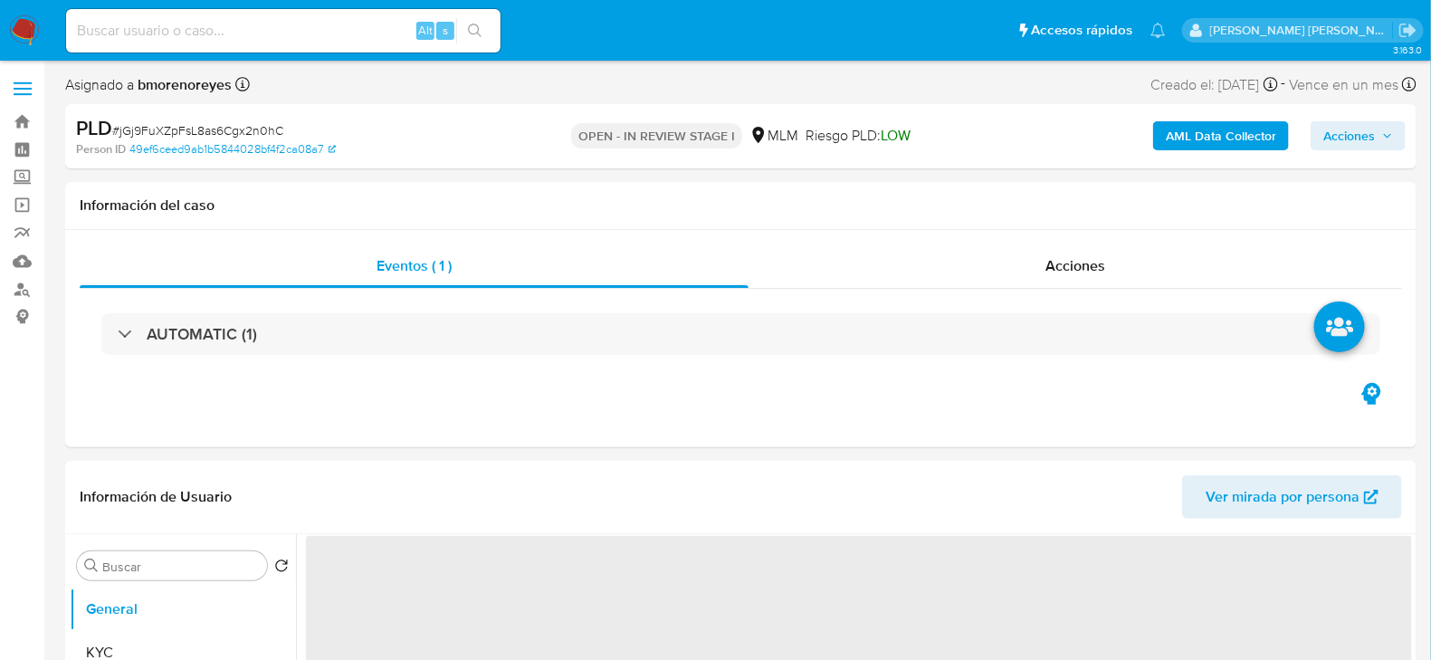
select select "10"
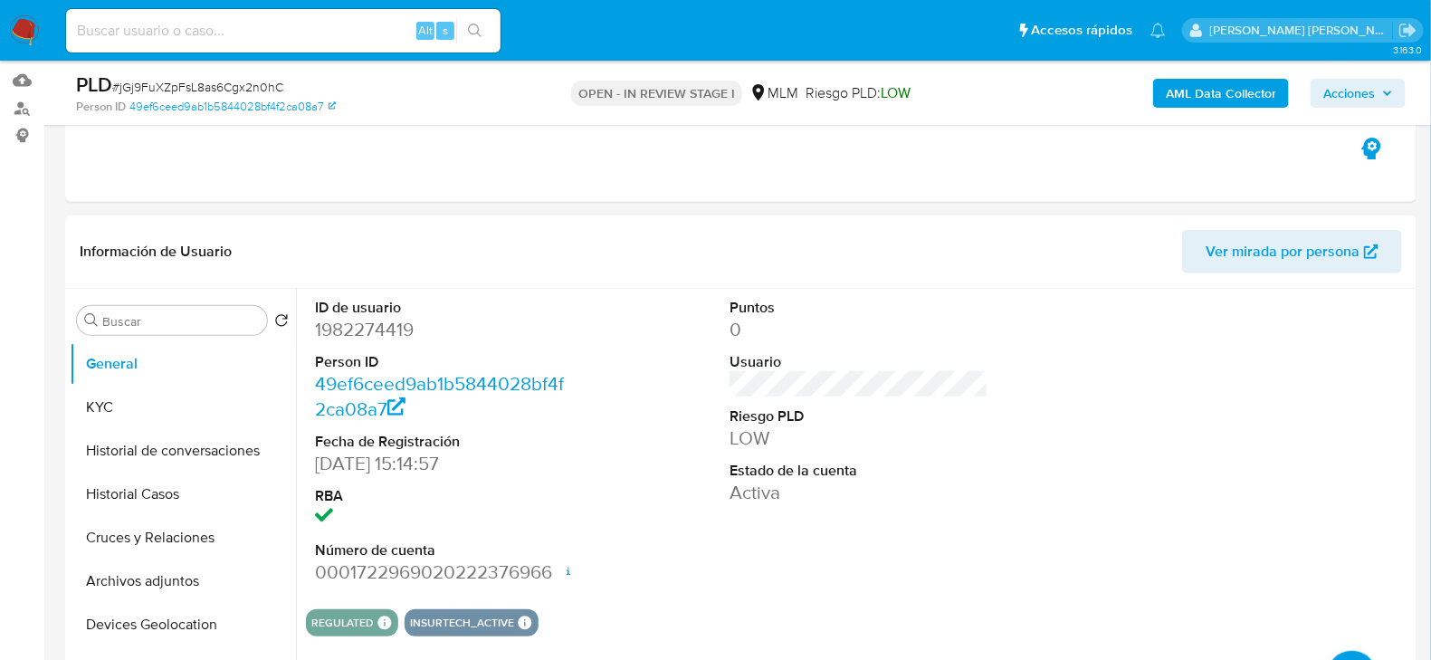
scroll to position [362, 0]
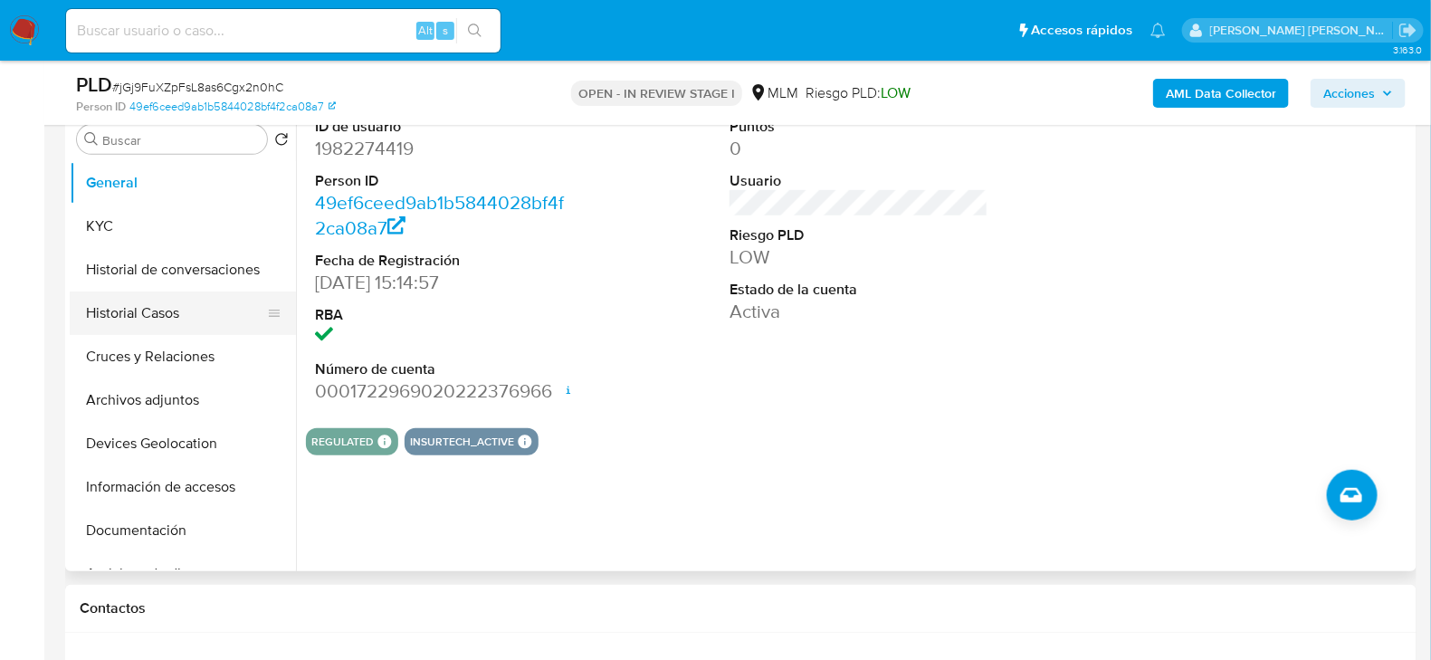
drag, startPoint x: 154, startPoint y: 308, endPoint x: 590, endPoint y: 259, distance: 439.0
click at [154, 308] on button "Historial Casos" at bounding box center [183, 312] width 226 height 43
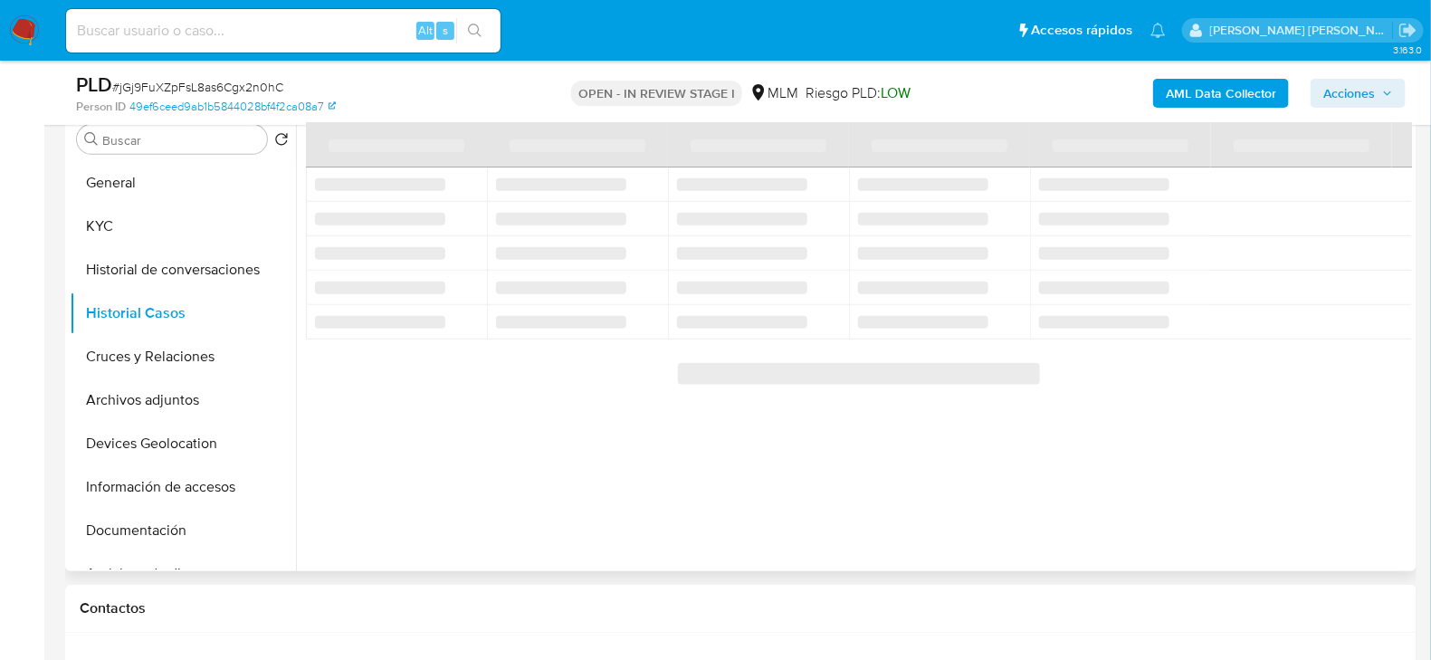
scroll to position [181, 0]
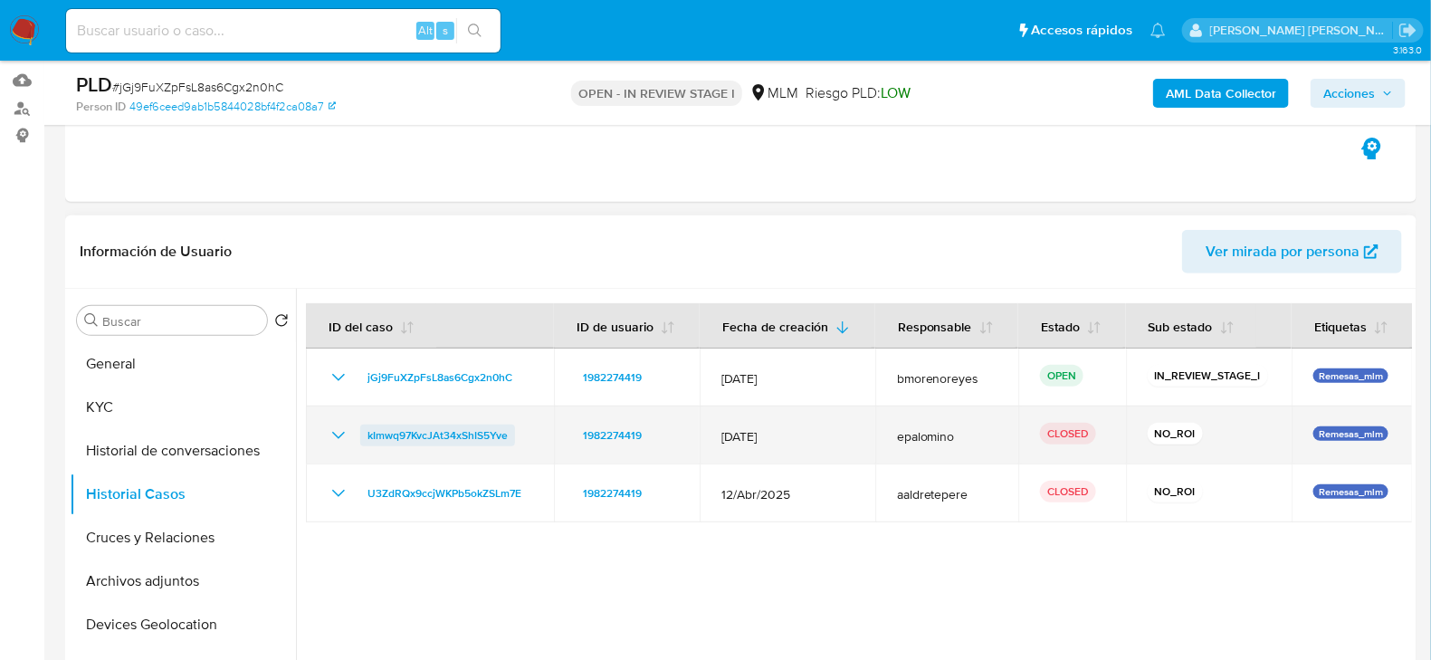
click at [458, 429] on span "kImwq97KvcJAt34xShIS5Yve" at bounding box center [437, 436] width 140 height 22
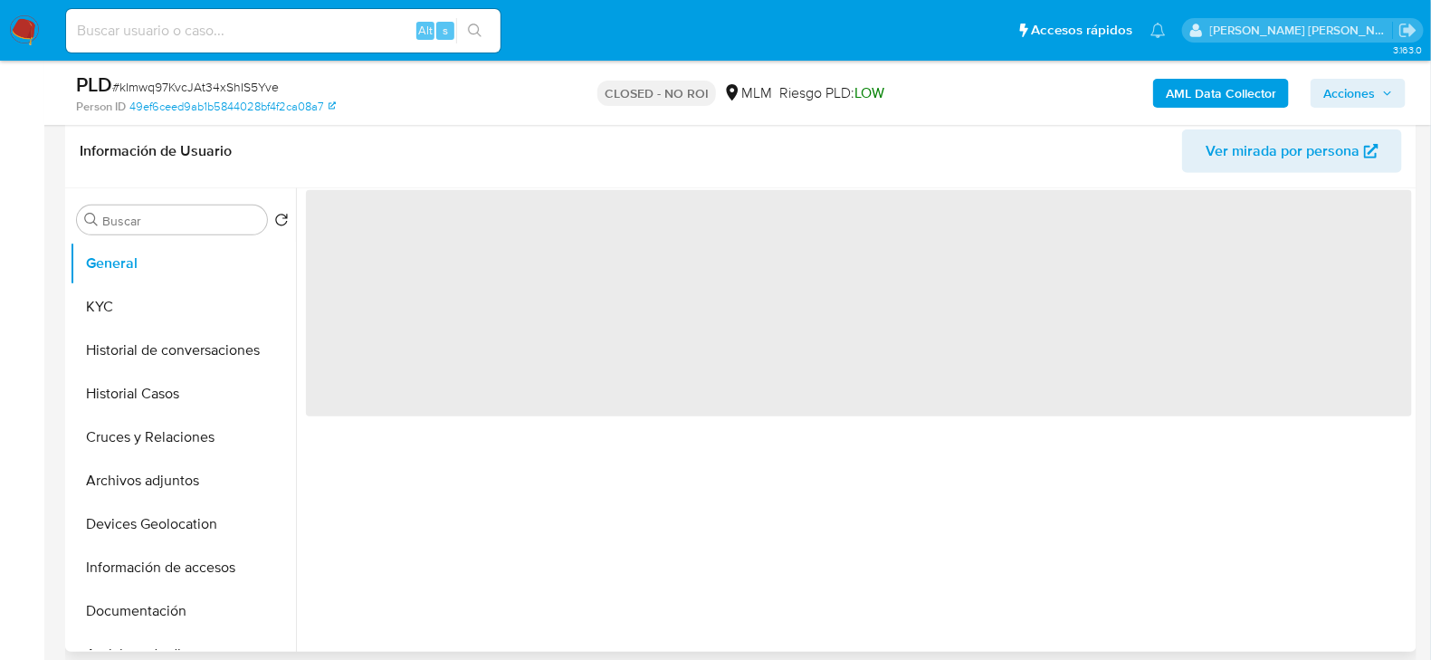
scroll to position [452, 0]
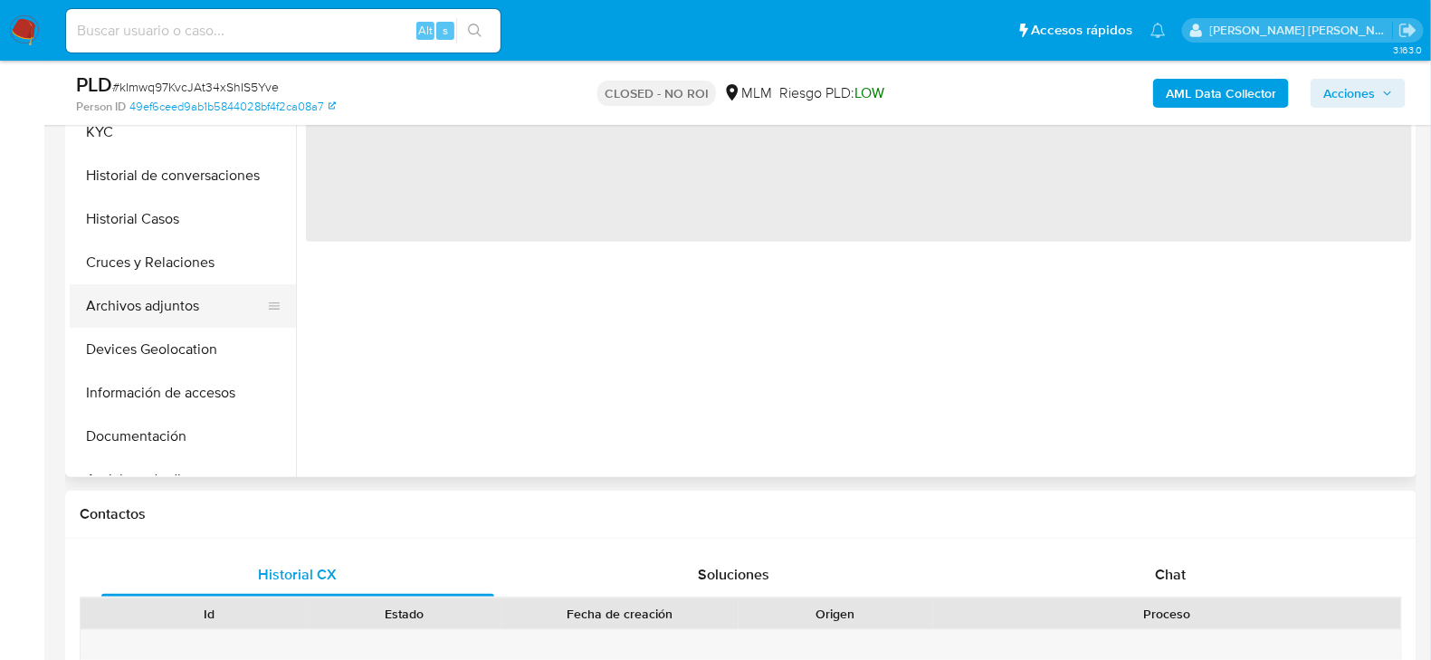
select select "10"
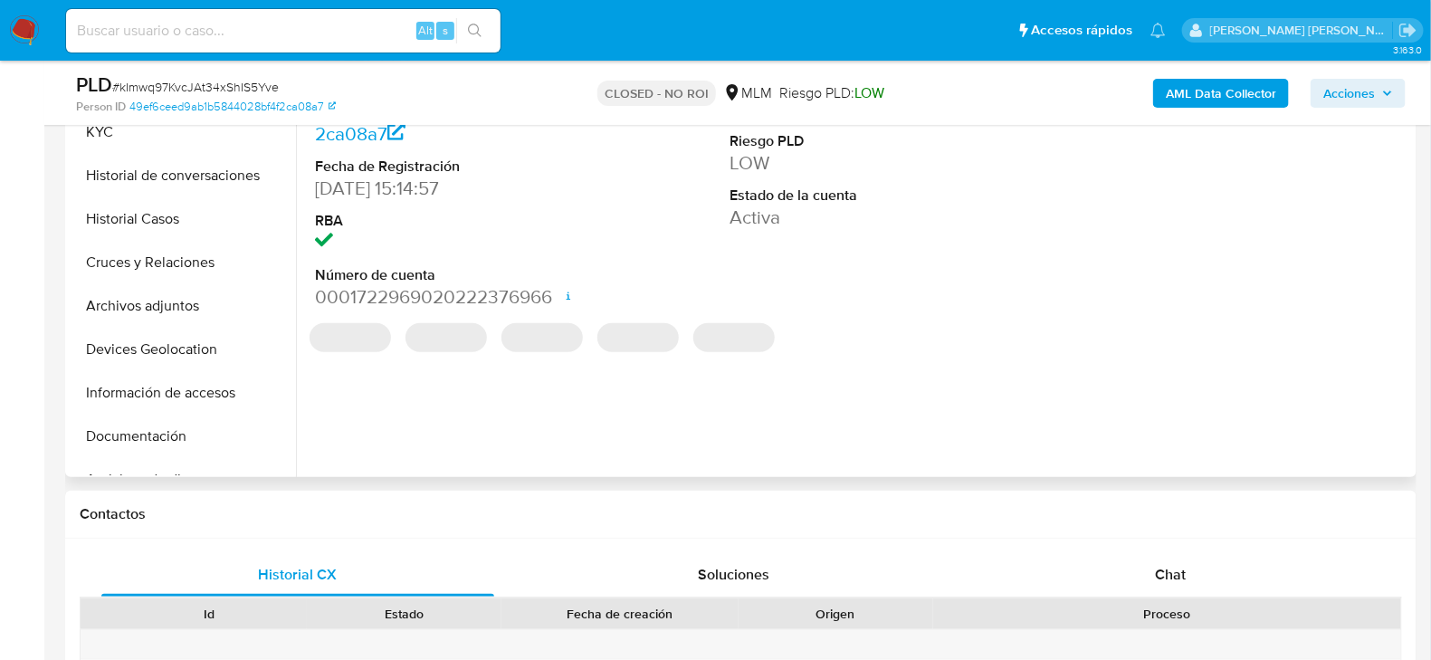
drag, startPoint x: 172, startPoint y: 303, endPoint x: 421, endPoint y: 308, distance: 249.0
click at [170, 303] on button "Archivos adjuntos" at bounding box center [183, 305] width 226 height 43
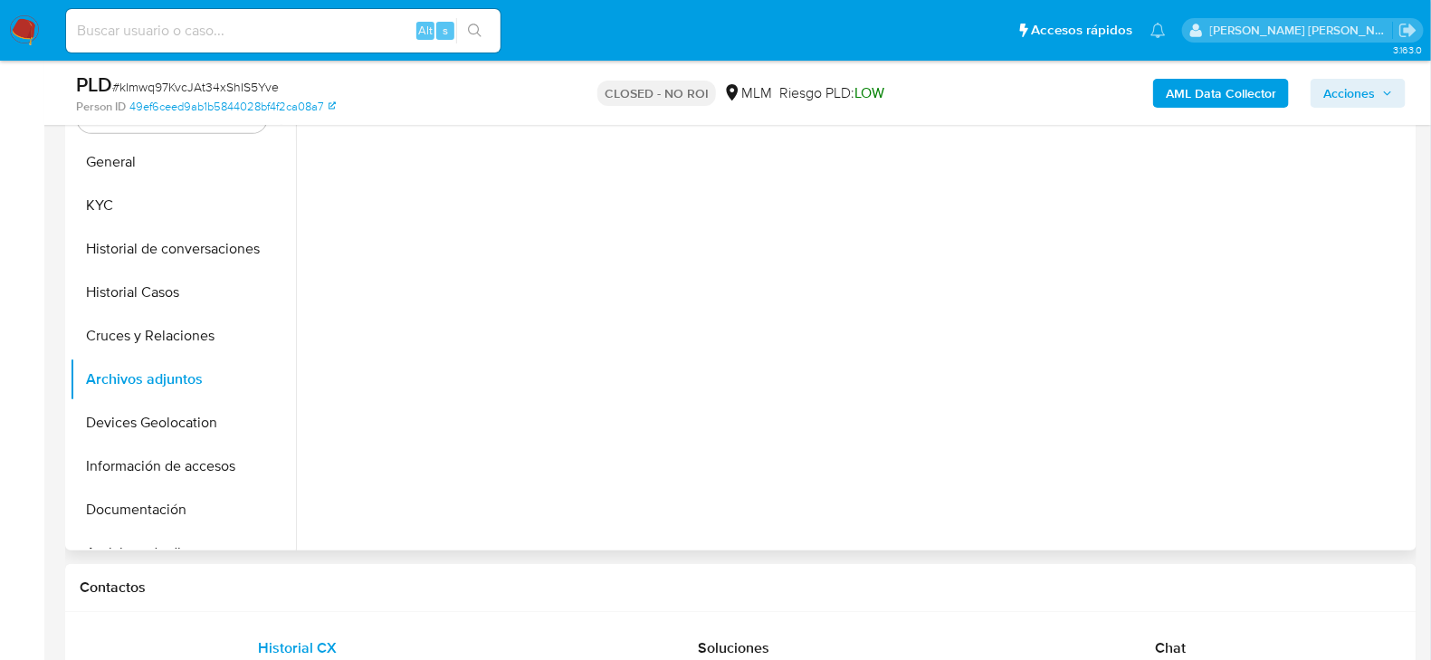
scroll to position [271, 0]
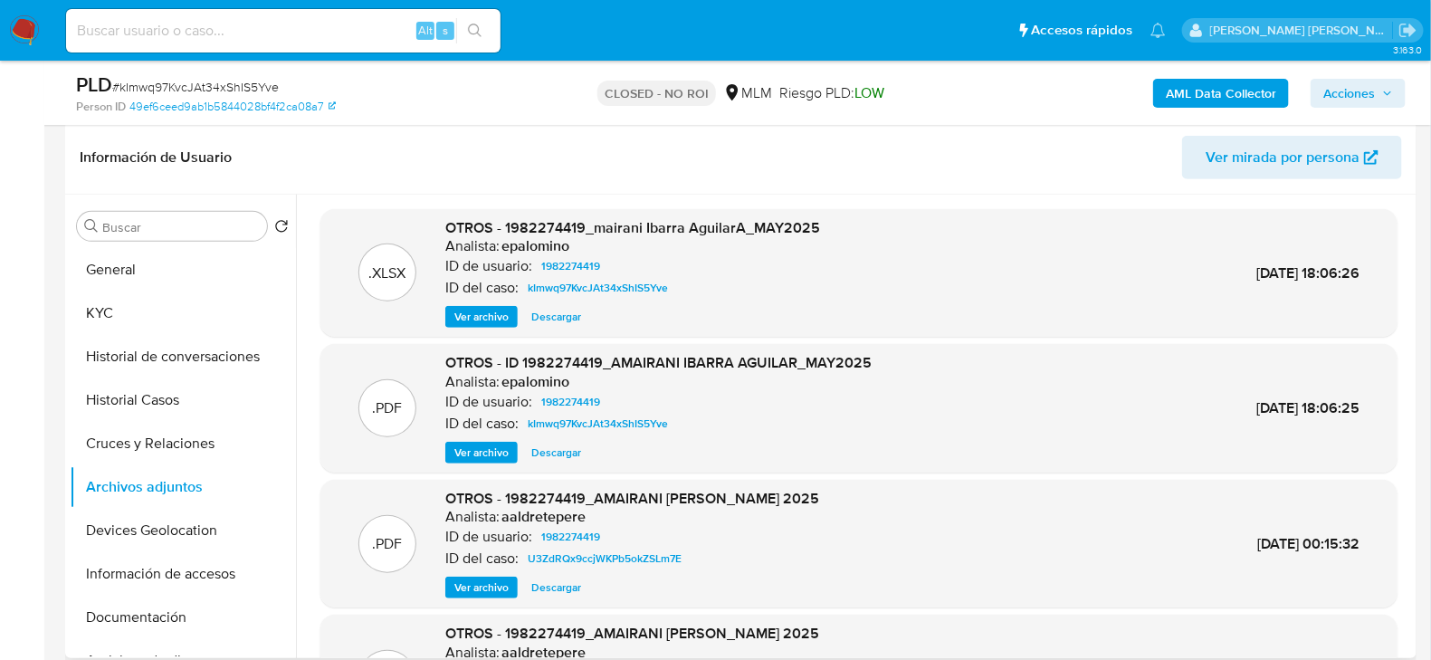
click at [546, 453] on span "Descargar" at bounding box center [556, 453] width 50 height 18
click at [37, 39] on img at bounding box center [24, 30] width 31 height 31
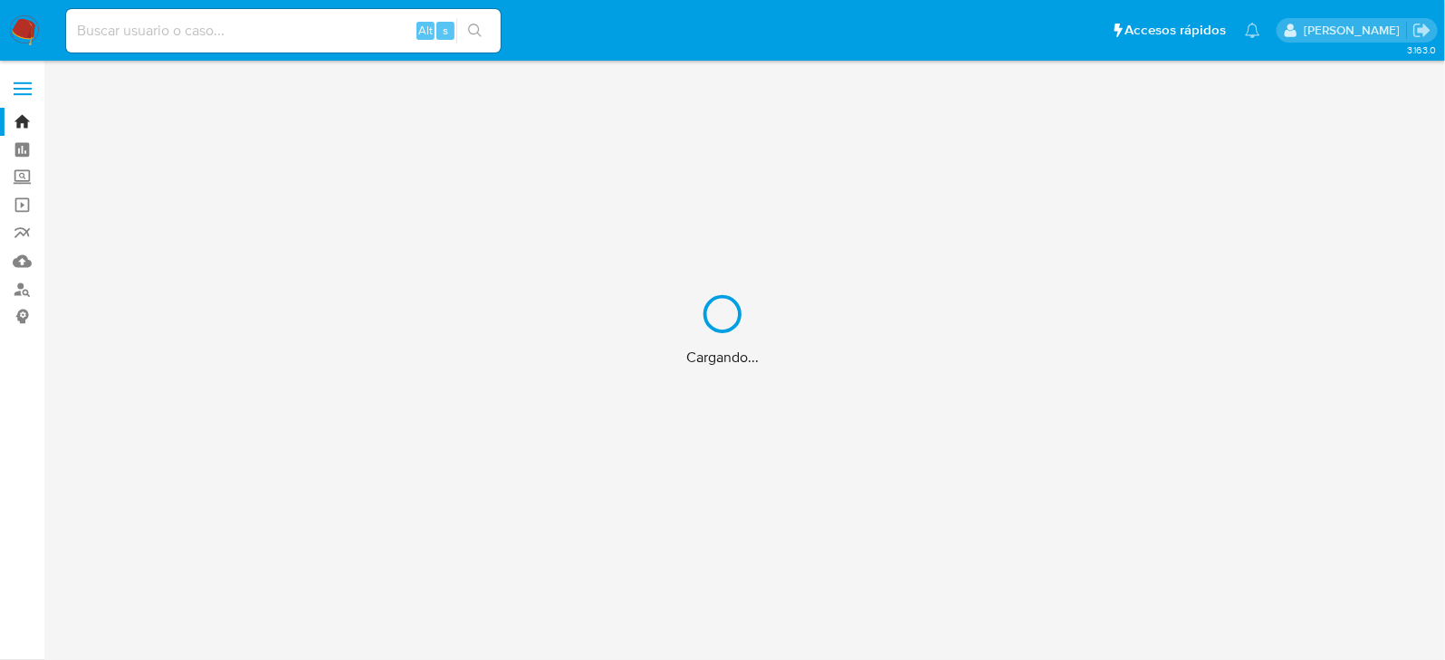
click at [262, 40] on div "Cargando..." at bounding box center [722, 330] width 1445 height 660
click at [273, 31] on div "Cargando..." at bounding box center [722, 330] width 1445 height 660
click at [255, 39] on div "Cargando..." at bounding box center [722, 330] width 1445 height 660
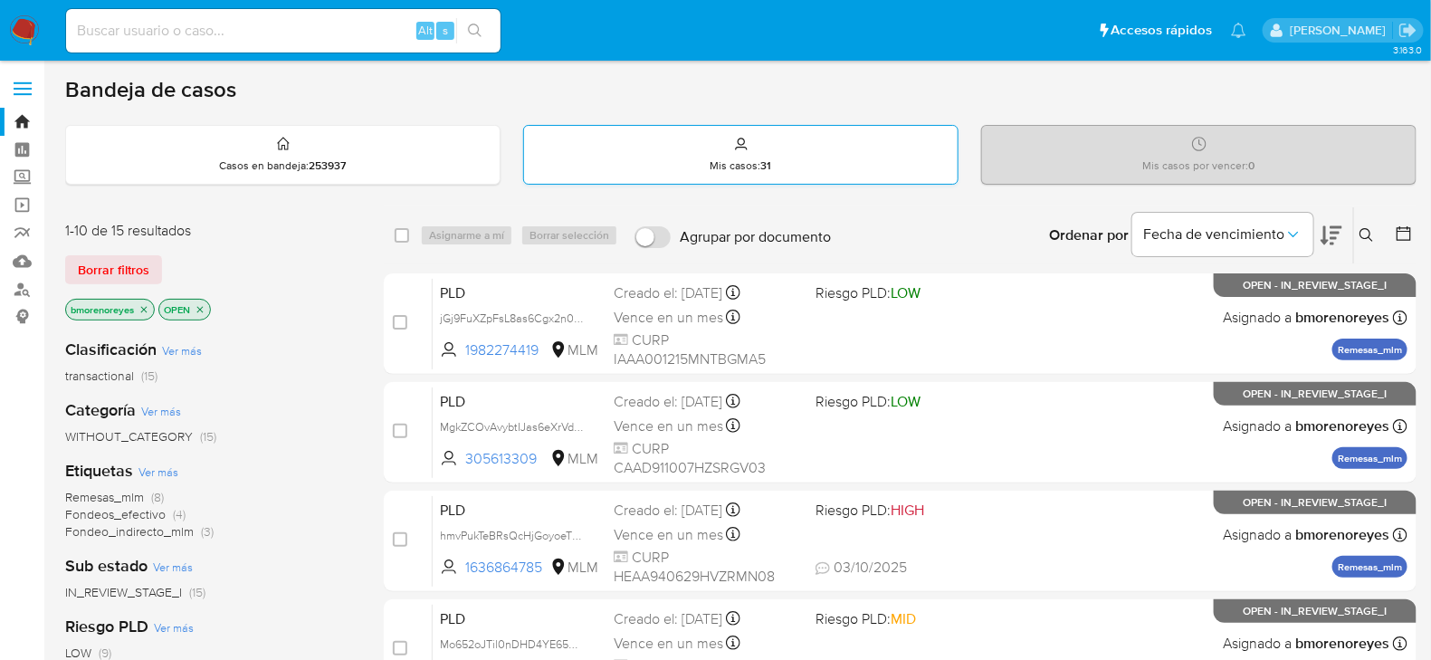
click at [734, 166] on p "Mis casos : 31" at bounding box center [742, 165] width 62 height 14
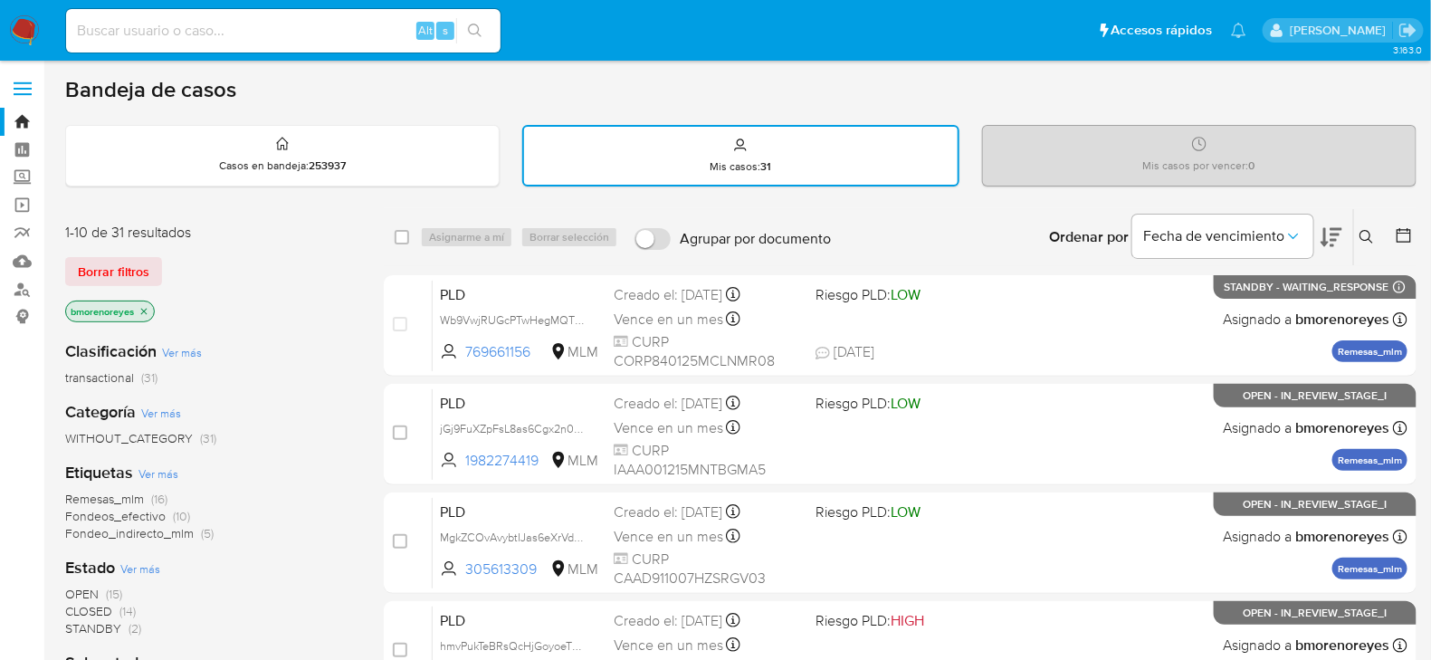
click at [1357, 239] on button at bounding box center [1369, 237] width 30 height 22
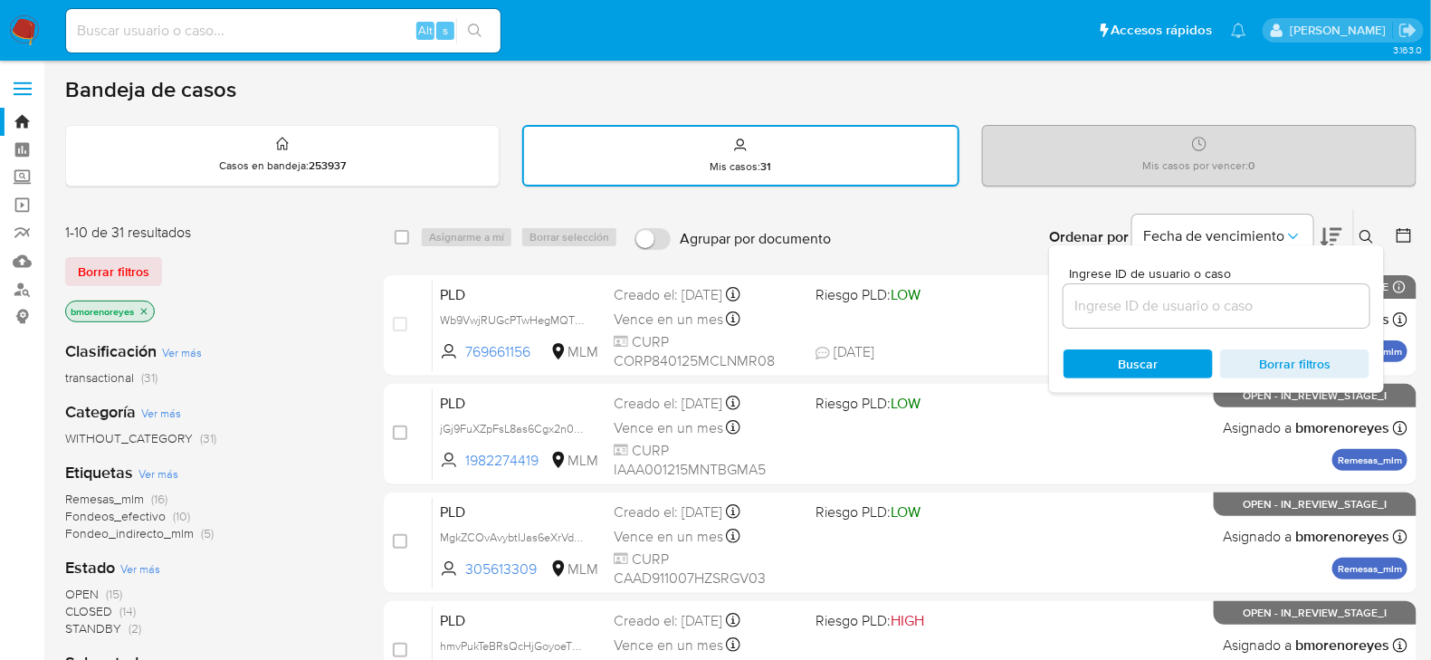
click at [1160, 297] on input at bounding box center [1217, 306] width 306 height 24
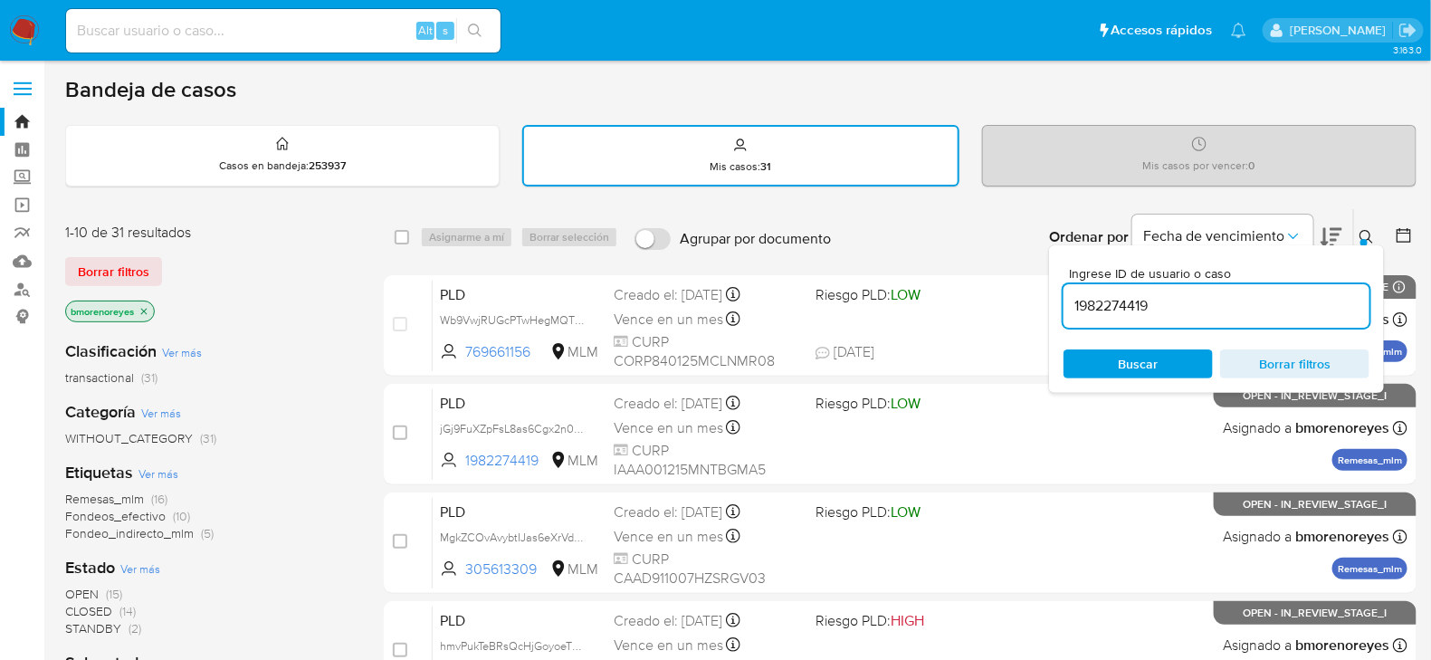
type input "1982274419"
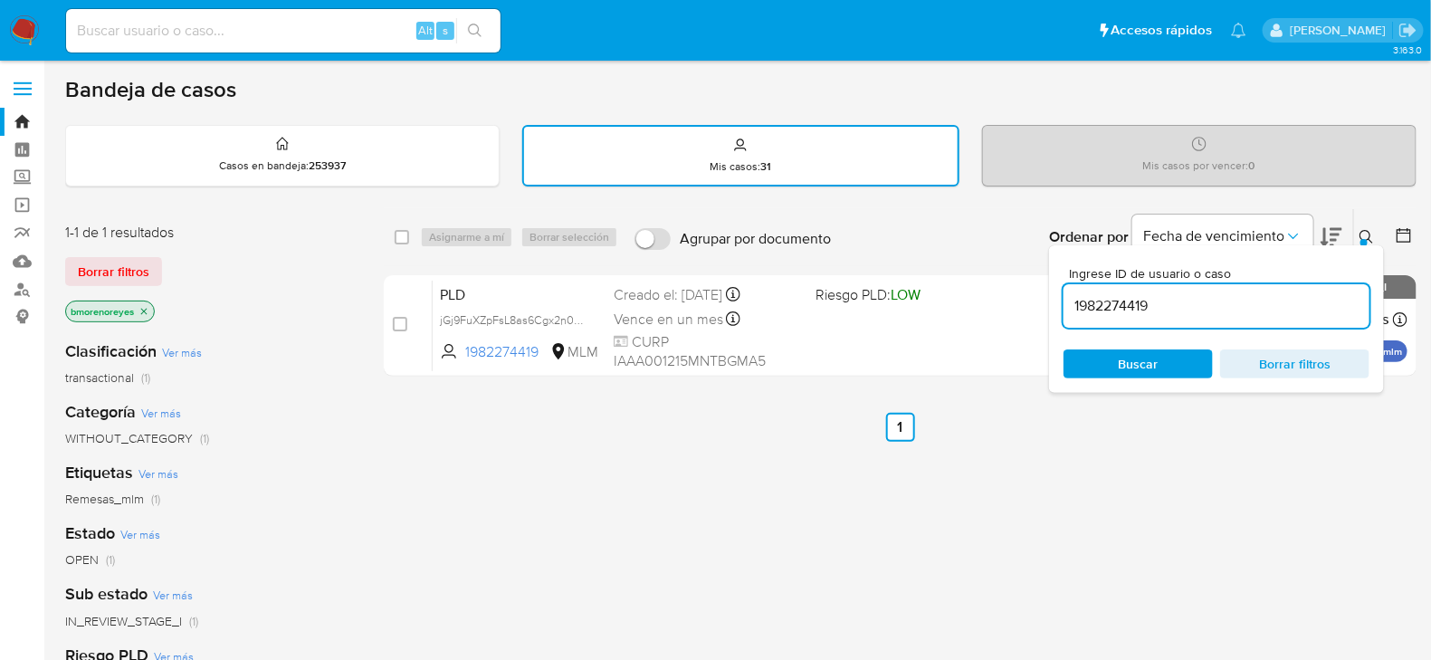
click at [1152, 359] on span "Buscar" at bounding box center [1139, 363] width 40 height 29
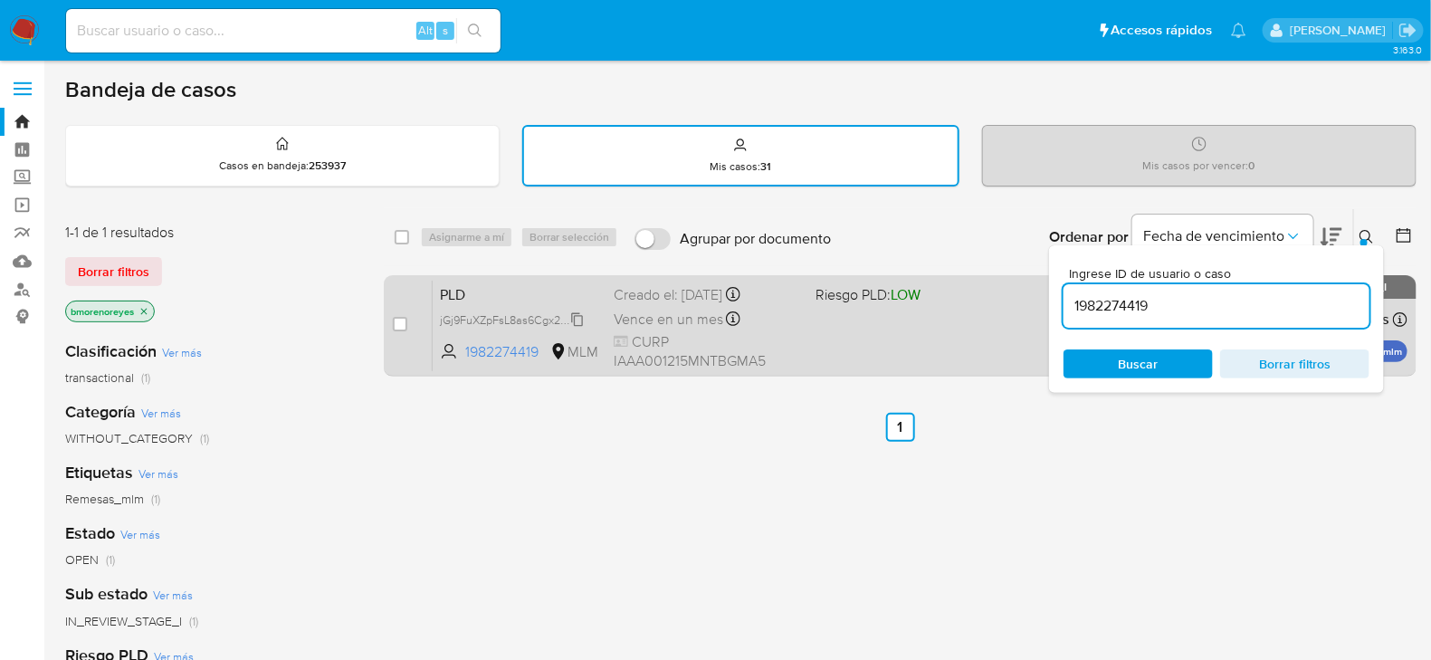
click at [522, 310] on div "jGj9FuXZpFsL8as6Cgx2n0hC" at bounding box center [512, 320] width 145 height 20
click at [508, 280] on div "PLD jGj9FuXZpFsL8as6Cgx2n0hC Copiado Copiado 1982274419 MLM Riesgo PLD: LOW Cre…" at bounding box center [920, 325] width 975 height 91
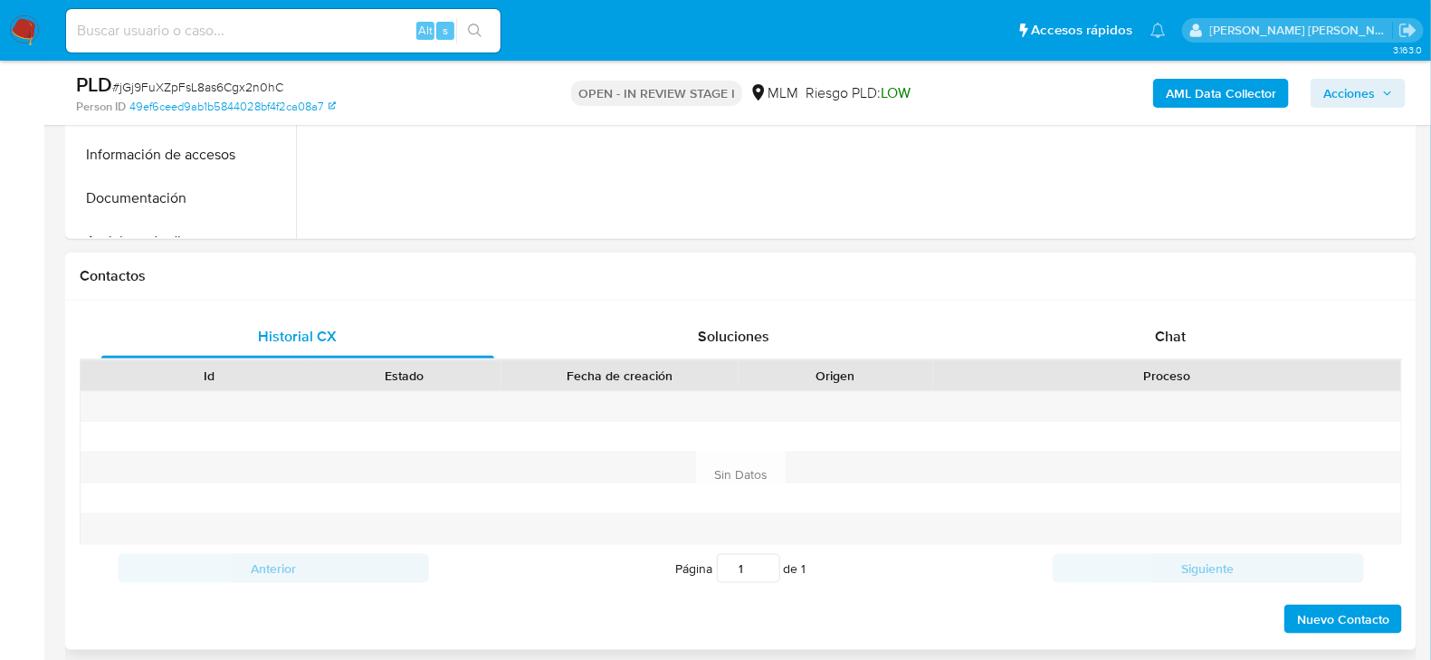
select select "10"
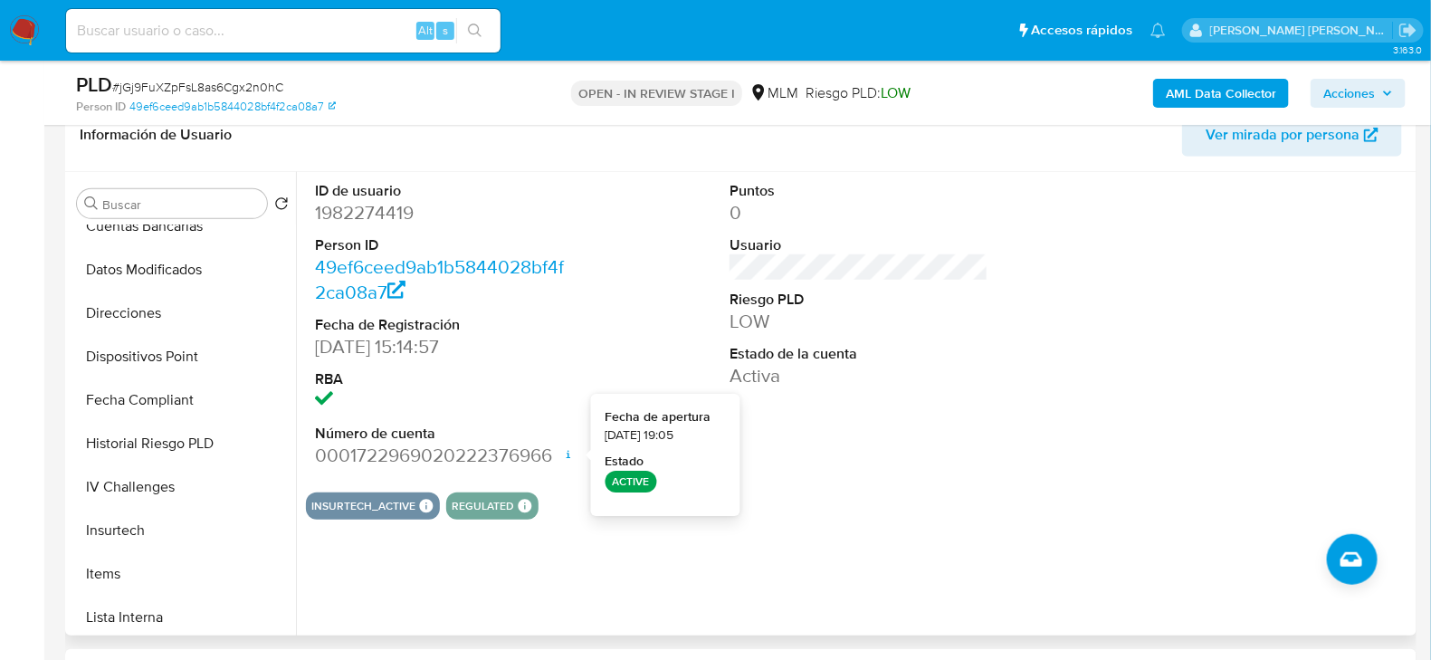
scroll to position [271, 0]
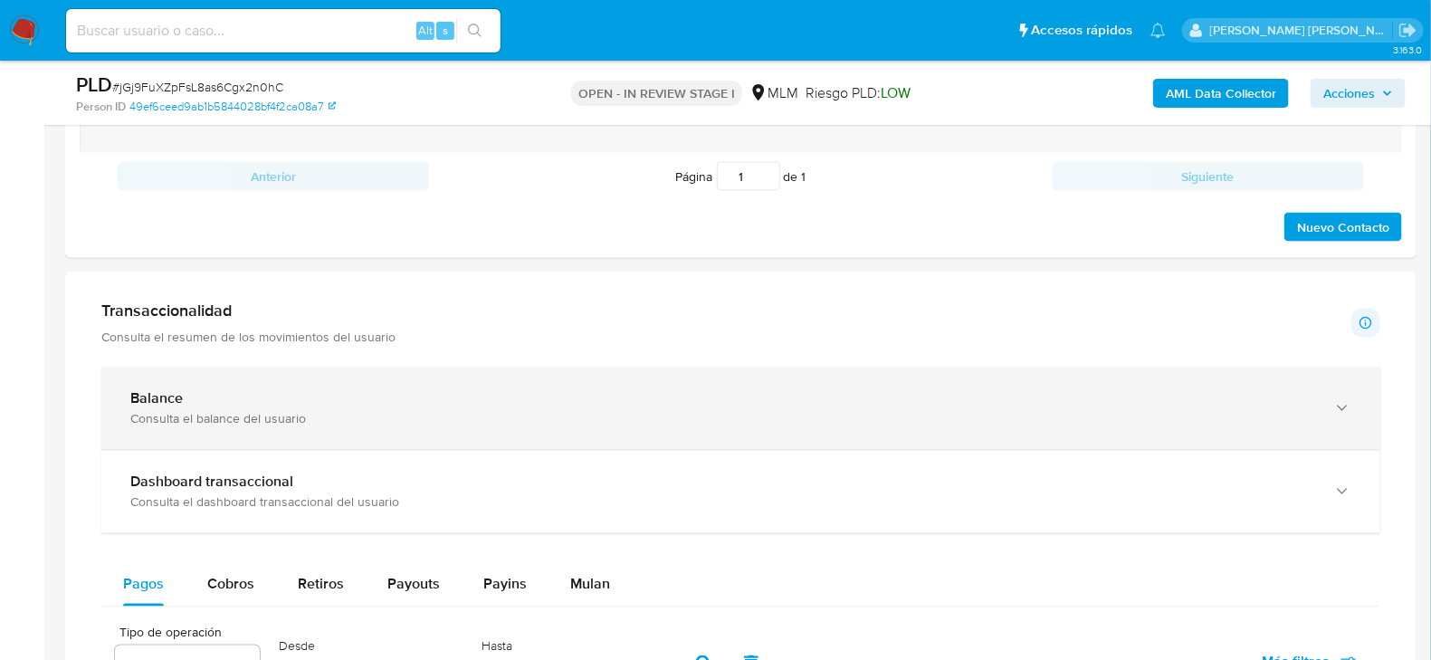
click at [362, 411] on div "Consulta el balance del usuario" at bounding box center [722, 419] width 1185 height 16
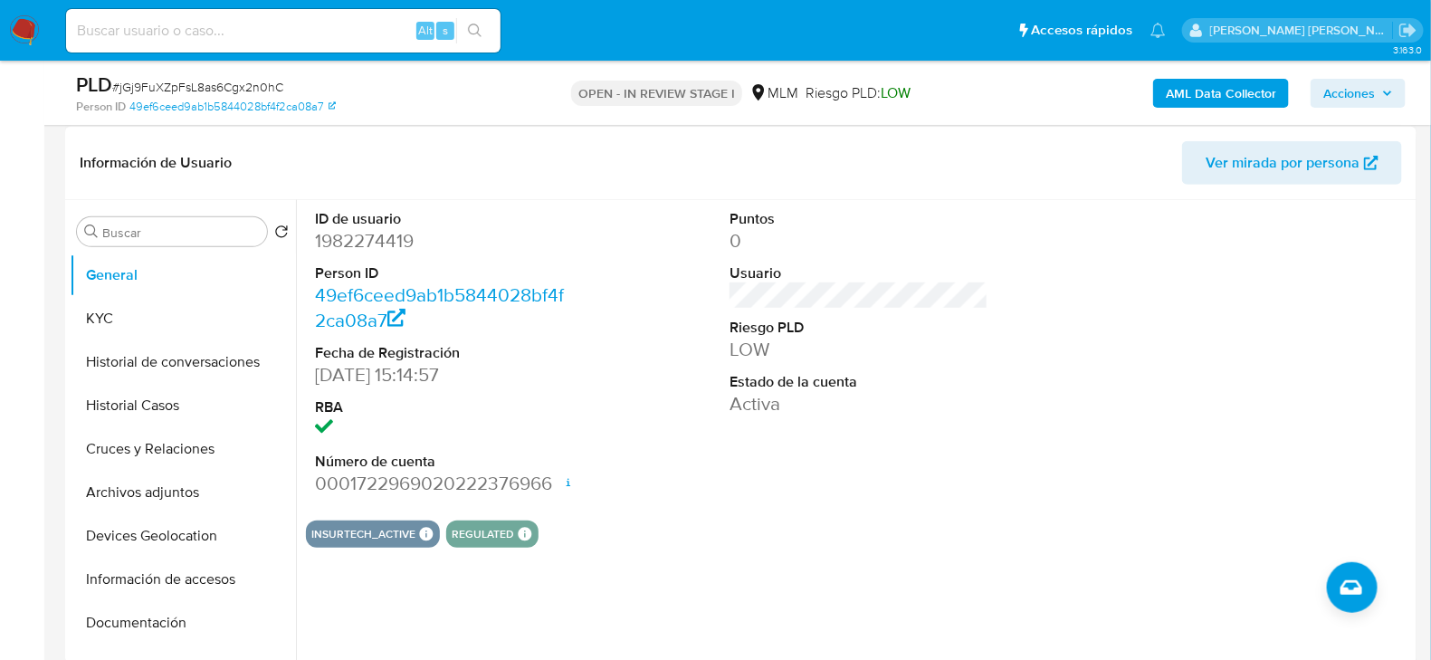
scroll to position [90, 0]
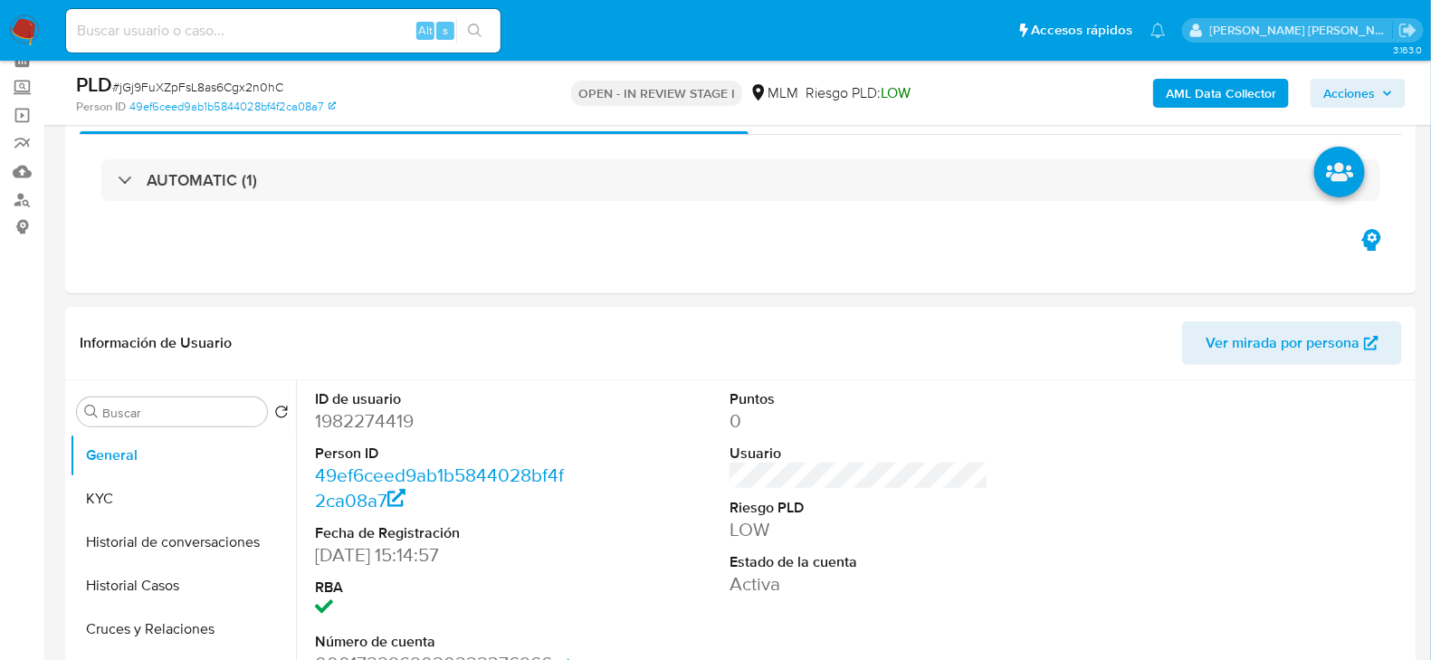
click at [124, 501] on button "KYC" at bounding box center [176, 498] width 212 height 43
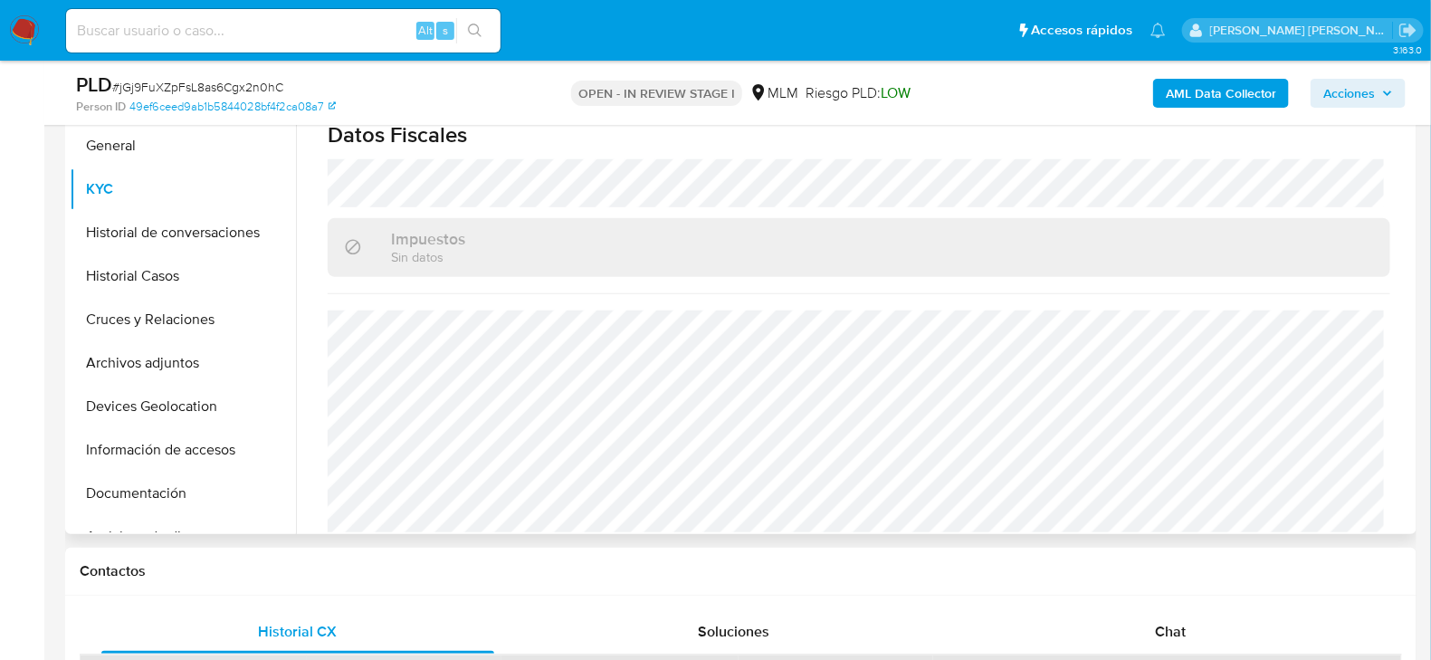
scroll to position [1137, 0]
click at [165, 226] on button "Historial de conversaciones" at bounding box center [176, 232] width 212 height 43
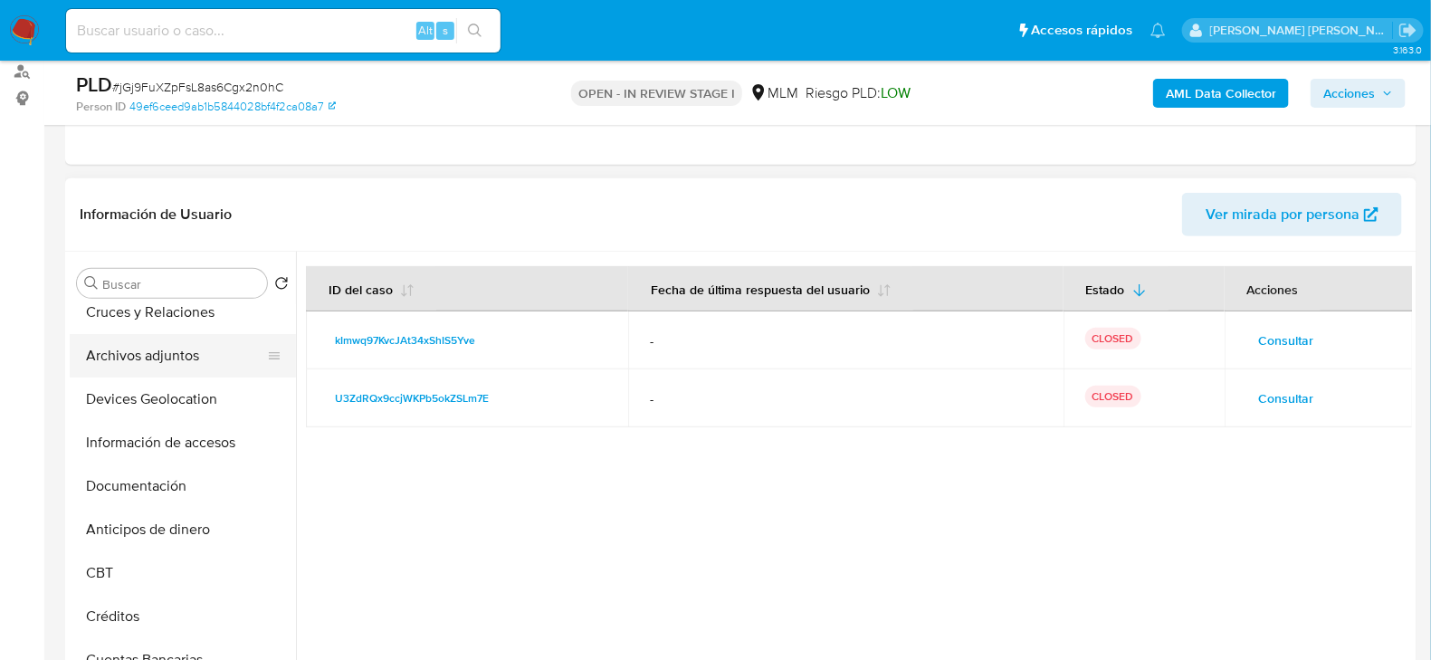
scroll to position [90, 0]
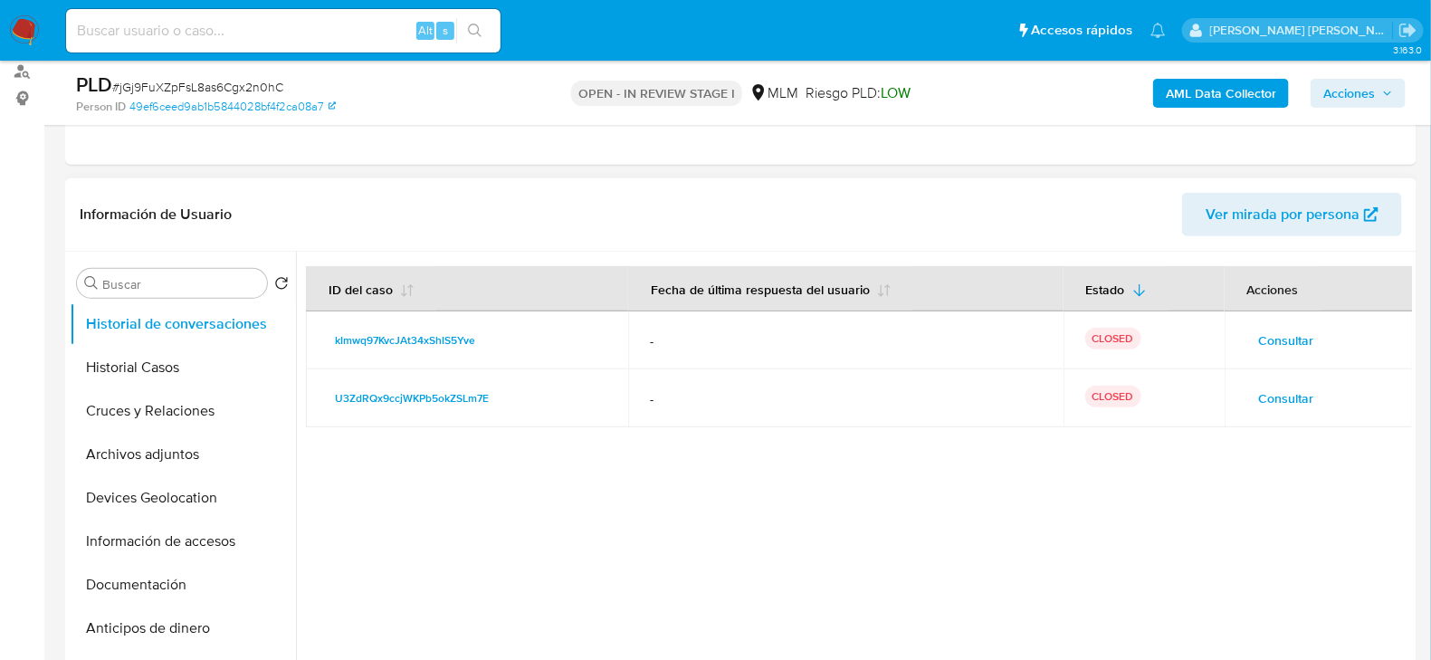
drag, startPoint x: 145, startPoint y: 363, endPoint x: 337, endPoint y: 419, distance: 199.9
click at [145, 363] on button "Historial Casos" at bounding box center [183, 367] width 226 height 43
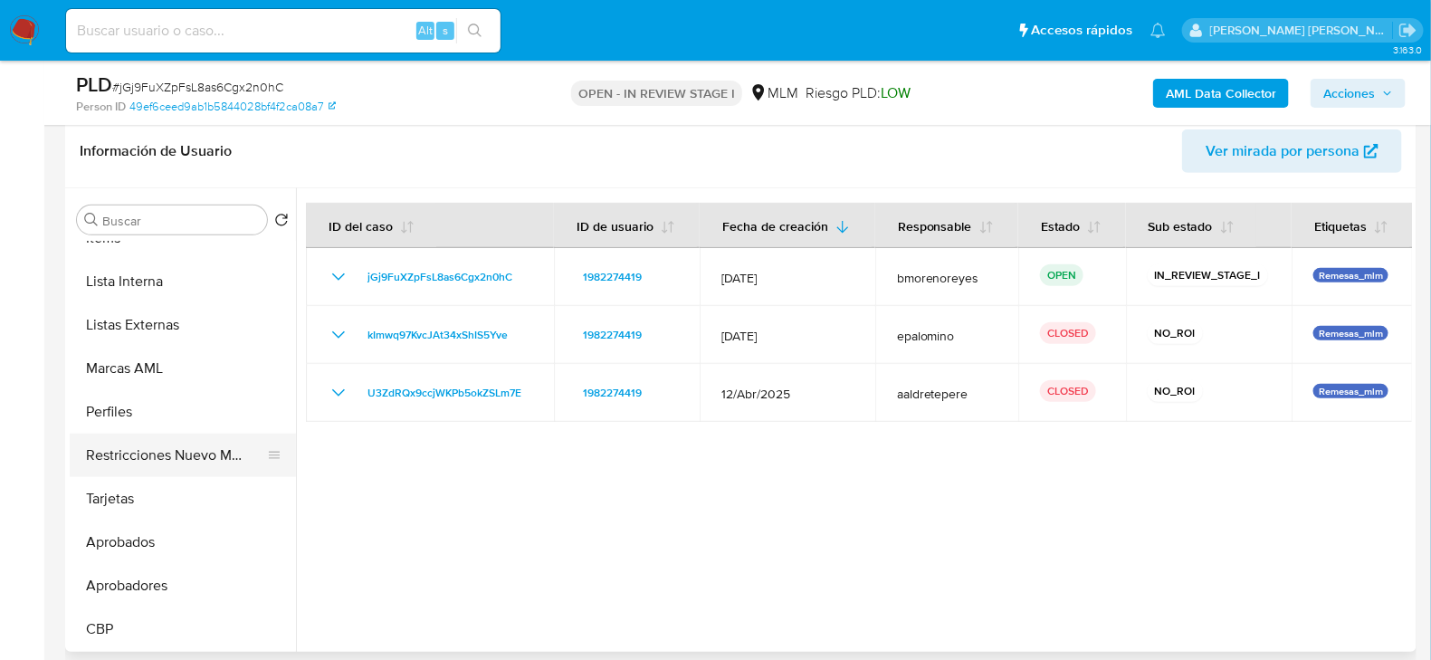
scroll to position [309, 0]
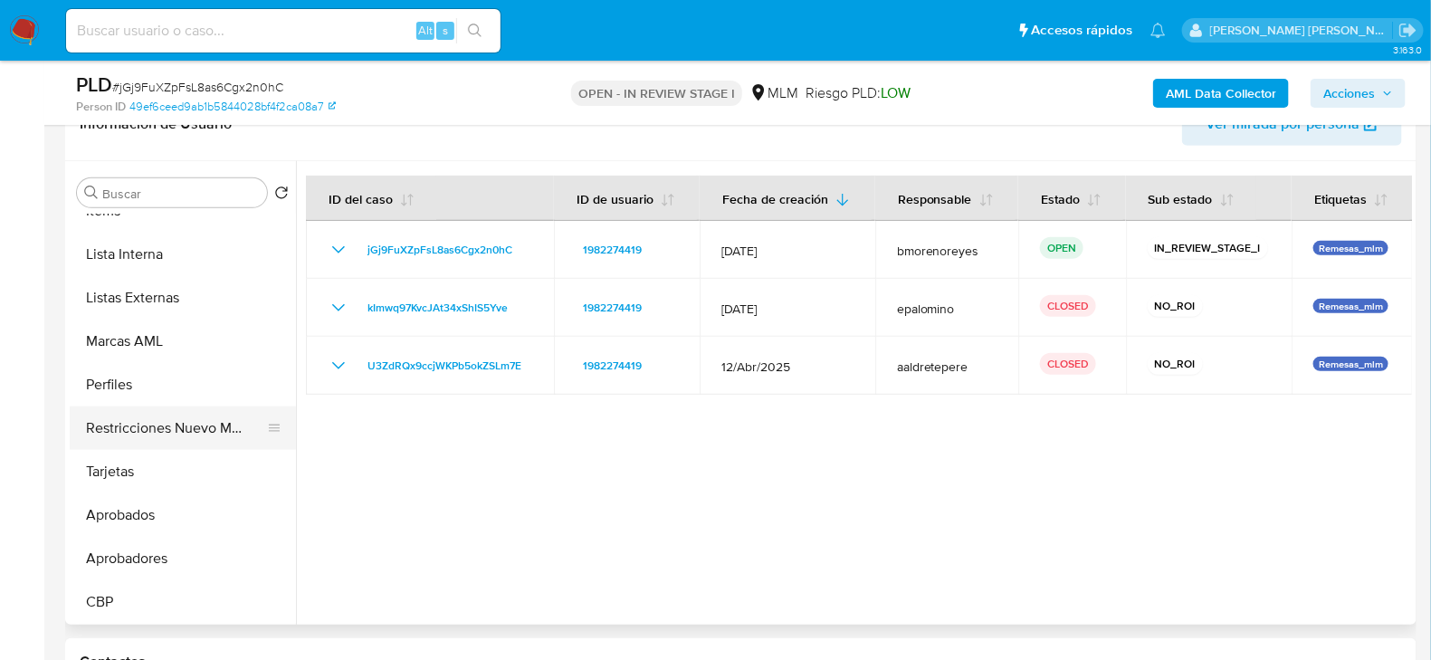
click at [166, 421] on button "Restricciones Nuevo Mundo" at bounding box center [176, 427] width 212 height 43
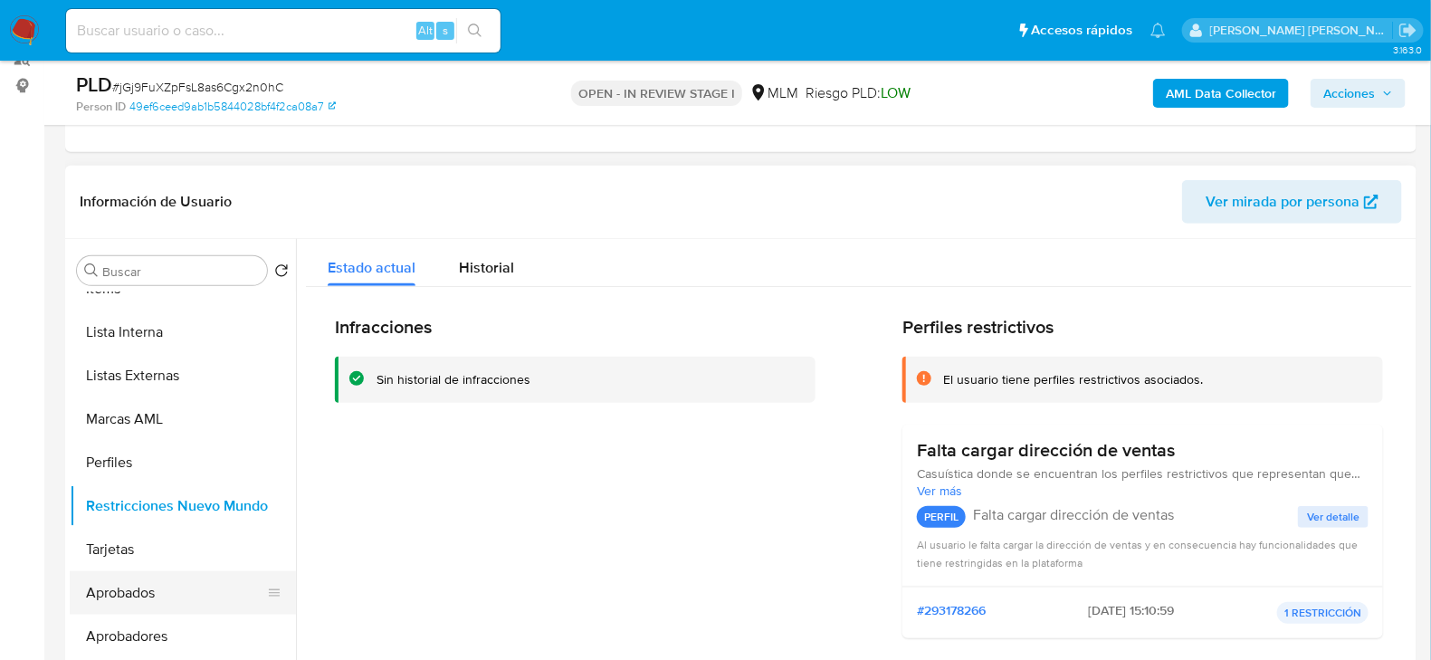
scroll to position [218, 0]
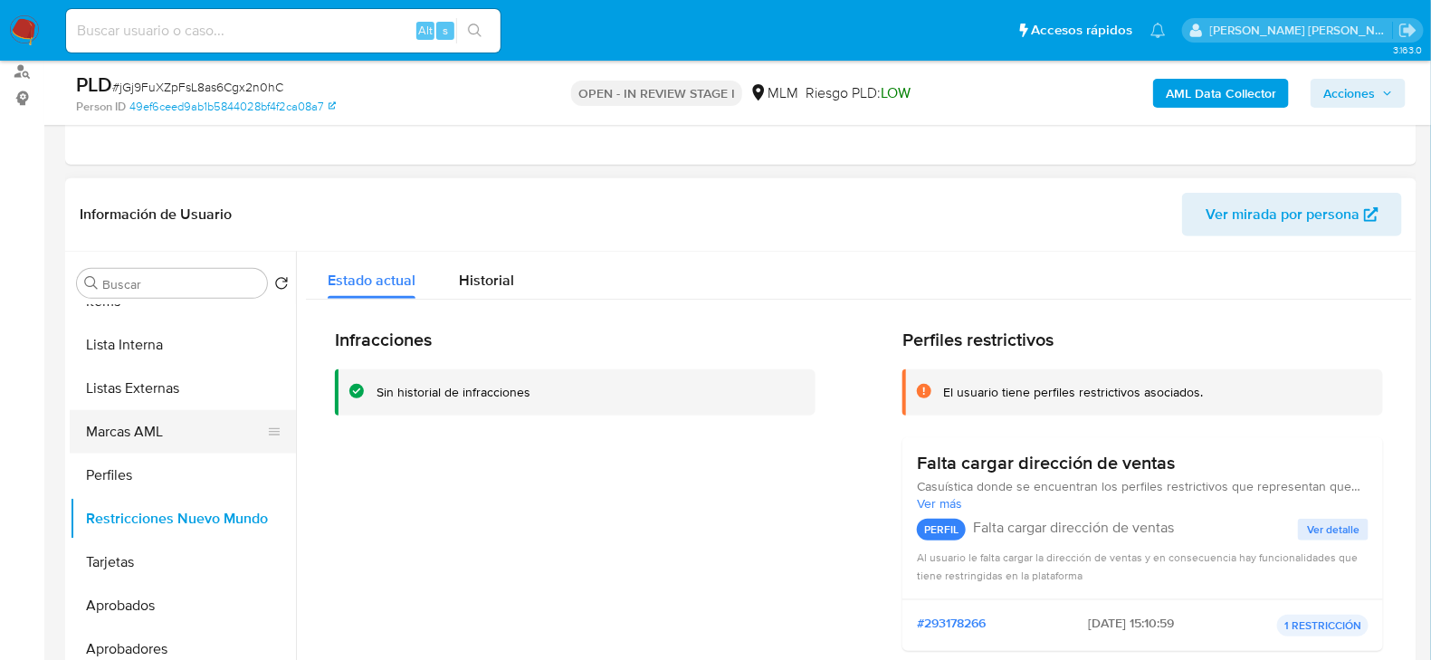
click at [134, 431] on button "Marcas AML" at bounding box center [176, 431] width 212 height 43
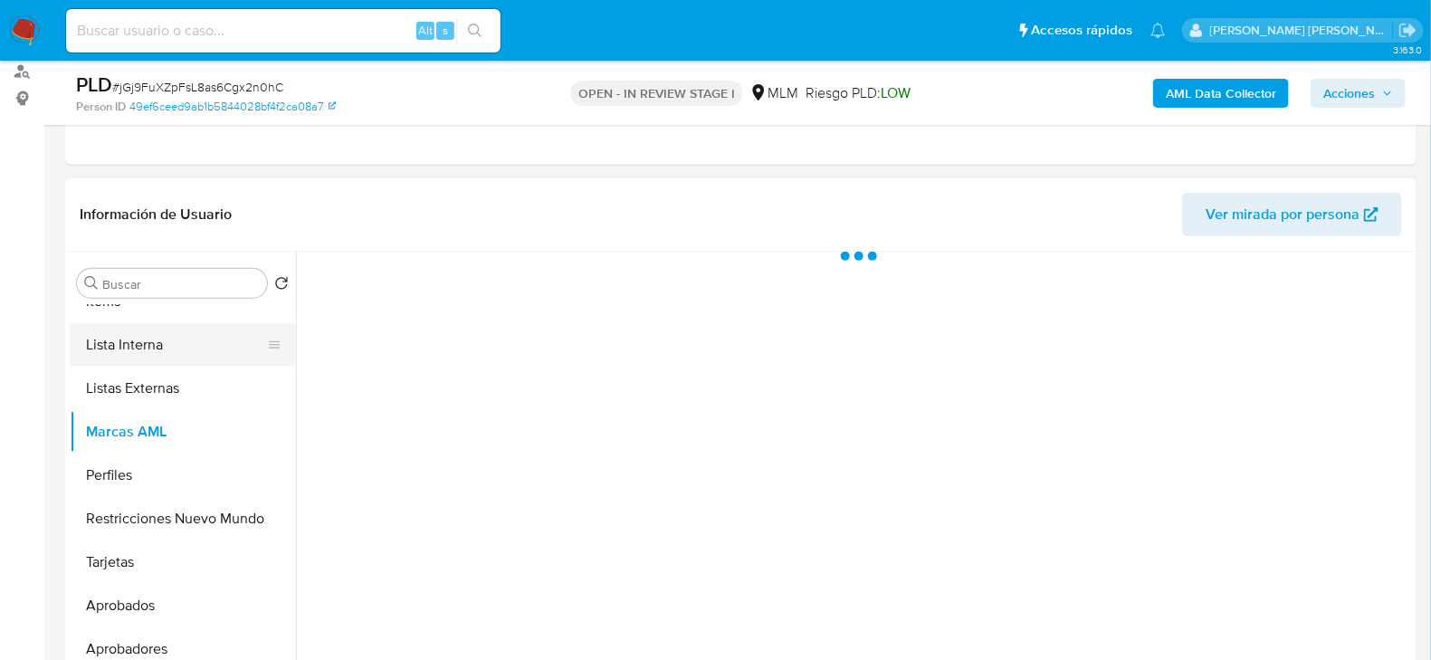
click at [145, 334] on button "Lista Interna" at bounding box center [176, 344] width 212 height 43
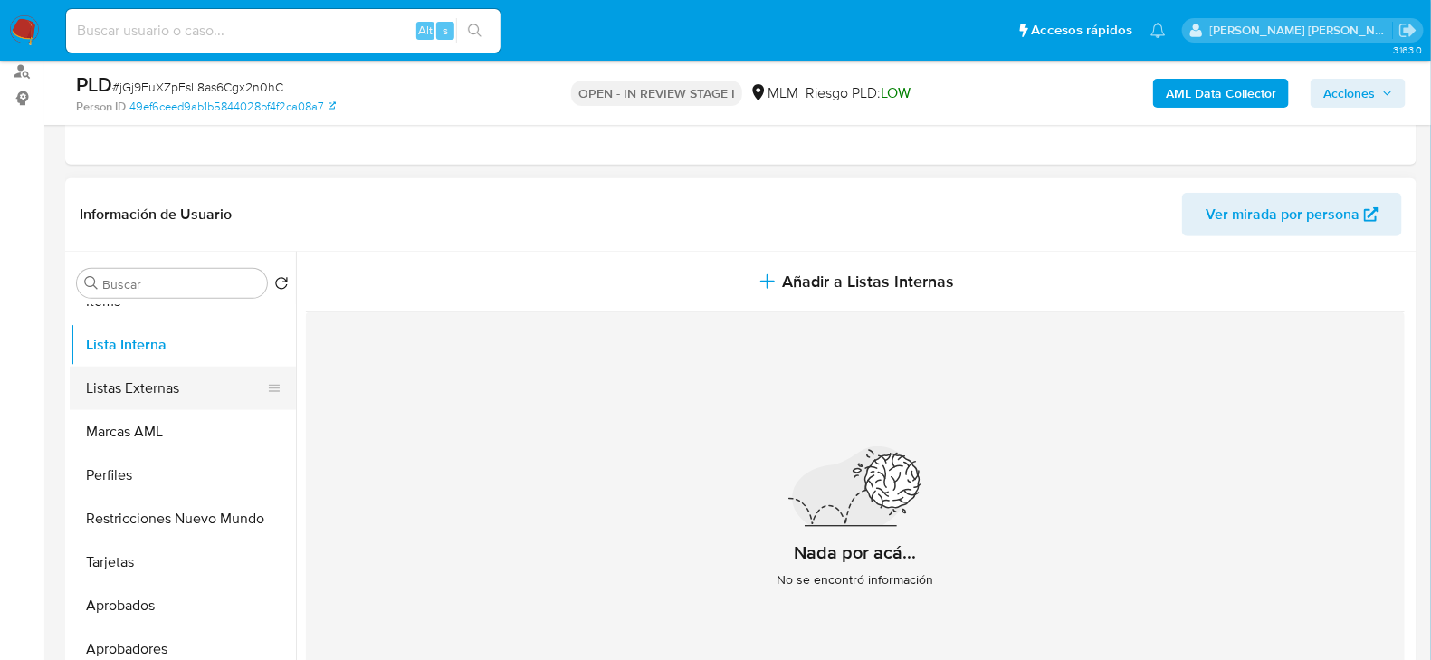
click at [173, 368] on button "Listas Externas" at bounding box center [176, 388] width 212 height 43
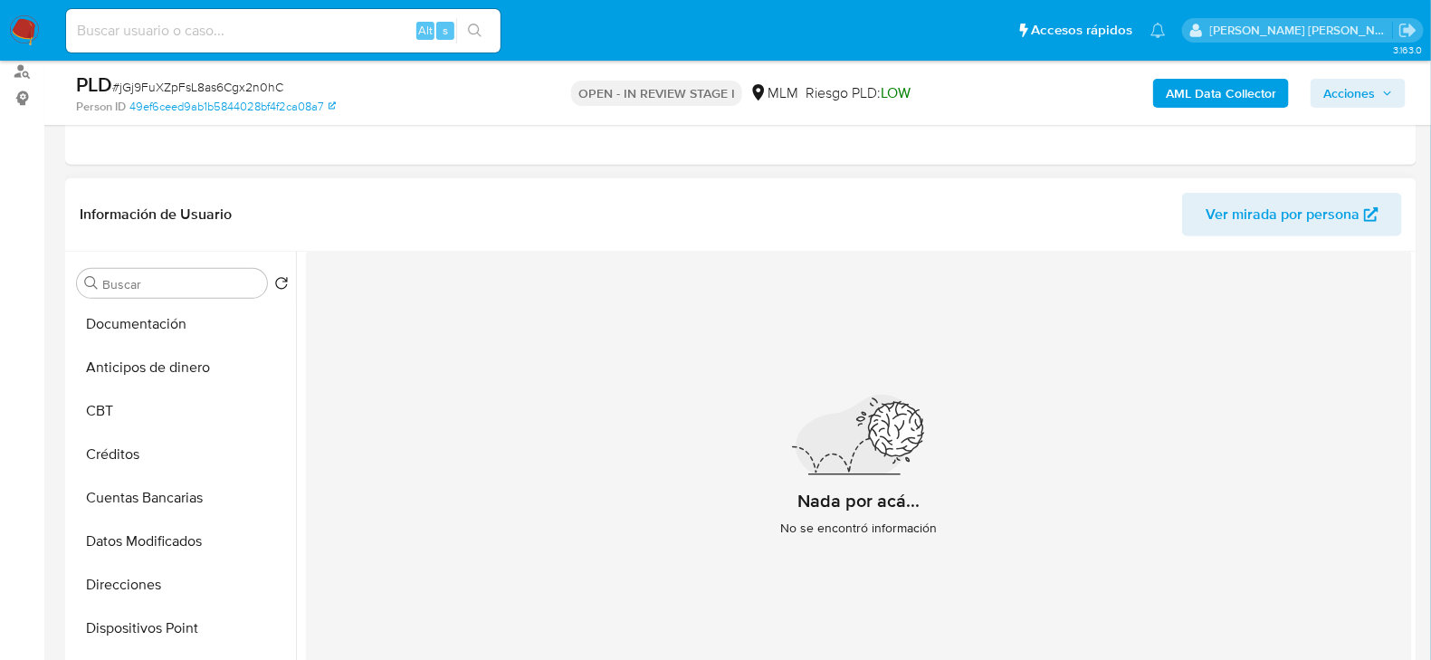
scroll to position [0, 0]
click at [126, 318] on button "General" at bounding box center [176, 326] width 212 height 43
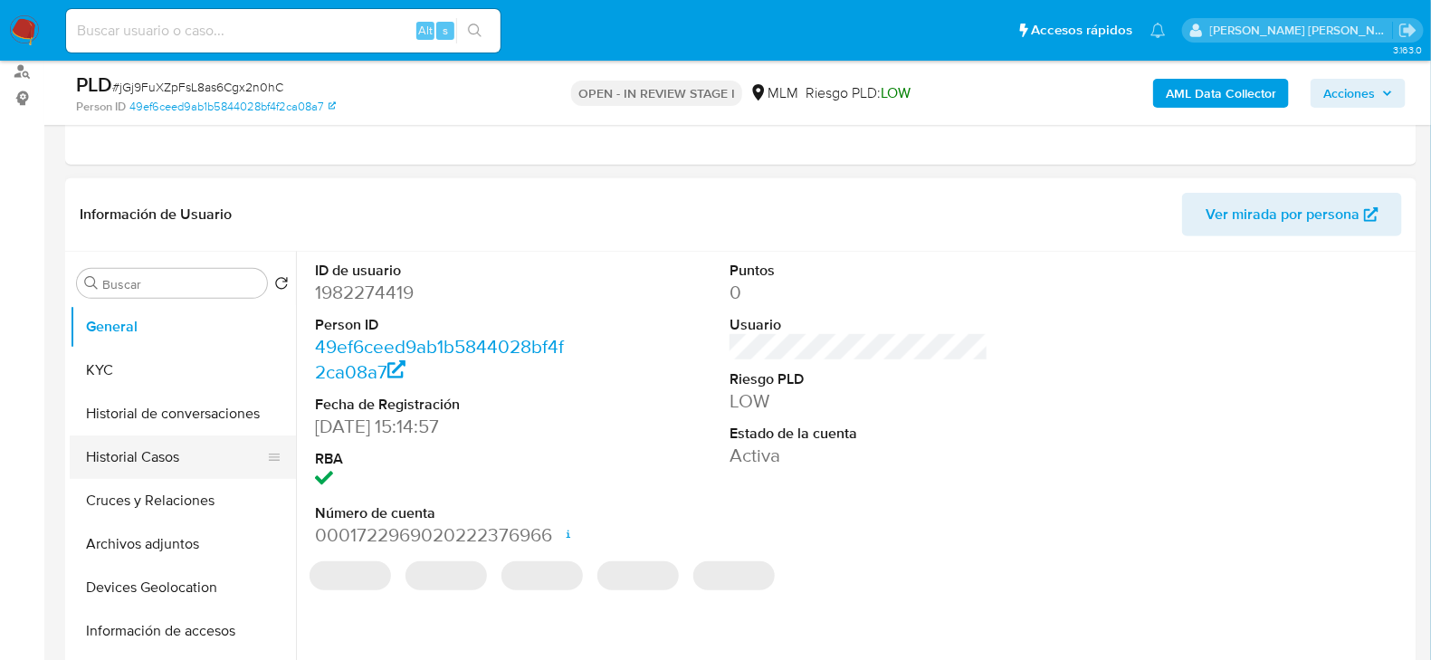
click at [208, 446] on button "Historial Casos" at bounding box center [176, 456] width 212 height 43
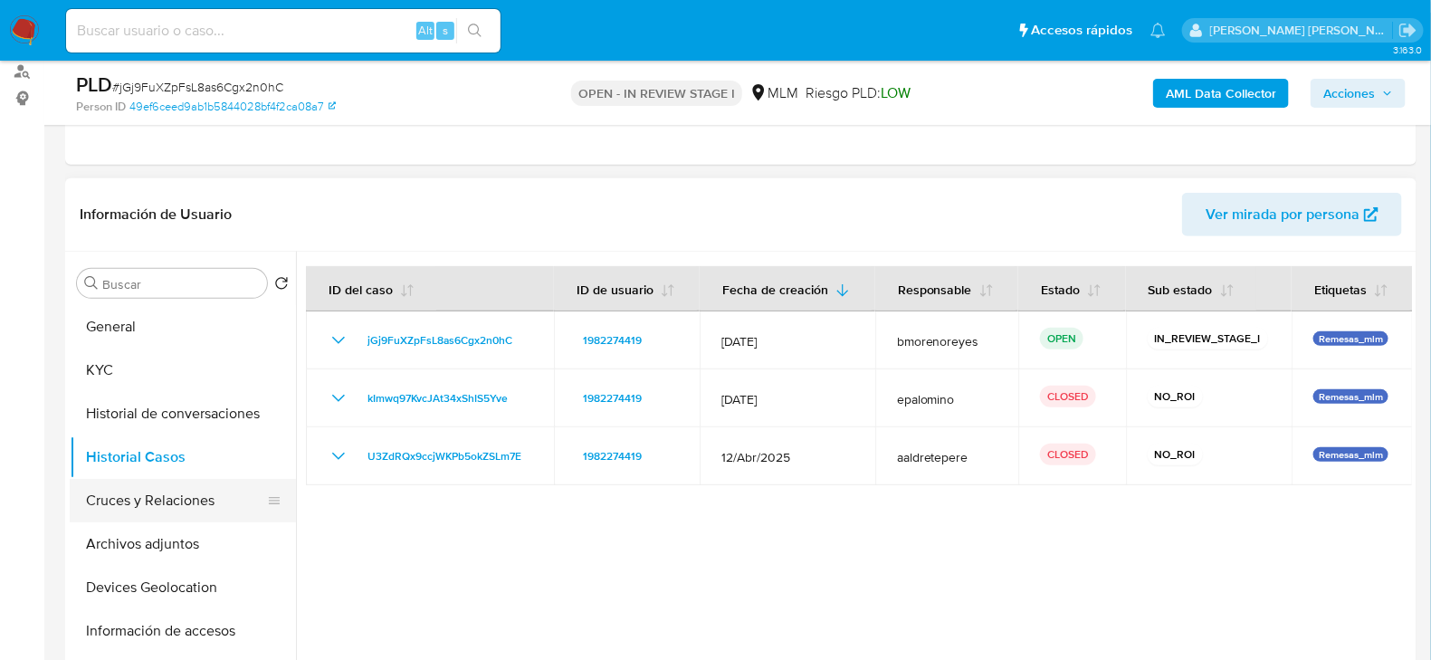
click at [170, 511] on button "Cruces y Relaciones" at bounding box center [176, 500] width 212 height 43
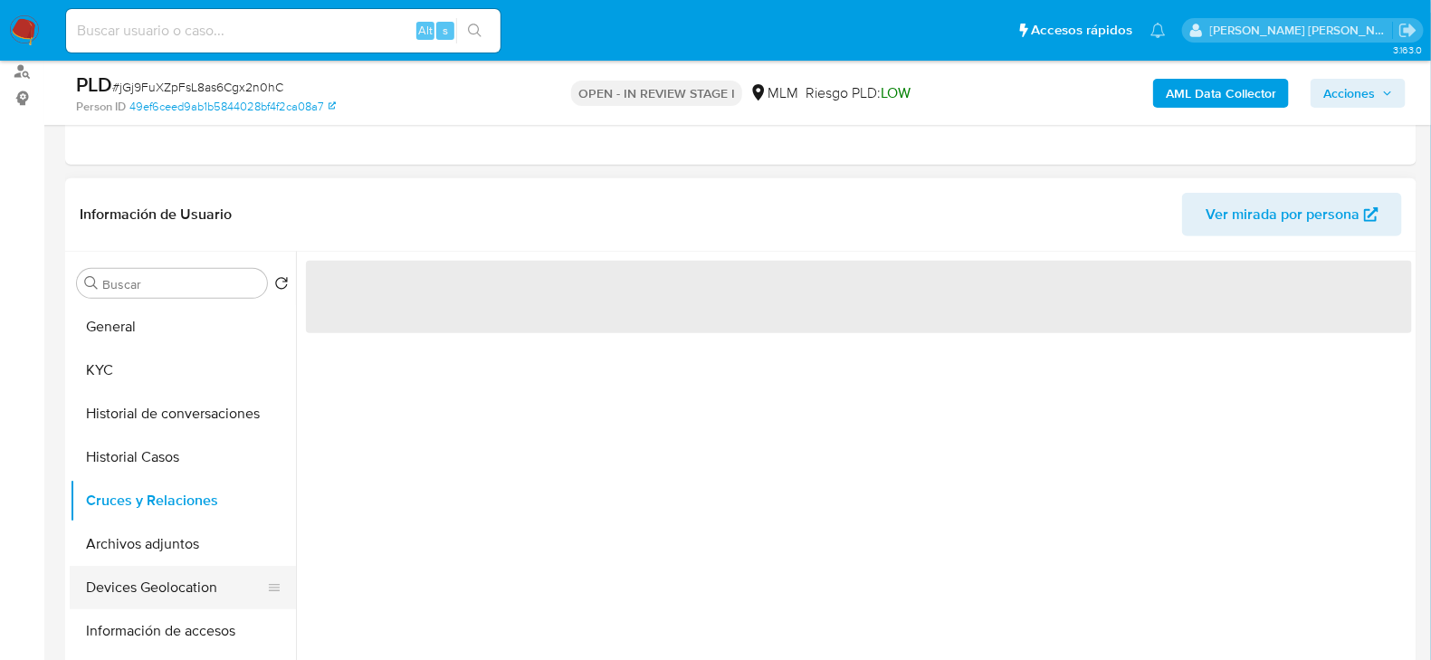
scroll to position [90, 0]
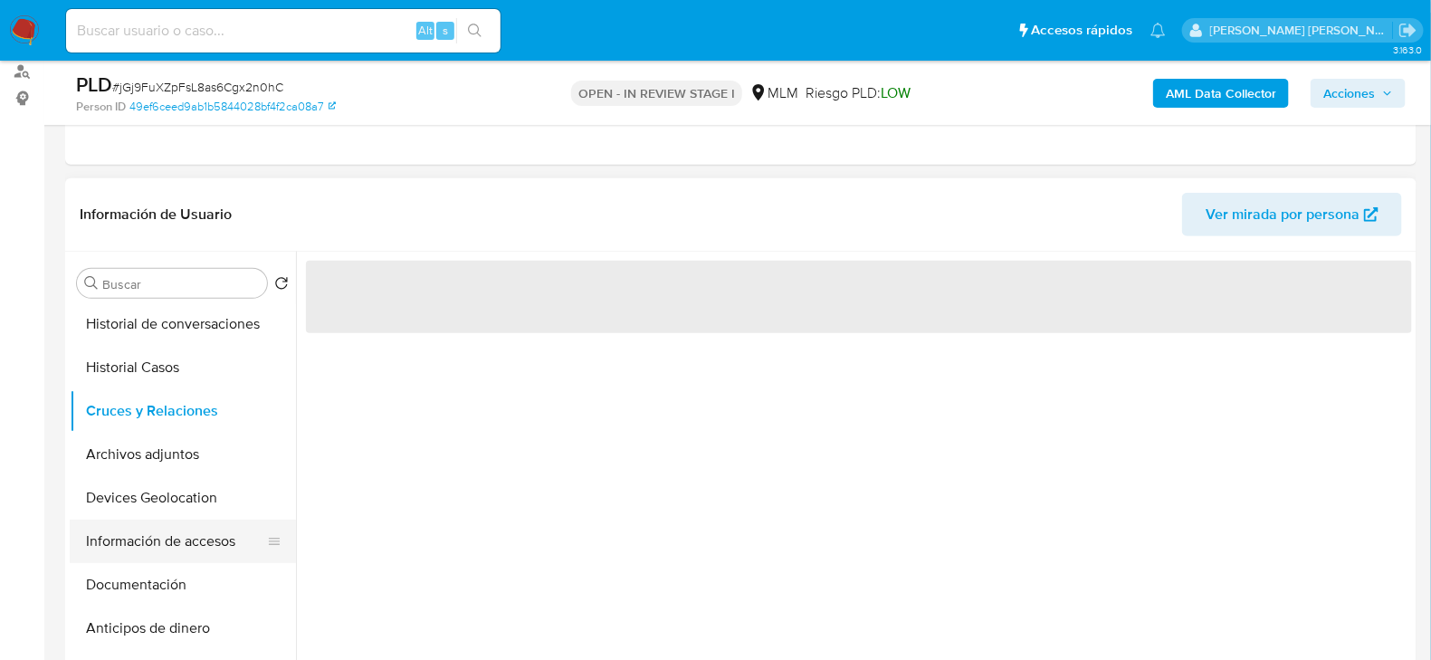
click at [161, 550] on button "Información de accesos" at bounding box center [176, 541] width 212 height 43
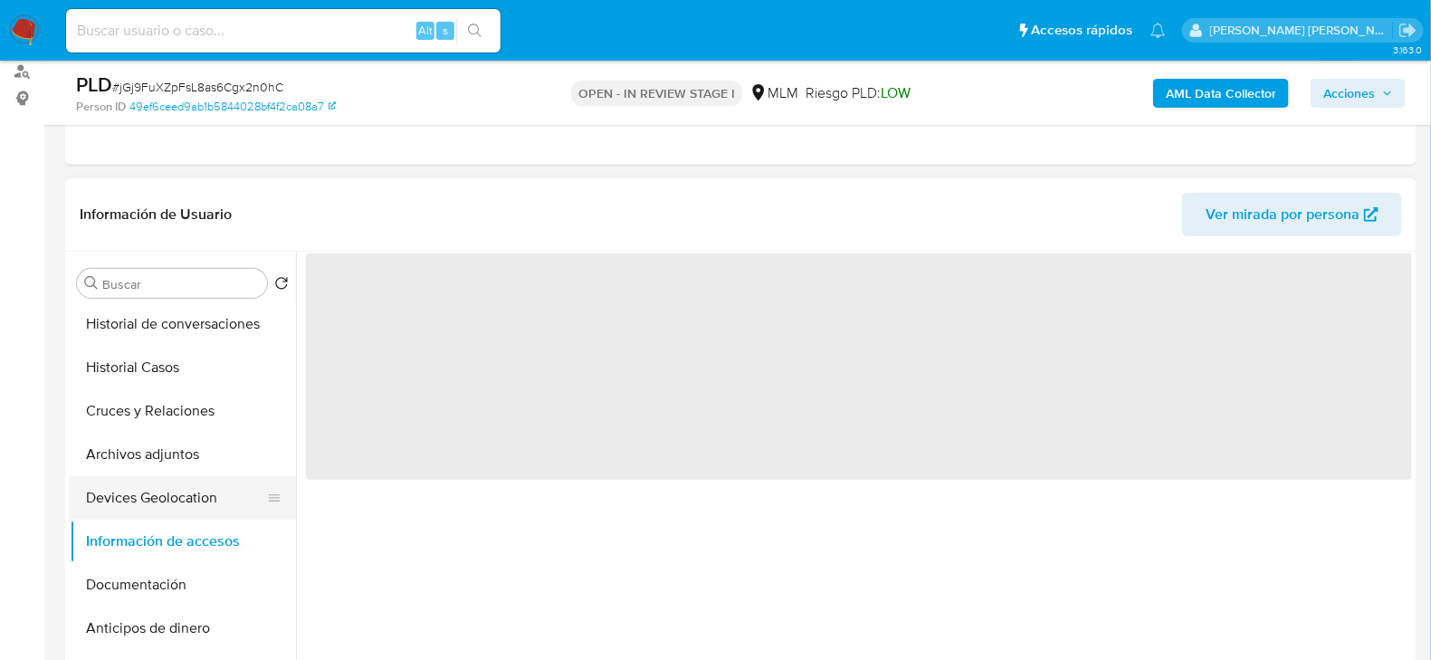
click at [182, 494] on button "Devices Geolocation" at bounding box center [176, 497] width 212 height 43
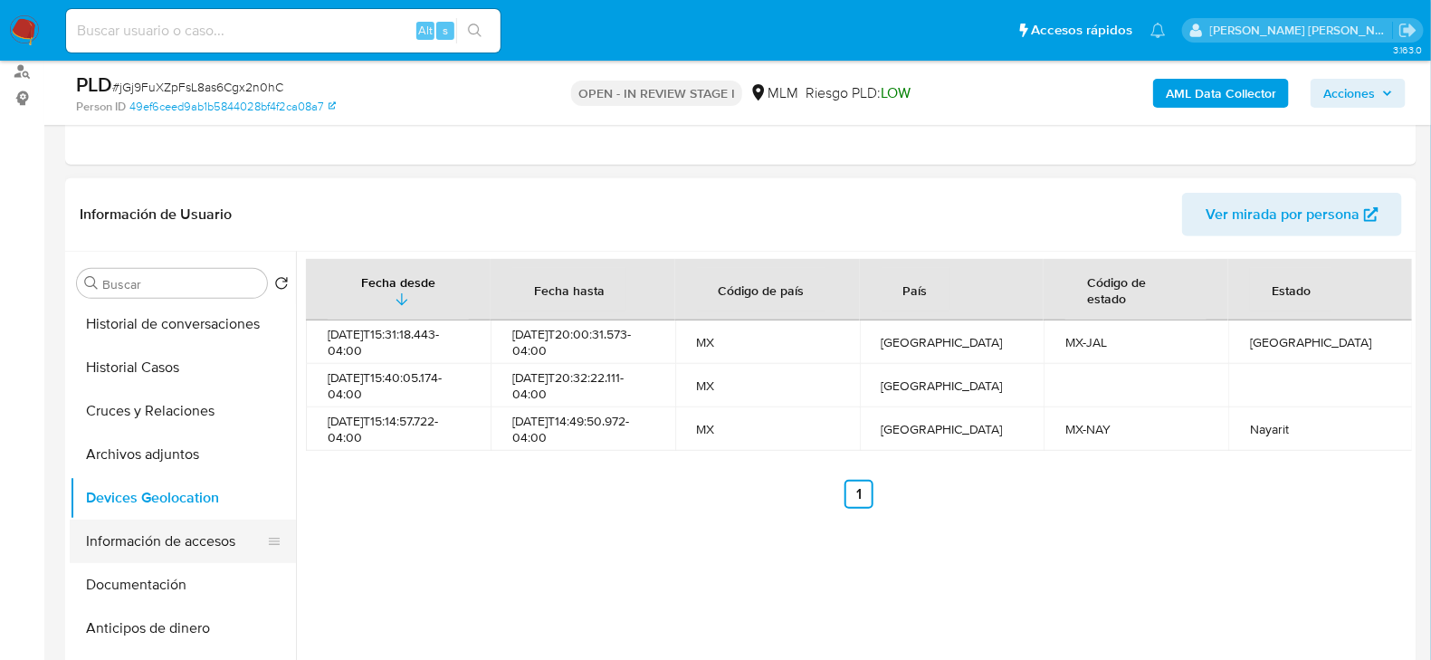
click at [209, 531] on button "Información de accesos" at bounding box center [176, 541] width 212 height 43
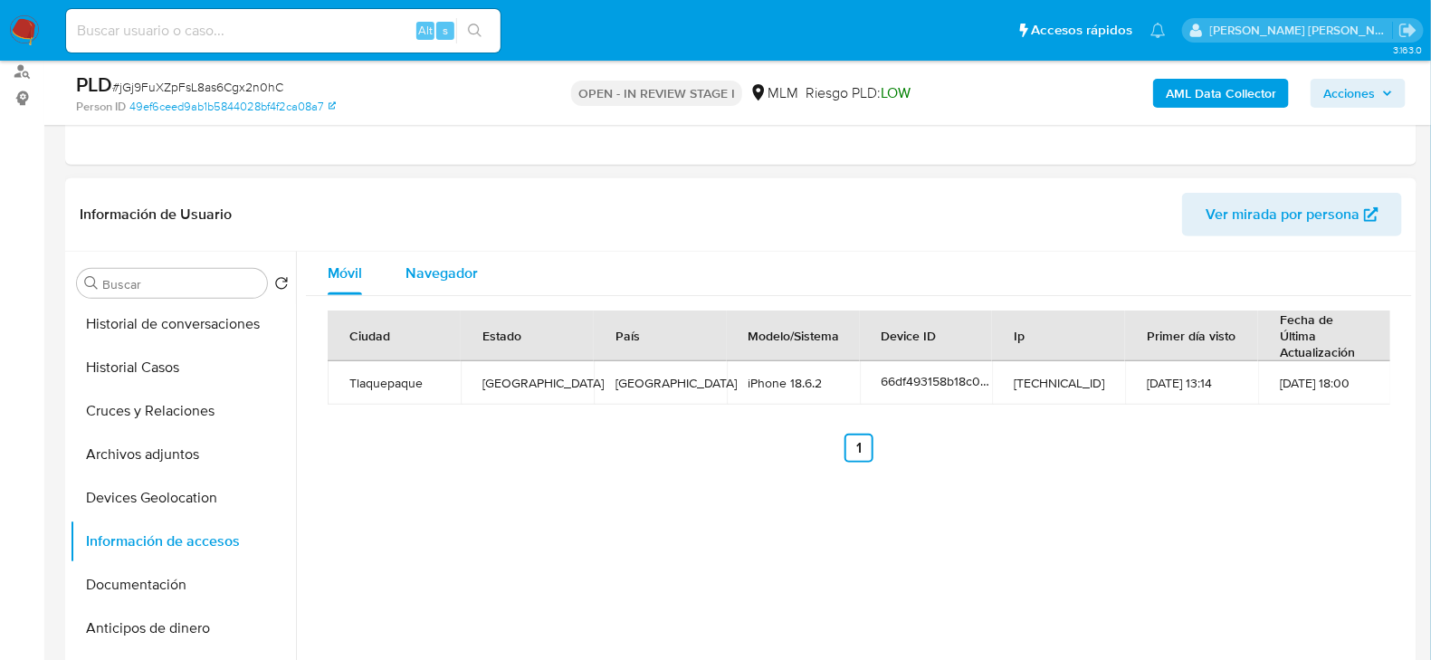
click at [438, 262] on span "Navegador" at bounding box center [442, 272] width 72 height 21
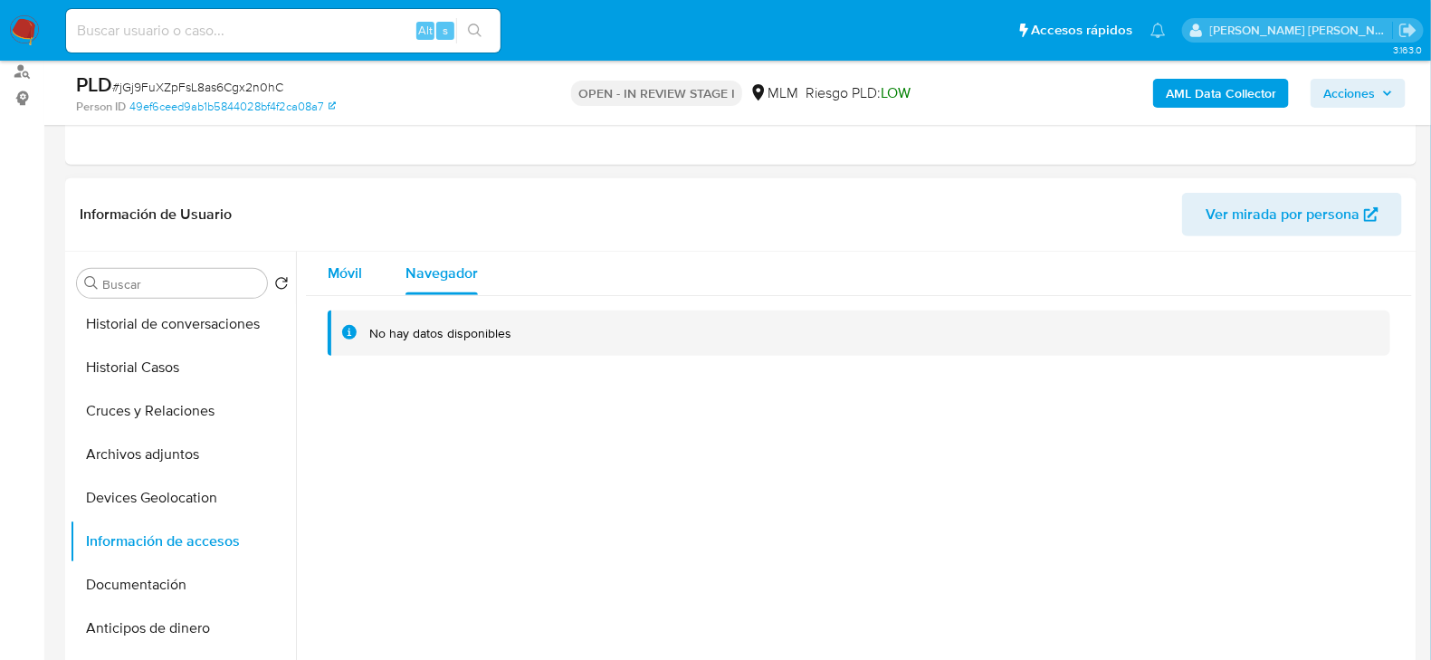
click at [350, 264] on span "Móvil" at bounding box center [345, 272] width 34 height 21
